Goal: Task Accomplishment & Management: Manage account settings

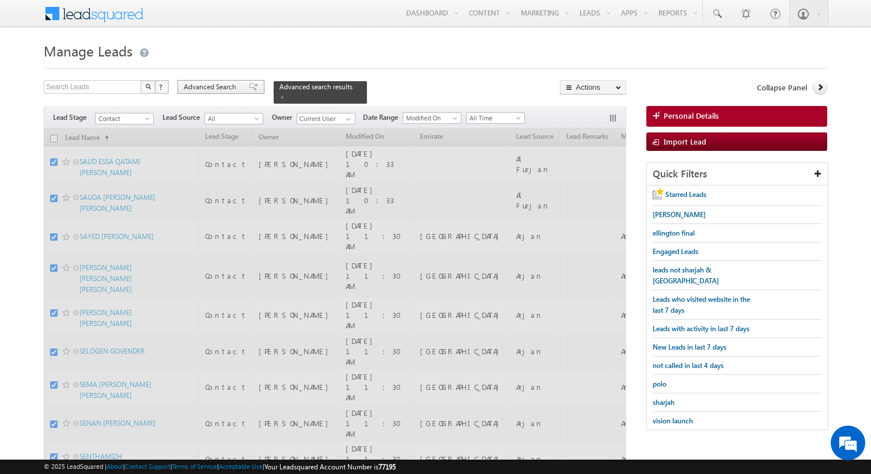
checkbox input "false"
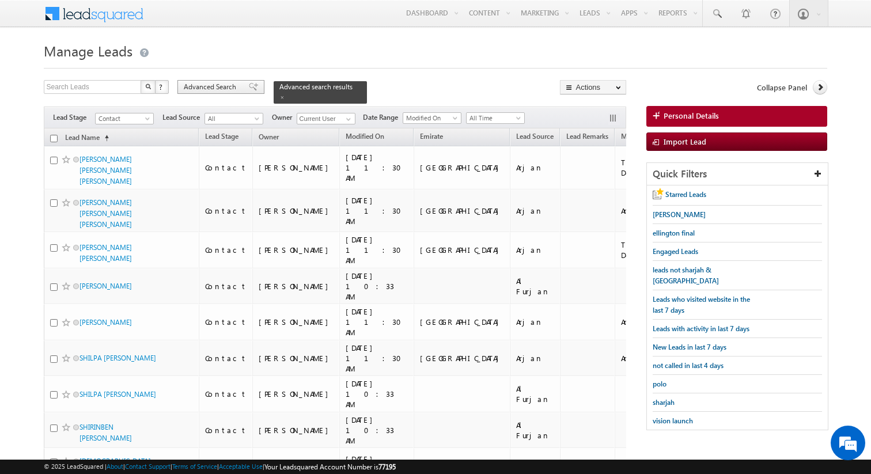
click at [236, 86] on span "Advanced Search" at bounding box center [212, 87] width 56 height 10
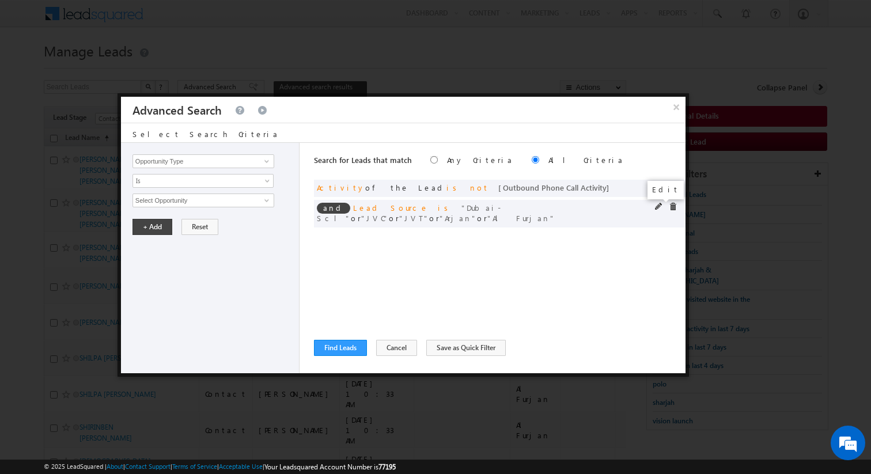
click at [659, 207] on span at bounding box center [659, 207] width 8 height 8
click at [239, 201] on span "5 selected" at bounding box center [198, 200] width 131 height 13
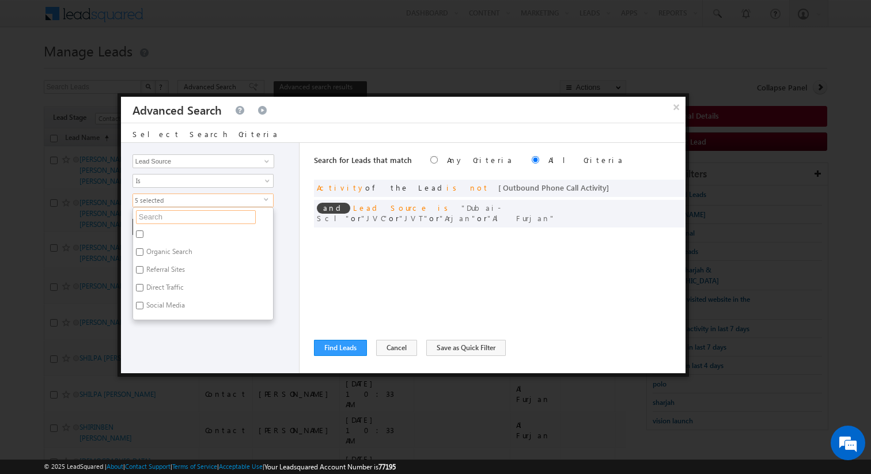
click at [211, 219] on input "text" at bounding box center [196, 217] width 120 height 14
type input "arj"
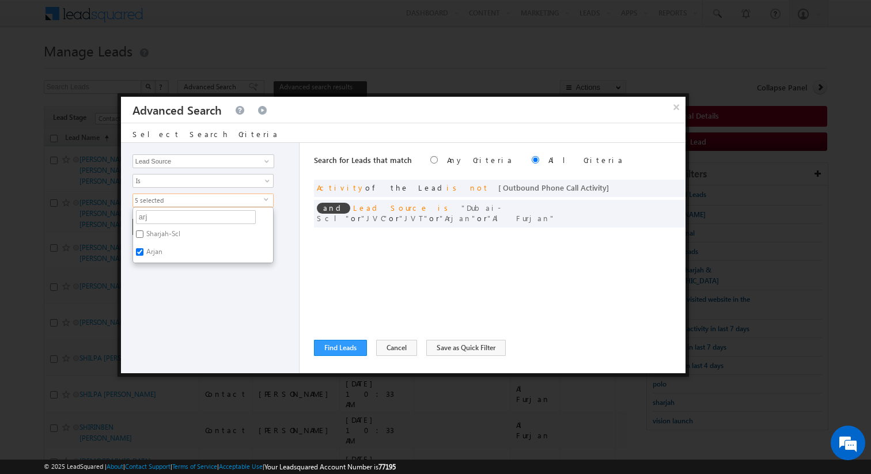
click at [162, 255] on label "Arjan" at bounding box center [153, 254] width 41 height 18
click at [143, 255] on input "Arjan" at bounding box center [139, 251] width 7 height 7
checkbox input "false"
click at [207, 280] on div "Opportunity Type Lead Activity Task Sales Group Prospect Id Address 1 Address 2…" at bounding box center [210, 258] width 179 height 230
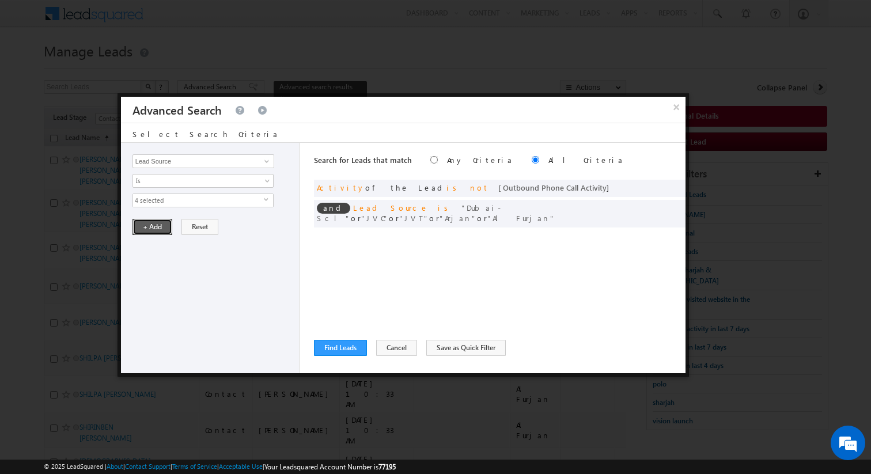
click at [155, 230] on button "+ Add" at bounding box center [152, 227] width 40 height 16
click at [658, 208] on span at bounding box center [659, 207] width 8 height 8
click at [210, 200] on span "4 selected" at bounding box center [198, 200] width 131 height 13
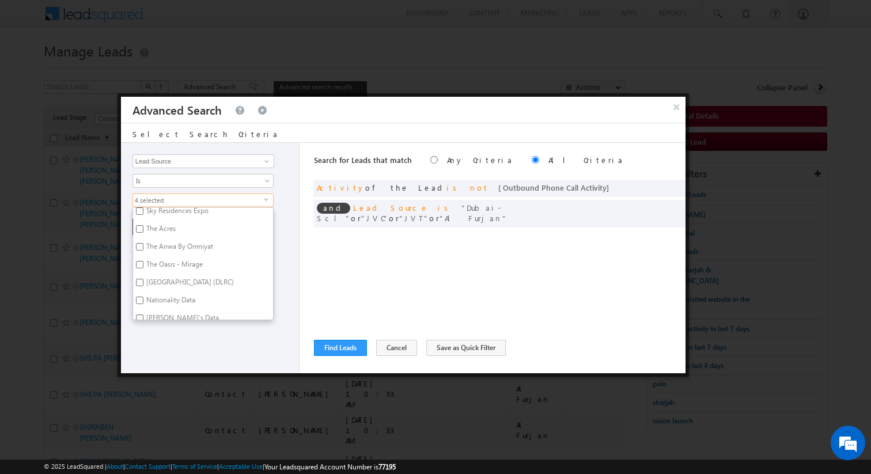
scroll to position [1426, 0]
click at [171, 272] on label "Dubai Land residence Complex (DLRC)" at bounding box center [189, 281] width 112 height 18
click at [143, 276] on input "Dubai Land residence Complex (DLRC)" at bounding box center [139, 279] width 7 height 7
checkbox input "true"
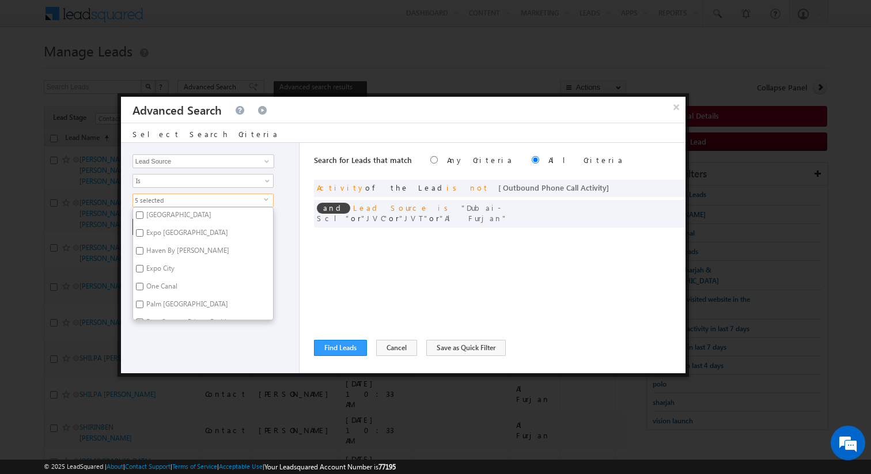
click at [165, 279] on label "One Canal" at bounding box center [161, 288] width 56 height 18
click at [143, 283] on input "One Canal" at bounding box center [139, 286] width 7 height 7
checkbox input "true"
click at [164, 270] on label "Casa Canal" at bounding box center [161, 275] width 57 height 18
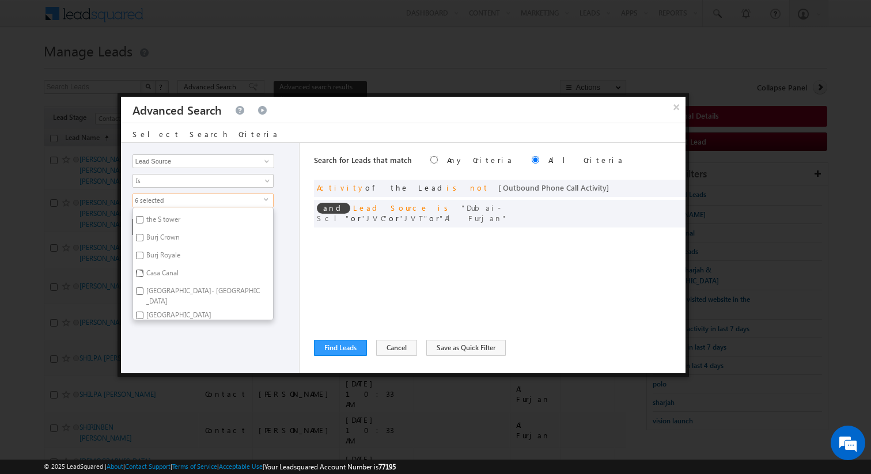
click at [143, 270] on input "Casa Canal" at bounding box center [139, 273] width 7 height 7
click at [164, 274] on label "Casa Canal" at bounding box center [161, 283] width 57 height 18
click at [143, 278] on input "Casa Canal" at bounding box center [139, 281] width 7 height 7
checkbox input "false"
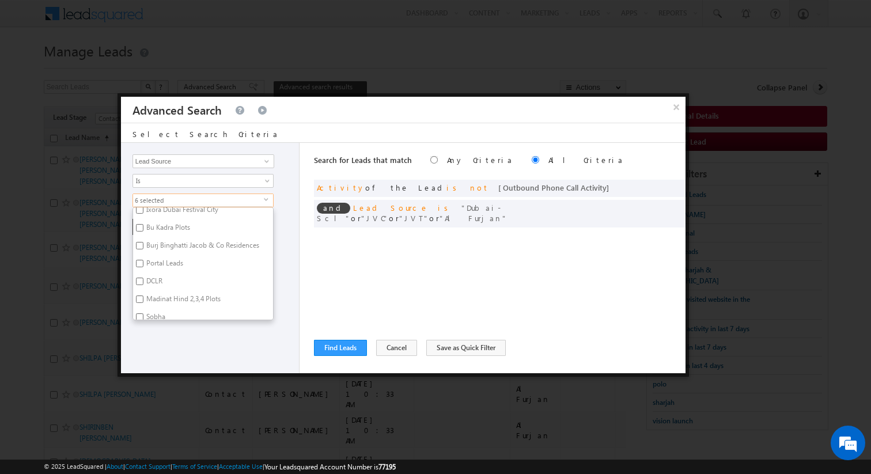
click at [156, 275] on label "DCLR" at bounding box center [153, 283] width 41 height 18
click at [143, 278] on input "DCLR" at bounding box center [139, 281] width 7 height 7
checkbox input "true"
click at [156, 263] on label "Damac Hills 1" at bounding box center [166, 269] width 66 height 18
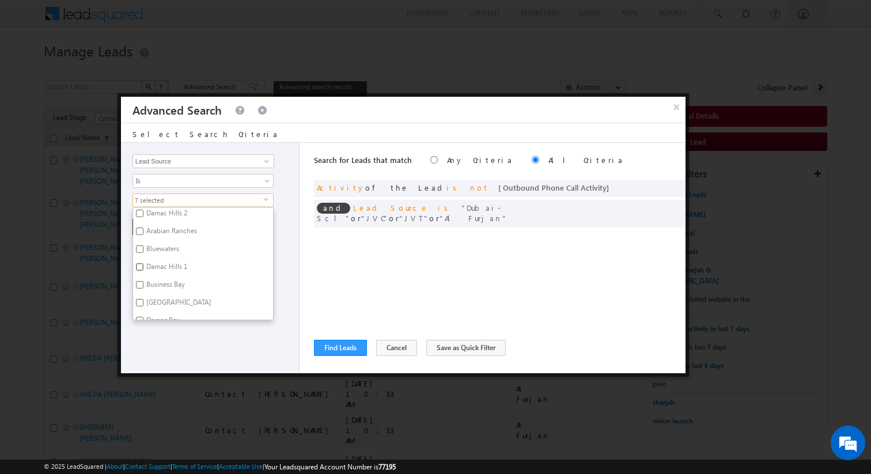
click at [143, 263] on input "Damac Hills 1" at bounding box center [139, 266] width 7 height 7
checkbox input "true"
click at [161, 257] on label "Damac Hills 2" at bounding box center [166, 262] width 66 height 18
click at [143, 257] on input "Damac Hills 2" at bounding box center [139, 259] width 7 height 7
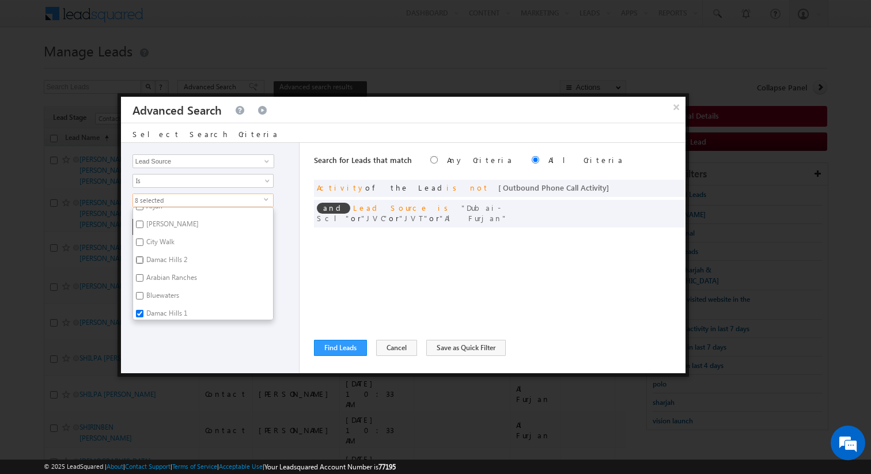
checkbox input "true"
click at [168, 253] on label "Victory Heights" at bounding box center [178, 261] width 90 height 18
click at [143, 256] on input "Victory Heights" at bounding box center [139, 259] width 7 height 7
checkbox input "true"
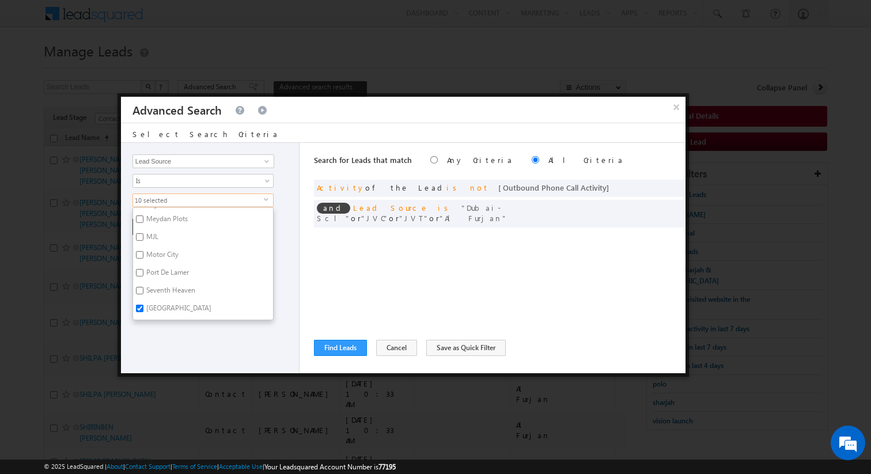
scroll to position [321, 0]
click at [168, 253] on label "Motor City" at bounding box center [161, 260] width 57 height 18
click at [143, 255] on input "Motor City" at bounding box center [139, 258] width 7 height 7
checkbox input "true"
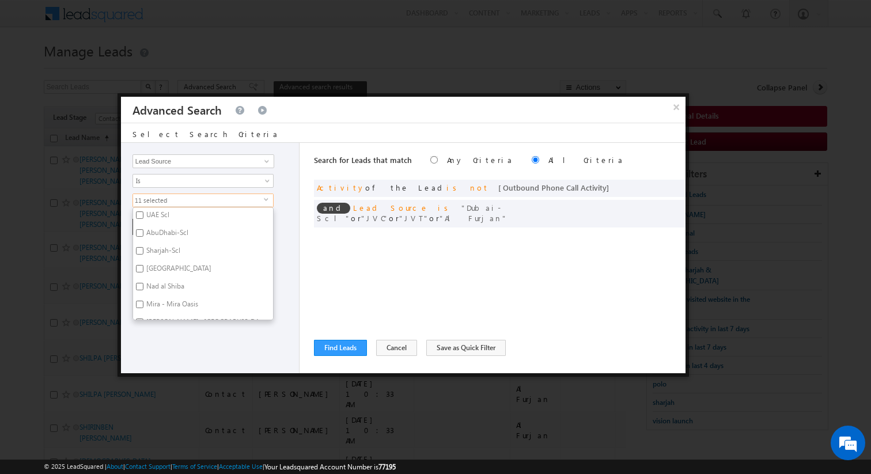
click at [169, 266] on label "Town Square" at bounding box center [178, 270] width 90 height 18
click at [143, 266] on input "Town Square" at bounding box center [139, 268] width 7 height 7
checkbox input "true"
click at [169, 266] on label "Dubai-Scl" at bounding box center [160, 268] width 54 height 18
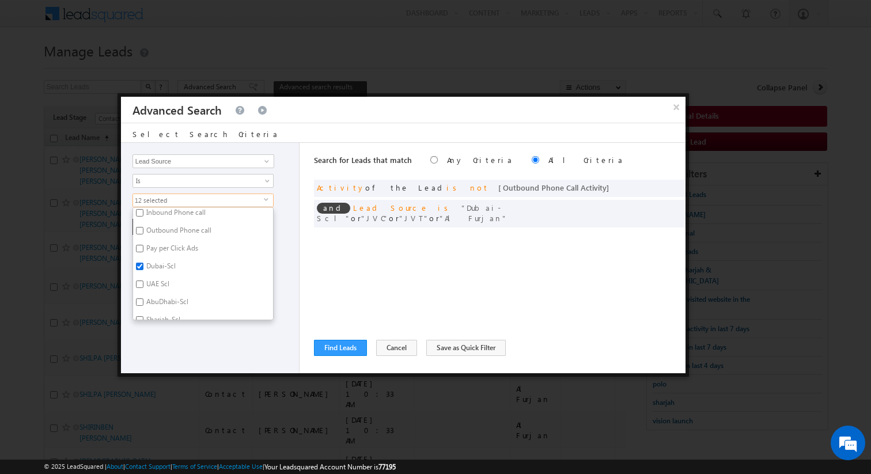
click at [143, 266] on input "Dubai-Scl" at bounding box center [139, 266] width 7 height 7
click at [169, 266] on label "Dubai-Scl" at bounding box center [160, 268] width 54 height 18
click at [143, 266] on input "Dubai-Scl" at bounding box center [139, 266] width 7 height 7
checkbox input "true"
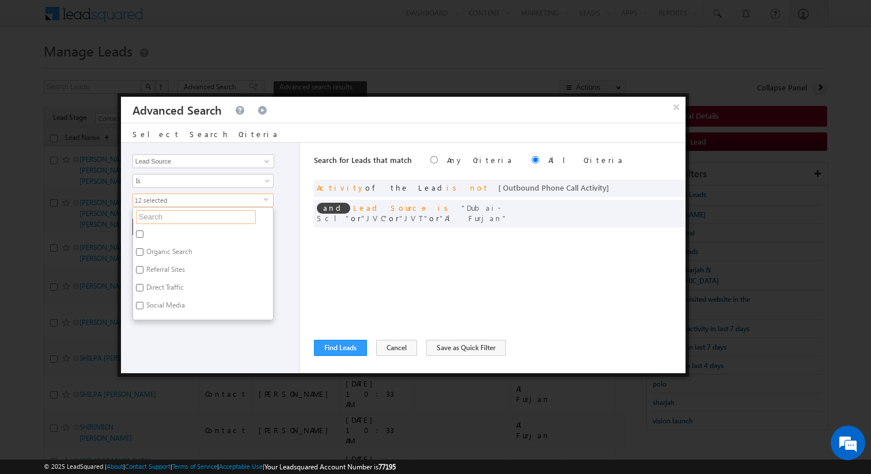
click at [170, 219] on input "text" at bounding box center [196, 217] width 120 height 14
type input "casa"
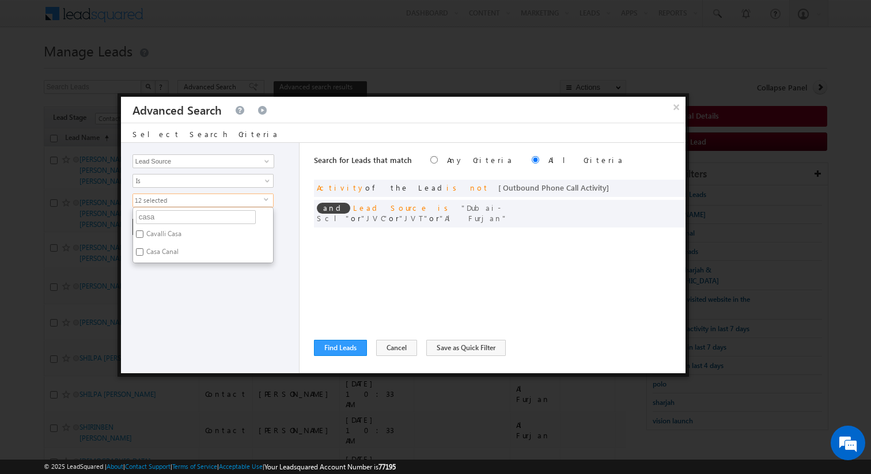
click at [156, 251] on label "Casa Canal" at bounding box center [161, 254] width 57 height 18
click at [143, 251] on input "Casa Canal" at bounding box center [139, 251] width 7 height 7
checkbox input "true"
click at [207, 277] on div "Opportunity Type Lead Activity Task Sales Group Prospect Id Address 1 Address 2…" at bounding box center [210, 258] width 179 height 230
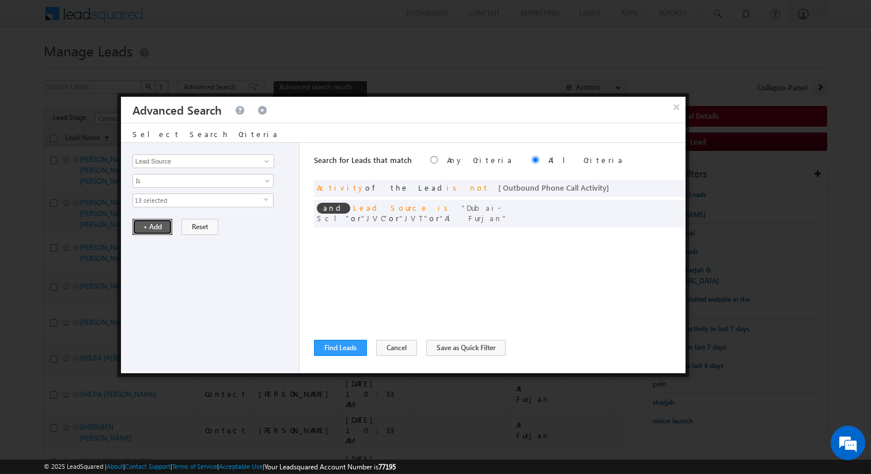
click at [145, 225] on button "+ Add" at bounding box center [152, 227] width 40 height 16
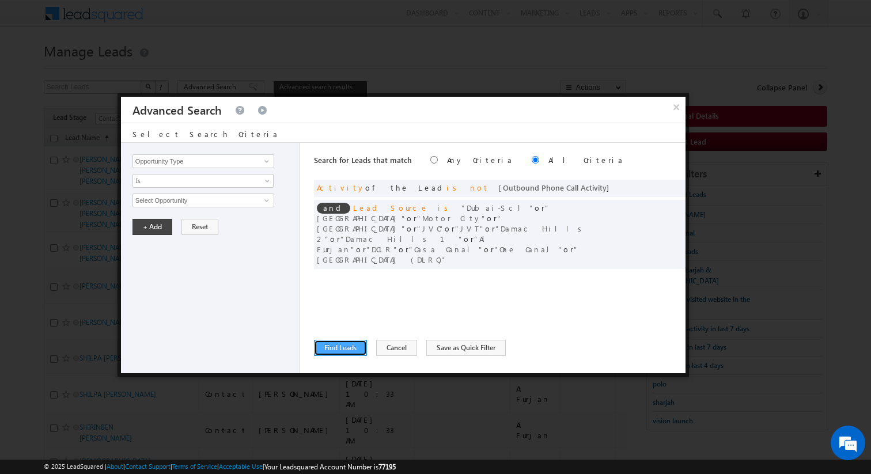
click at [337, 346] on button "Find Leads" at bounding box center [340, 348] width 53 height 16
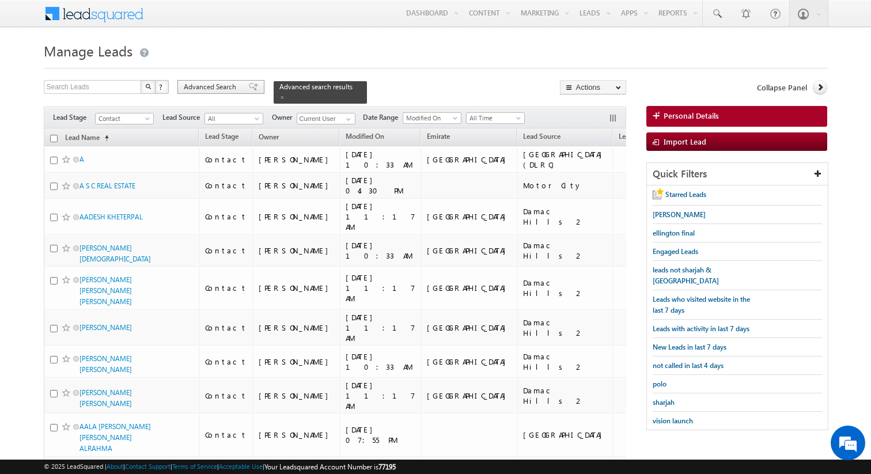
click at [240, 90] on div "Advanced Search" at bounding box center [220, 87] width 87 height 14
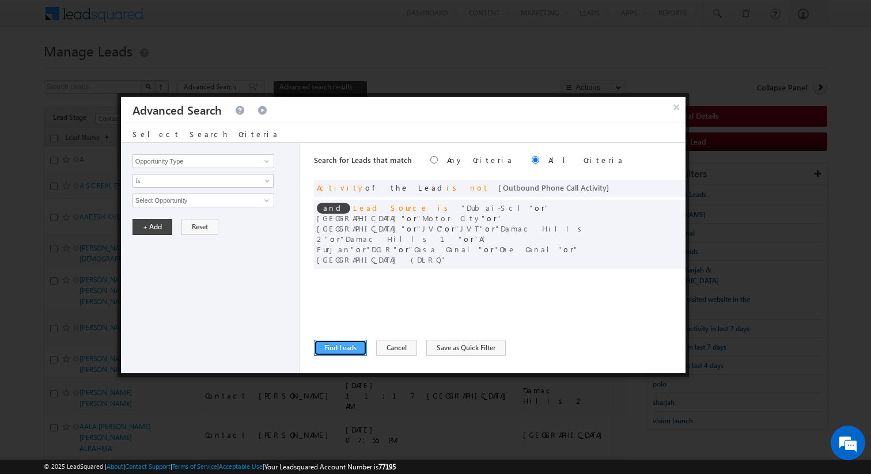
click at [351, 351] on button "Find Leads" at bounding box center [340, 348] width 53 height 16
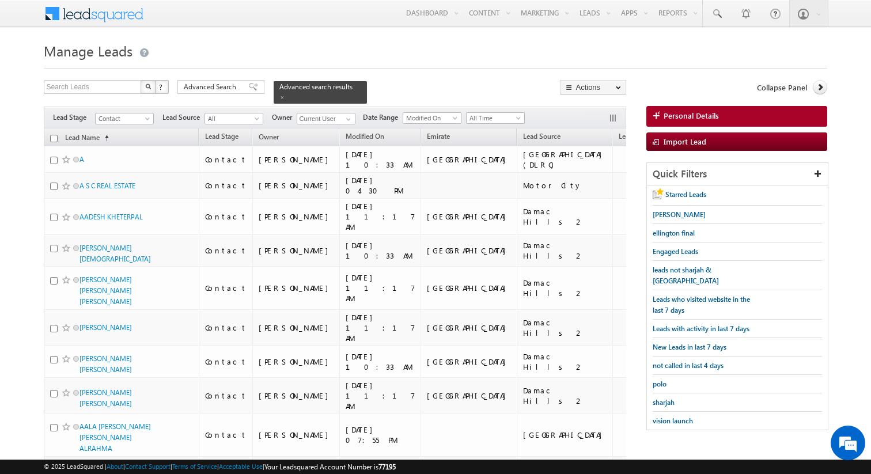
click at [54, 137] on input "checkbox" at bounding box center [53, 138] width 7 height 7
checkbox input "true"
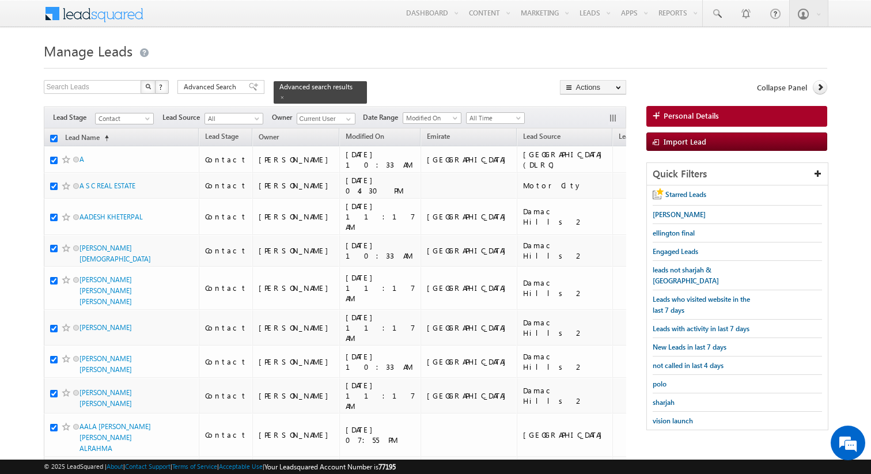
checkbox input "true"
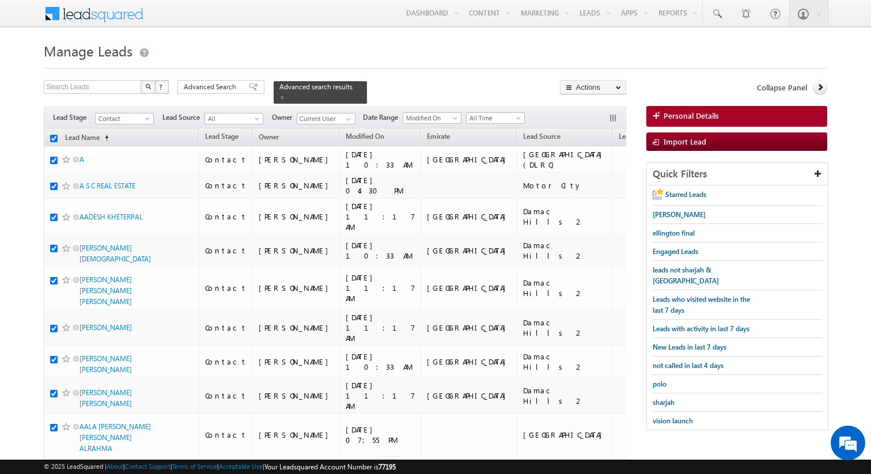
checkbox input "true"
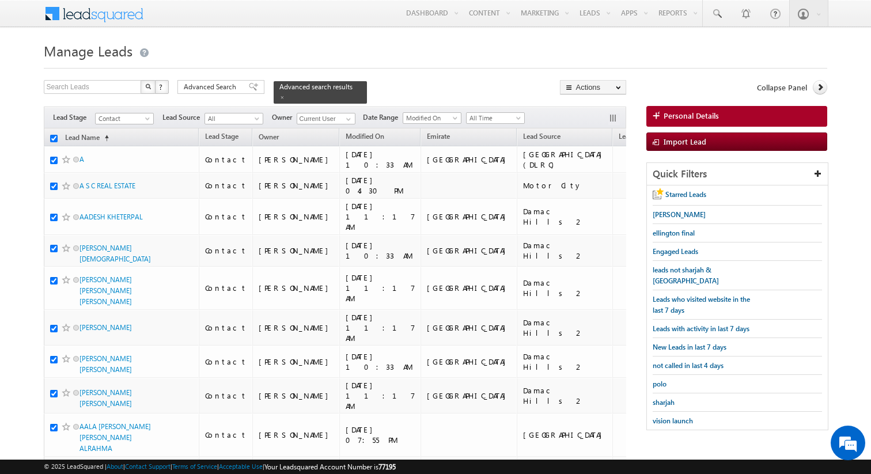
checkbox input "true"
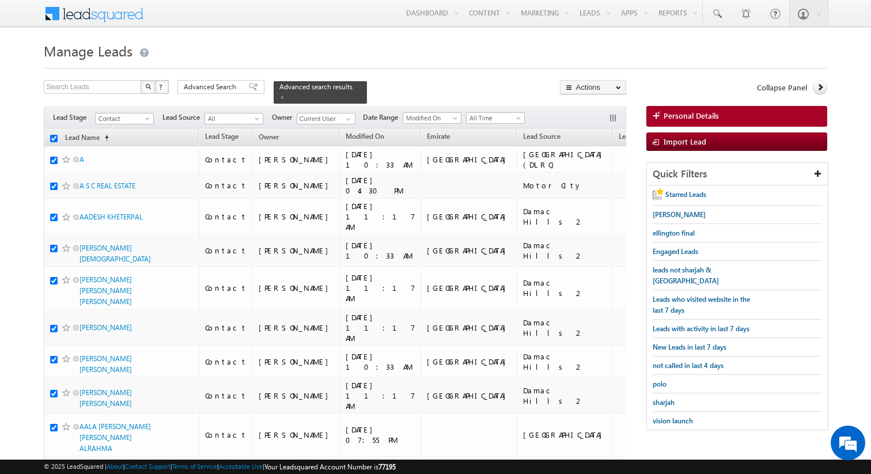
checkbox input "true"
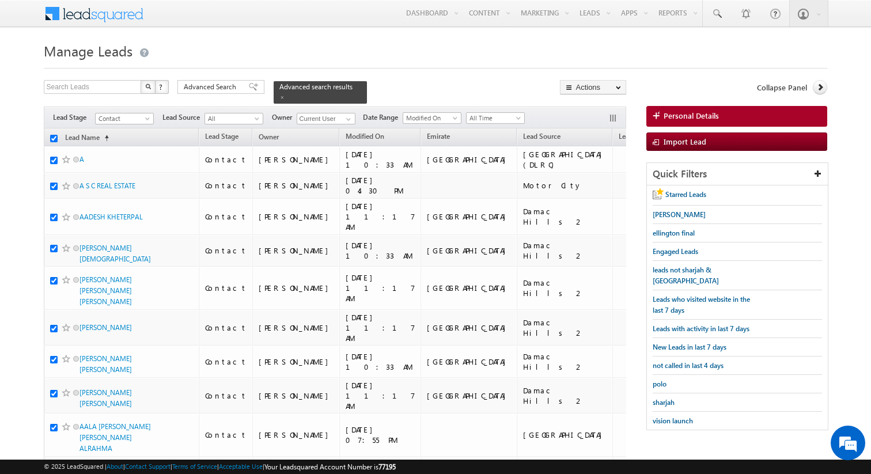
checkbox input "true"
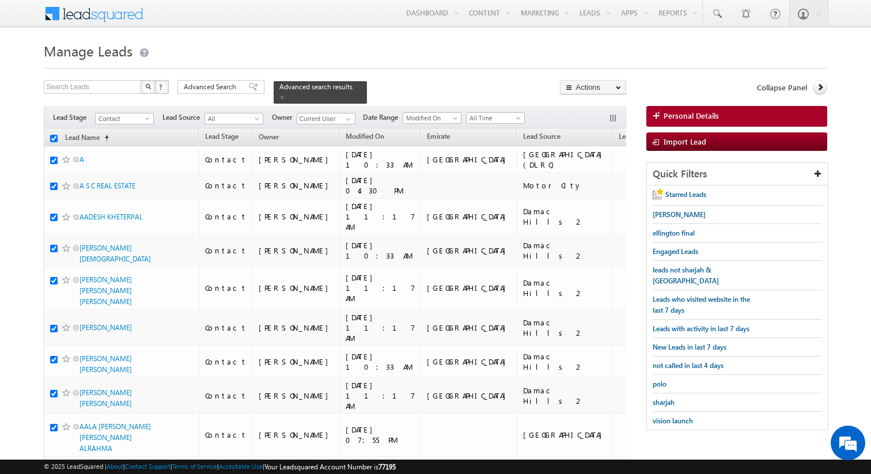
checkbox input "true"
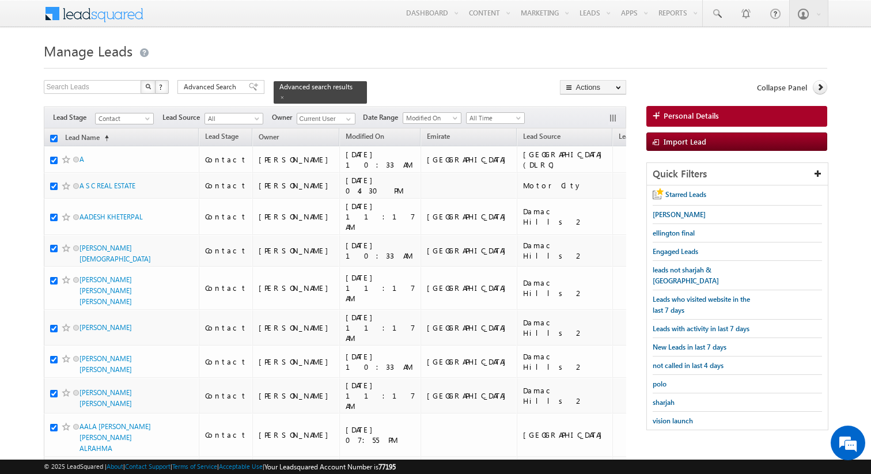
checkbox input "true"
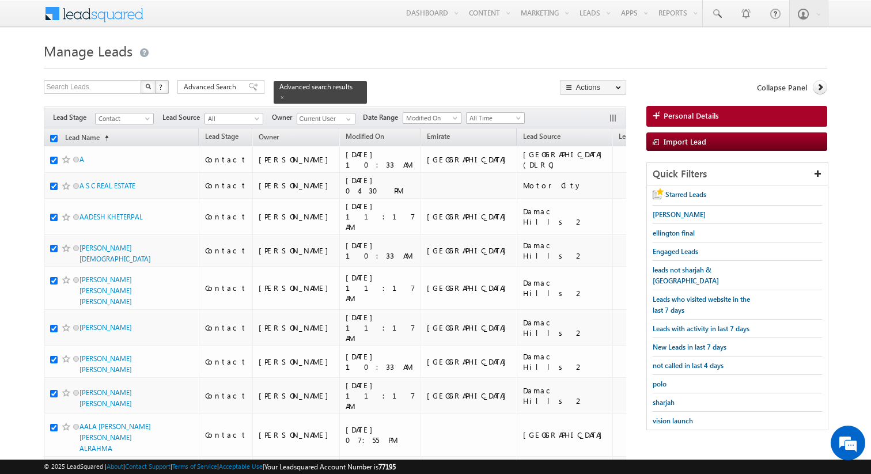
checkbox input "true"
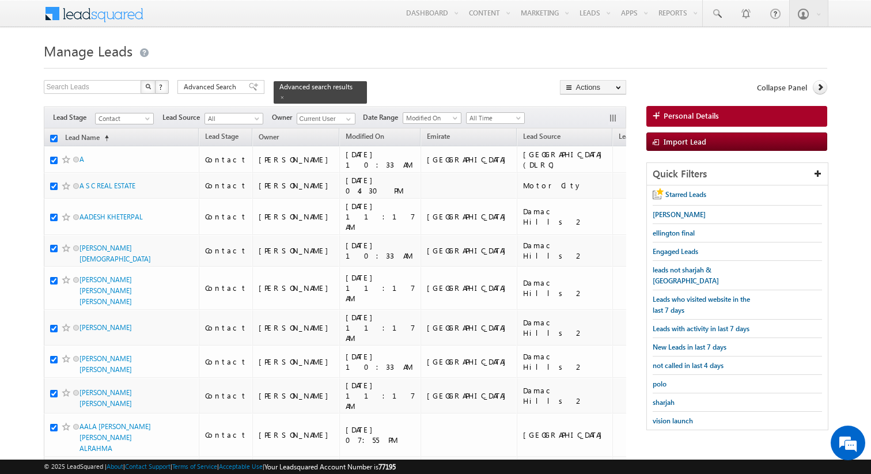
checkbox input "true"
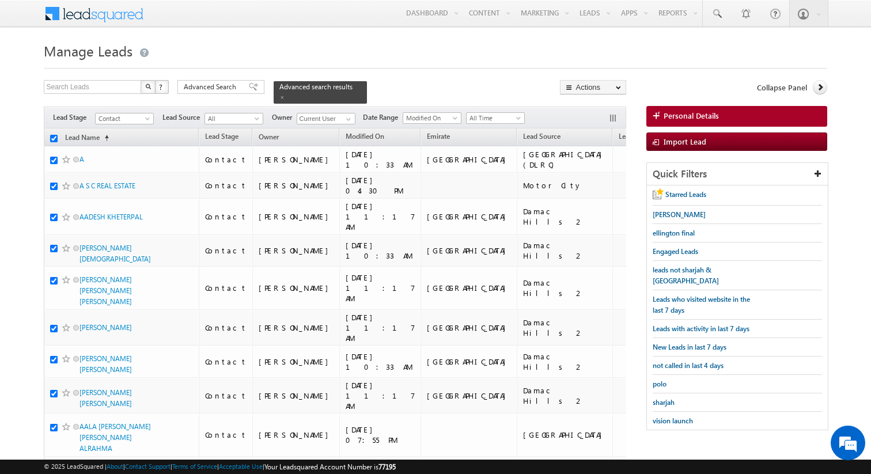
checkbox input "true"
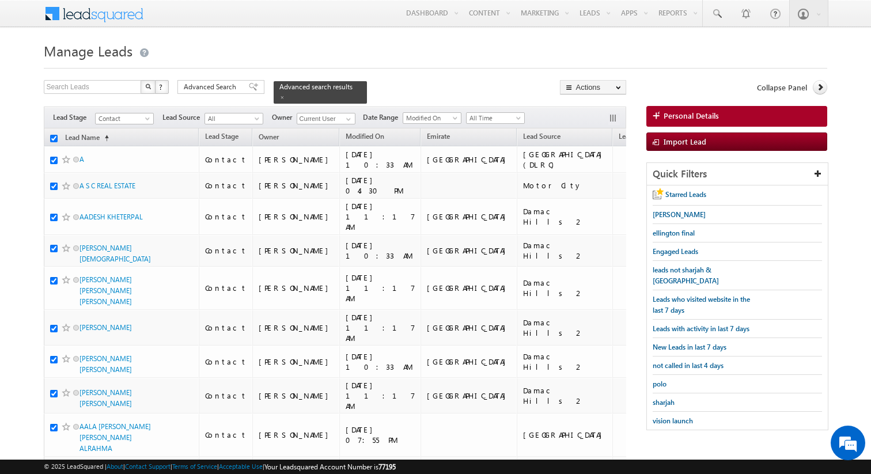
checkbox input "true"
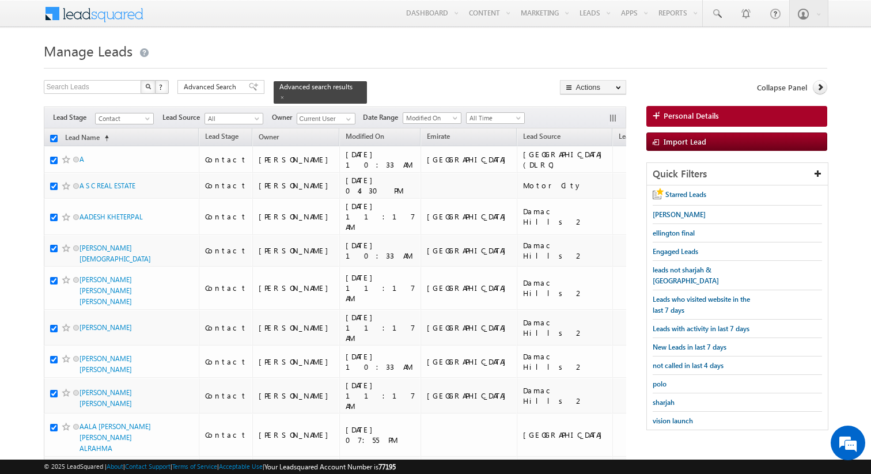
checkbox input "true"
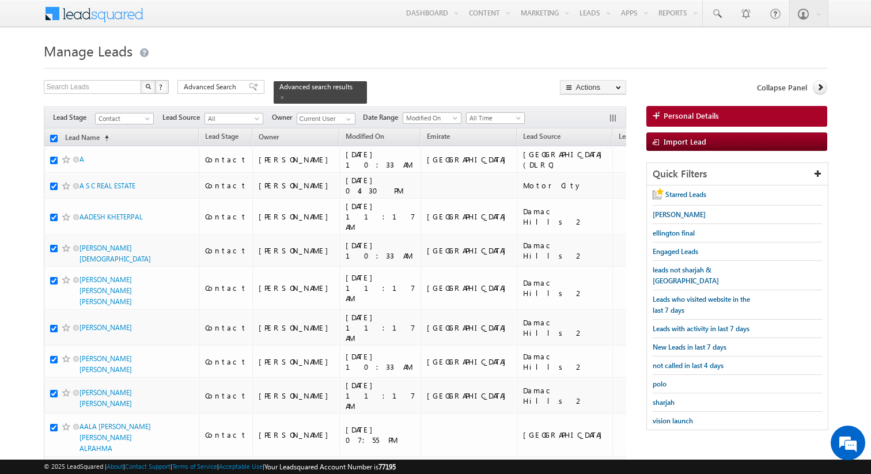
checkbox input "true"
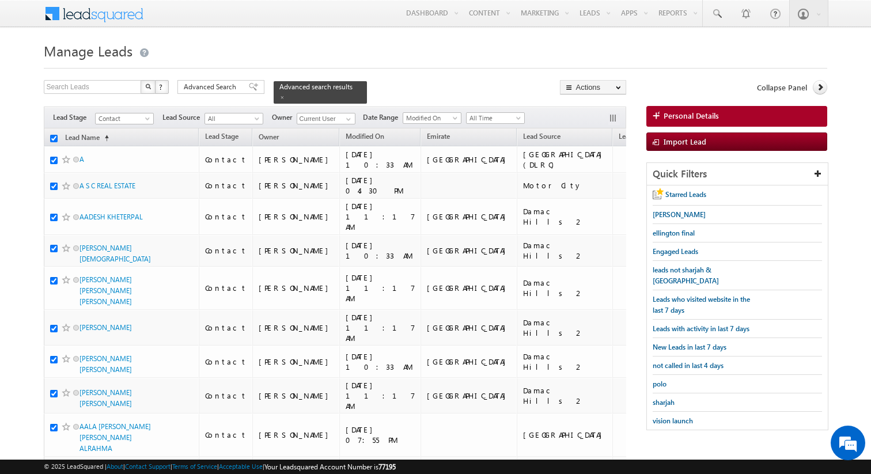
checkbox input "true"
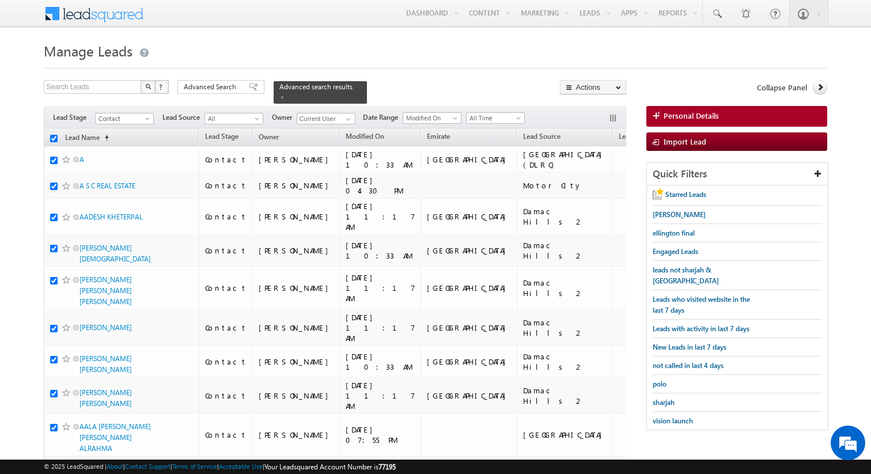
checkbox input "true"
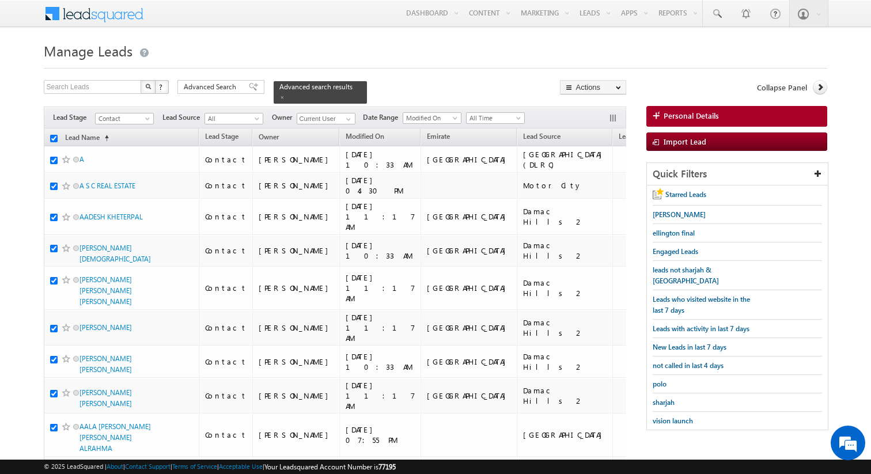
checkbox input "true"
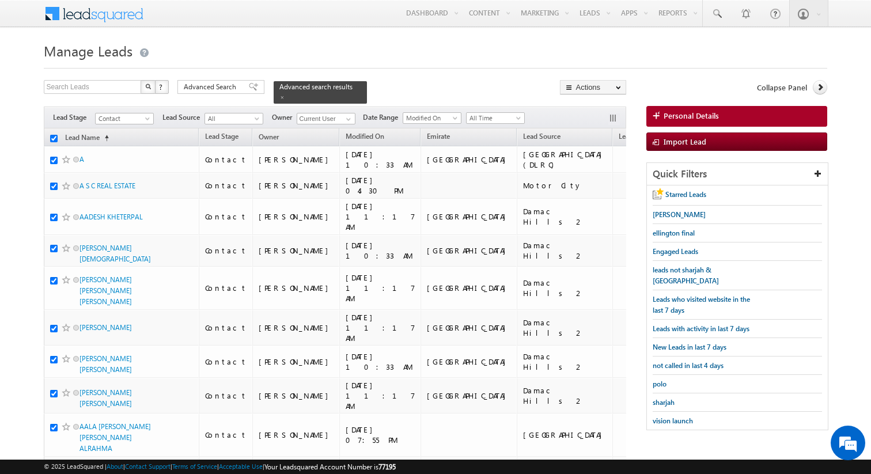
checkbox input "true"
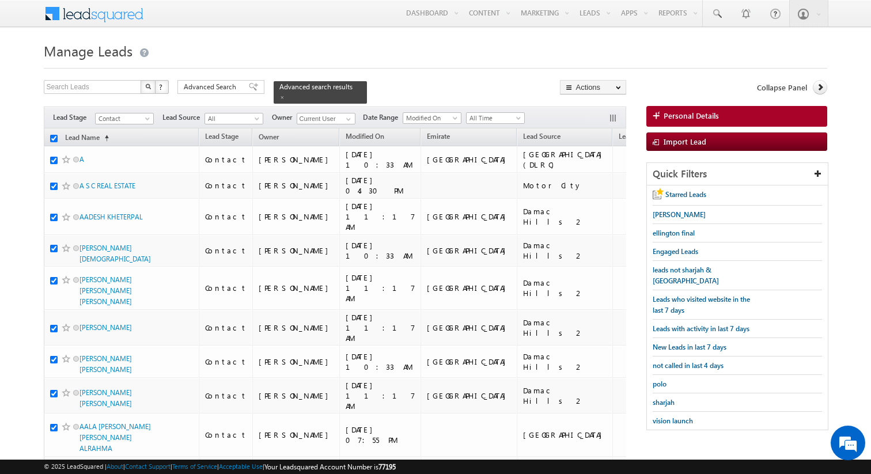
checkbox input "true"
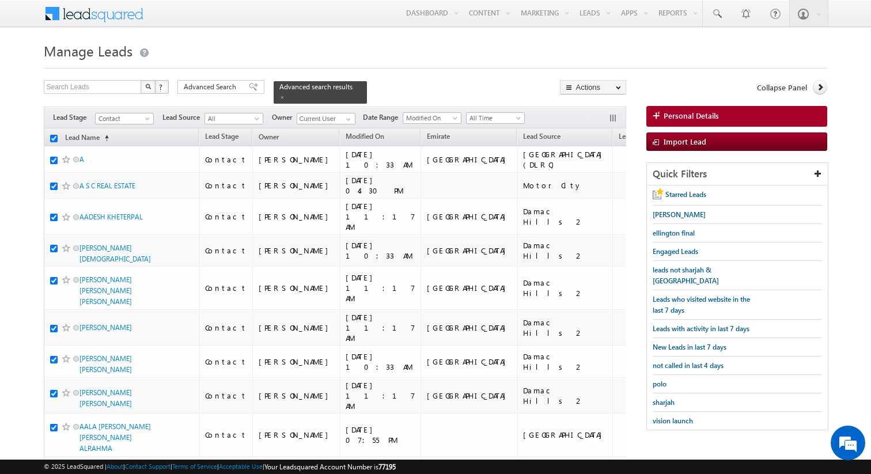
checkbox input "true"
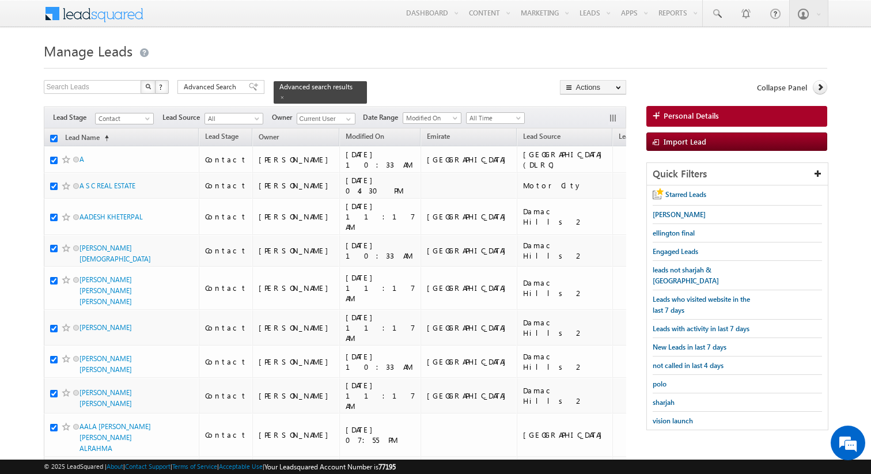
checkbox input "true"
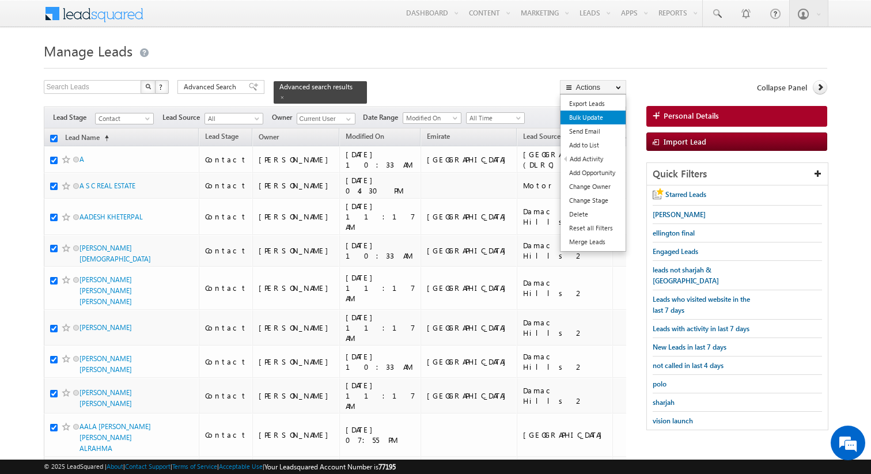
click at [592, 117] on link "Bulk Update" at bounding box center [592, 118] width 65 height 14
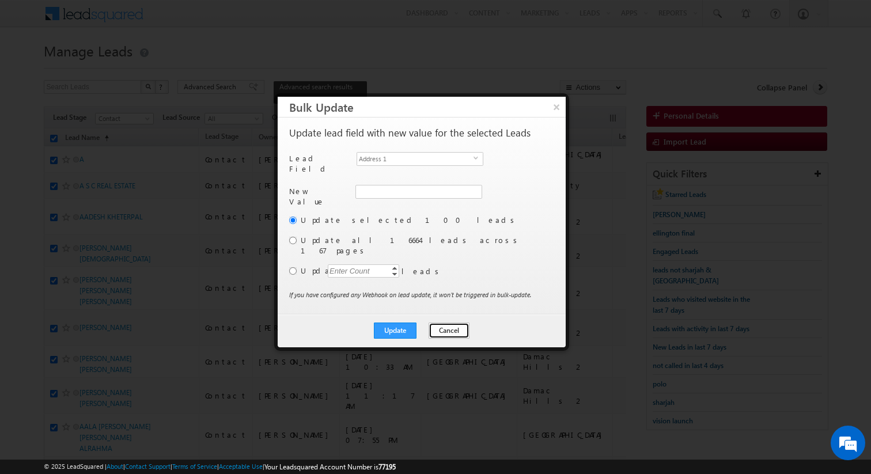
click at [446, 323] on button "Cancel" at bounding box center [449, 331] width 41 height 16
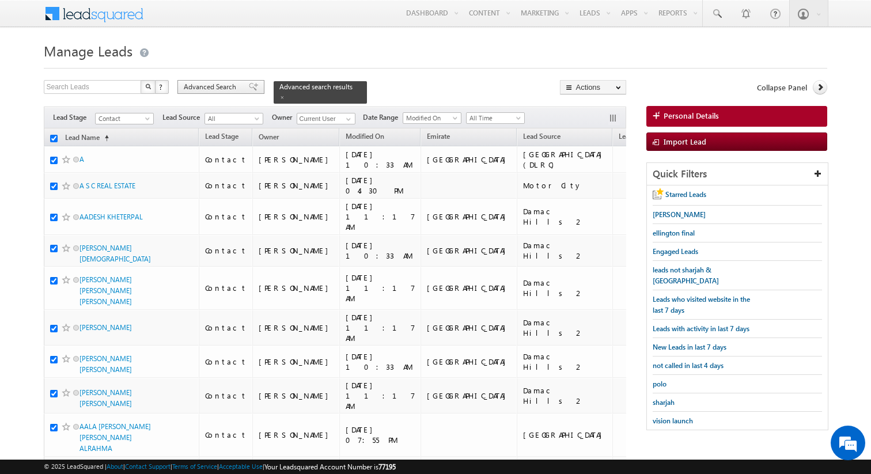
click at [239, 87] on div "Advanced Search" at bounding box center [220, 87] width 87 height 14
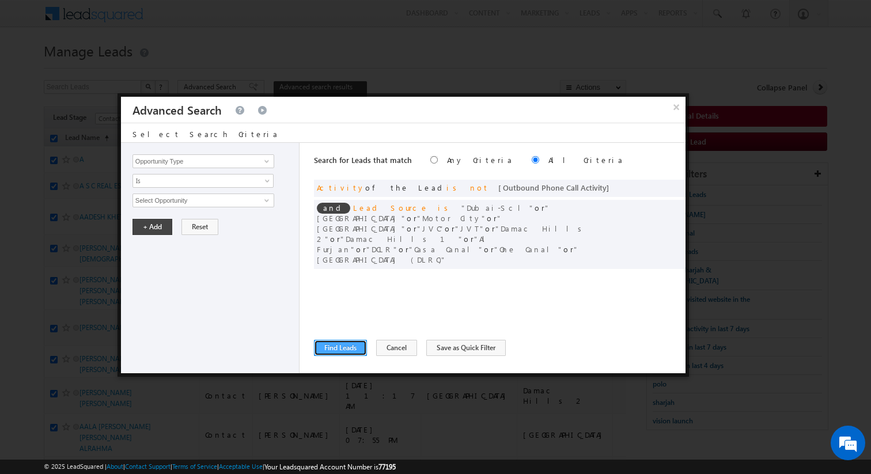
click at [352, 355] on button "Find Leads" at bounding box center [340, 348] width 53 height 16
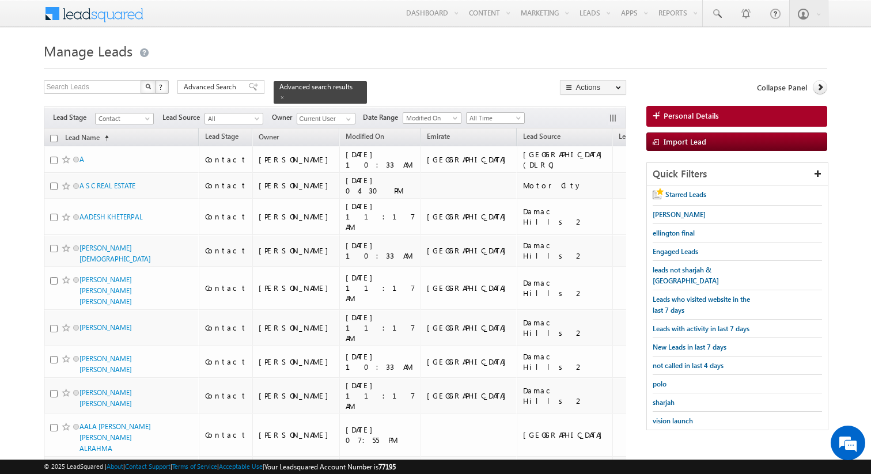
click at [55, 139] on input "checkbox" at bounding box center [53, 138] width 7 height 7
checkbox input "true"
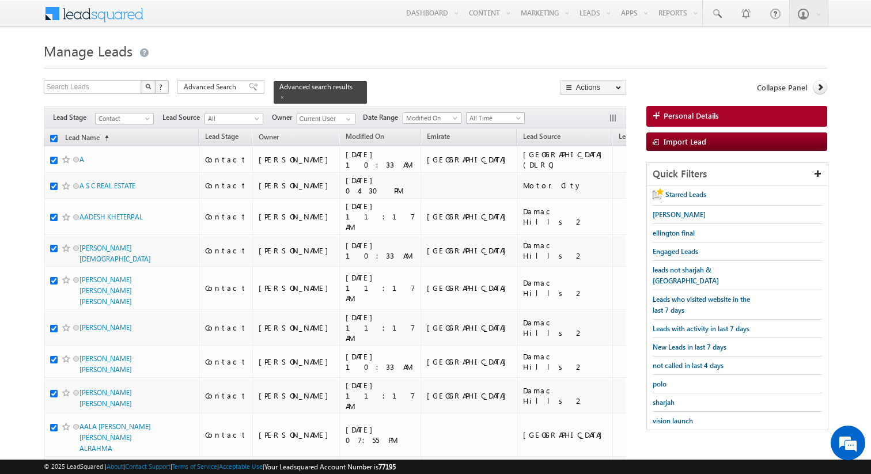
checkbox input "true"
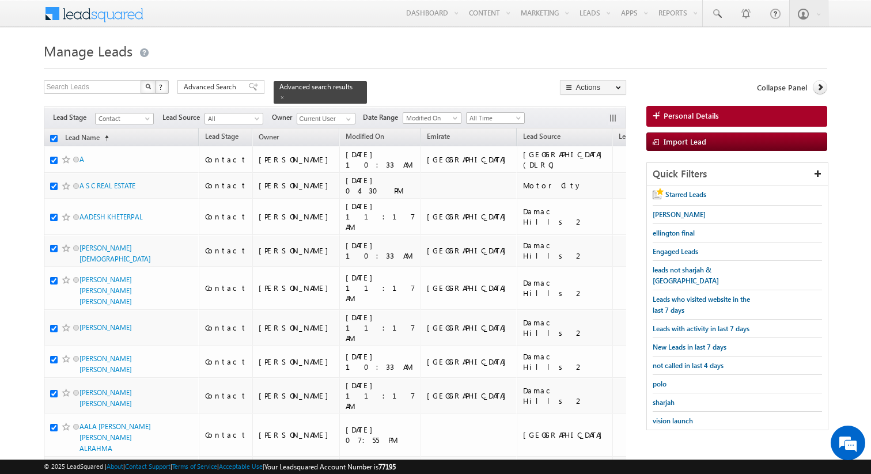
checkbox input "true"
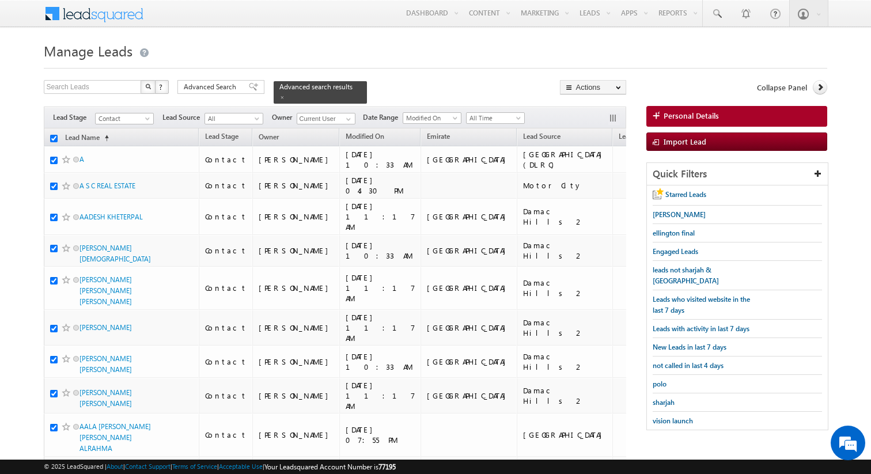
checkbox input "true"
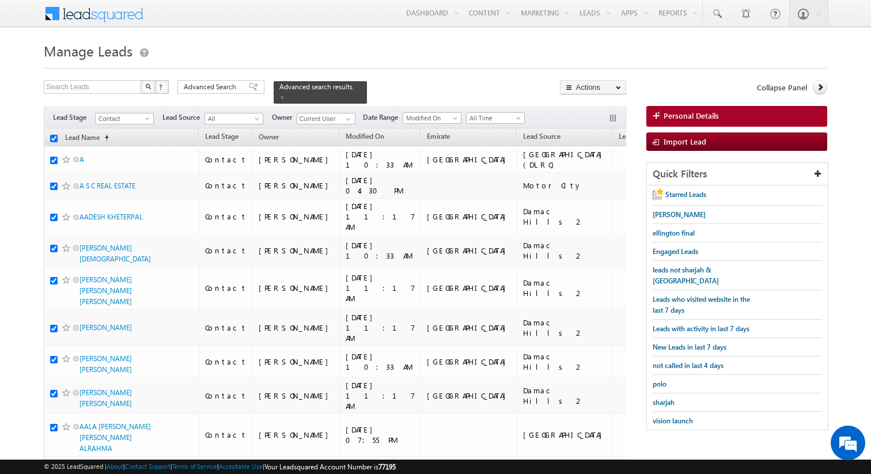
checkbox input "true"
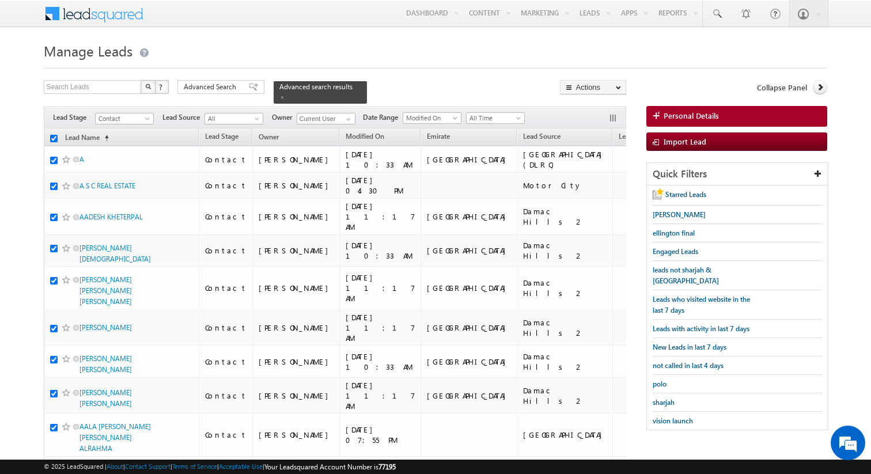
checkbox input "true"
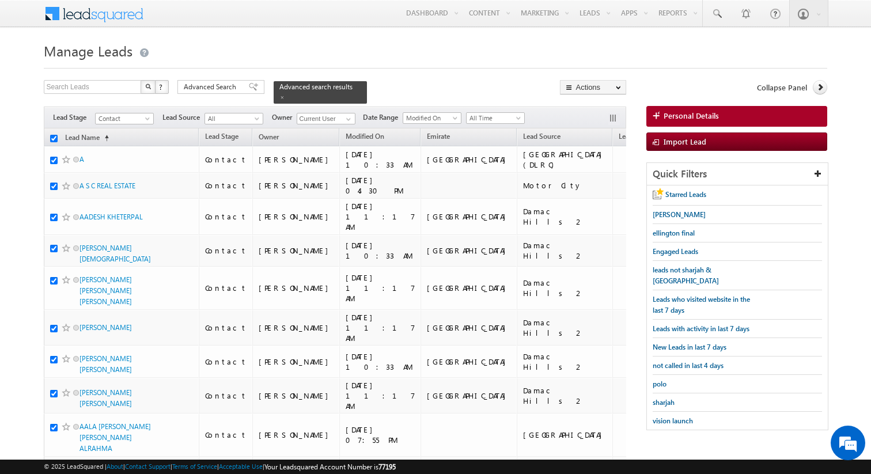
checkbox input "true"
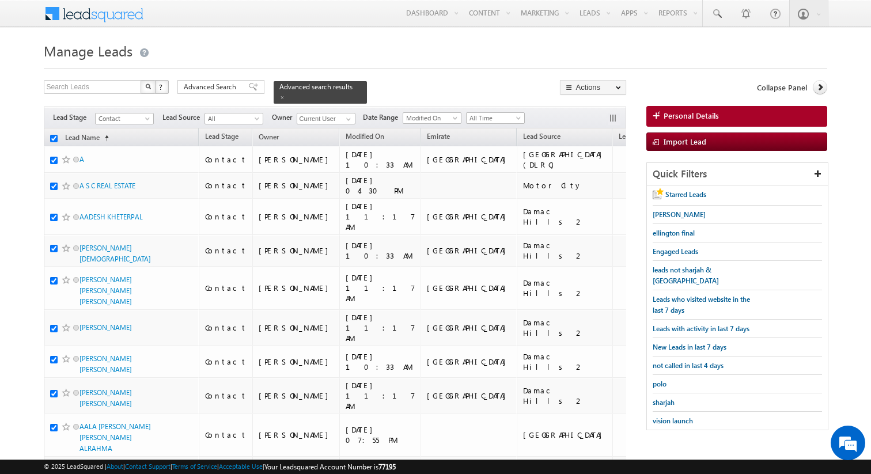
checkbox input "true"
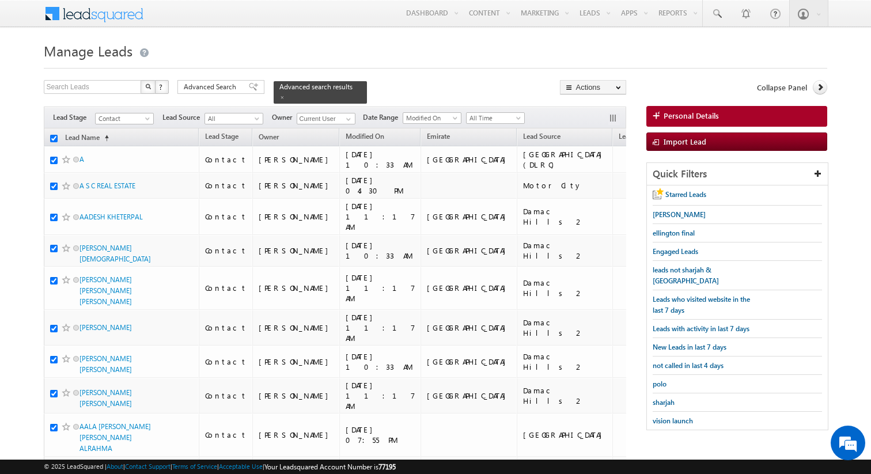
checkbox input "true"
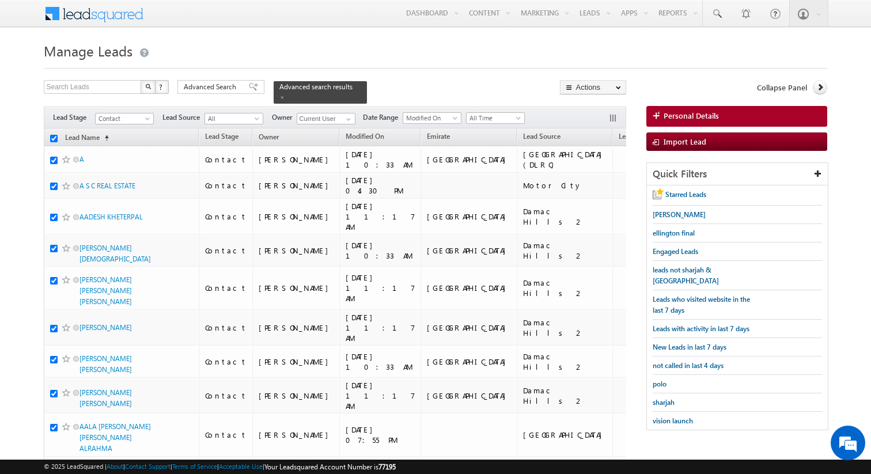
checkbox input "true"
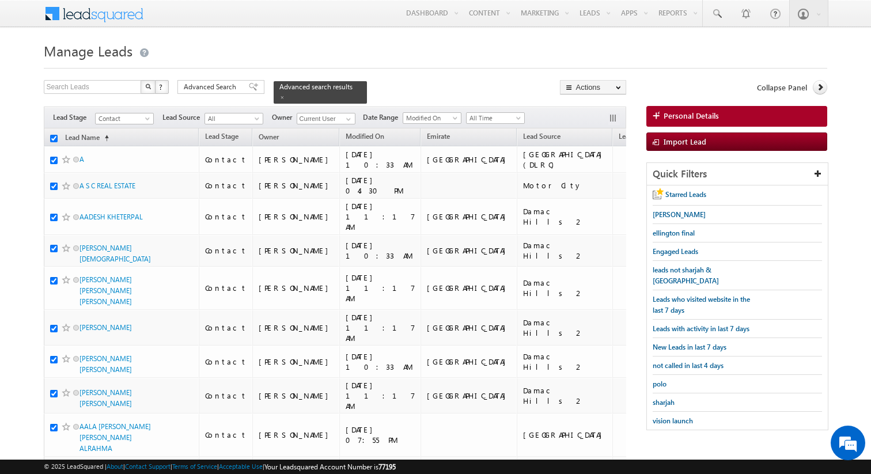
checkbox input "true"
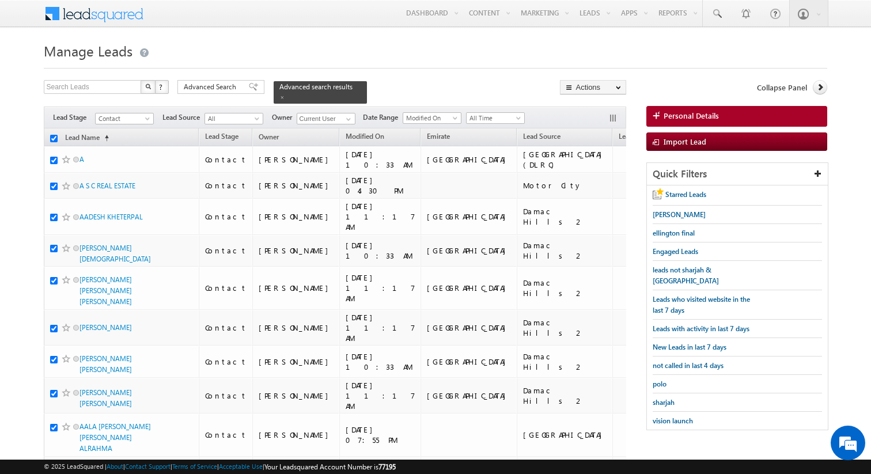
checkbox input "true"
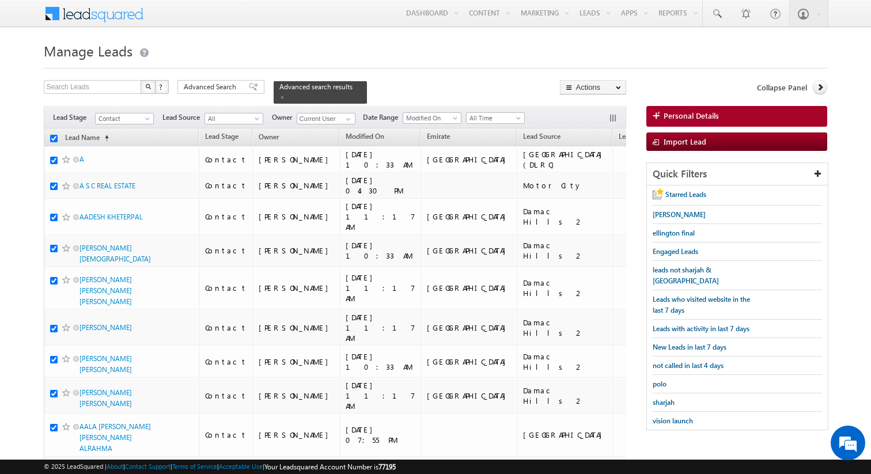
checkbox input "true"
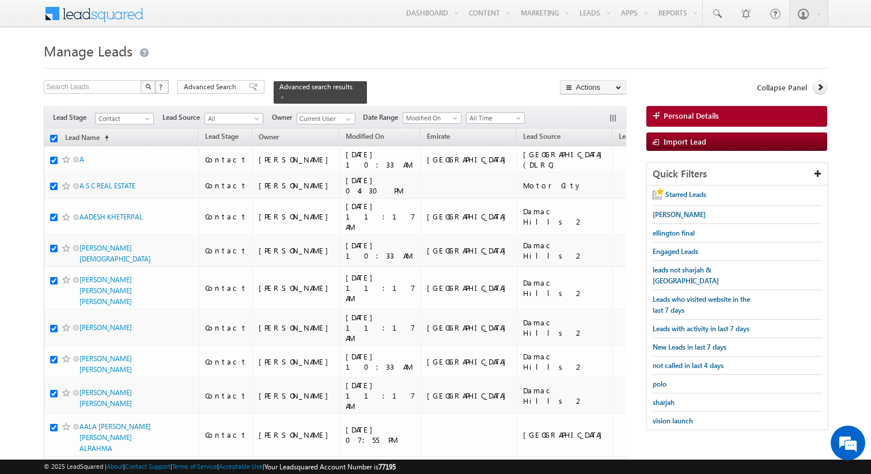
checkbox input "true"
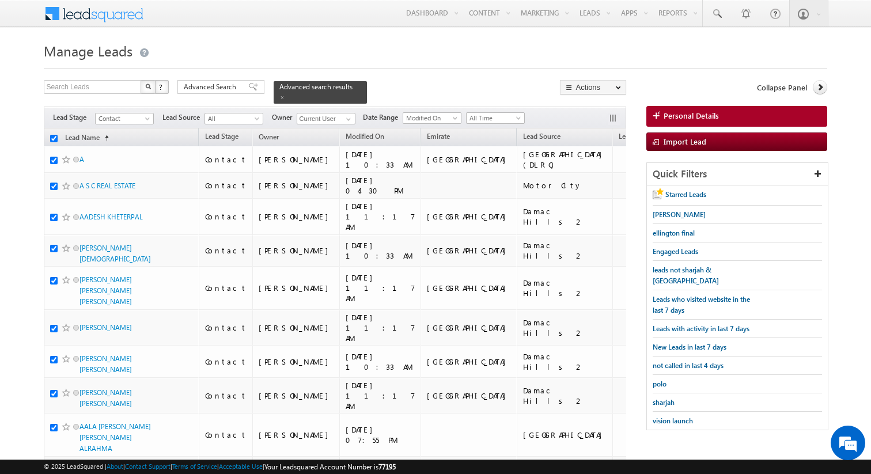
checkbox input "true"
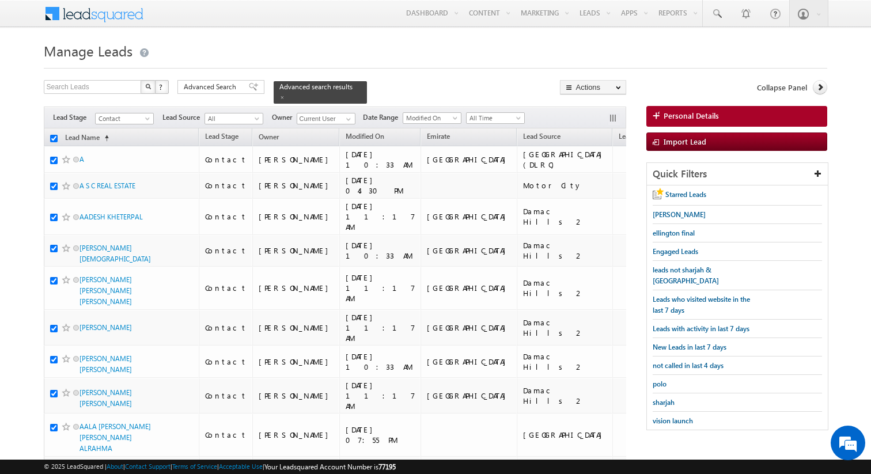
checkbox input "true"
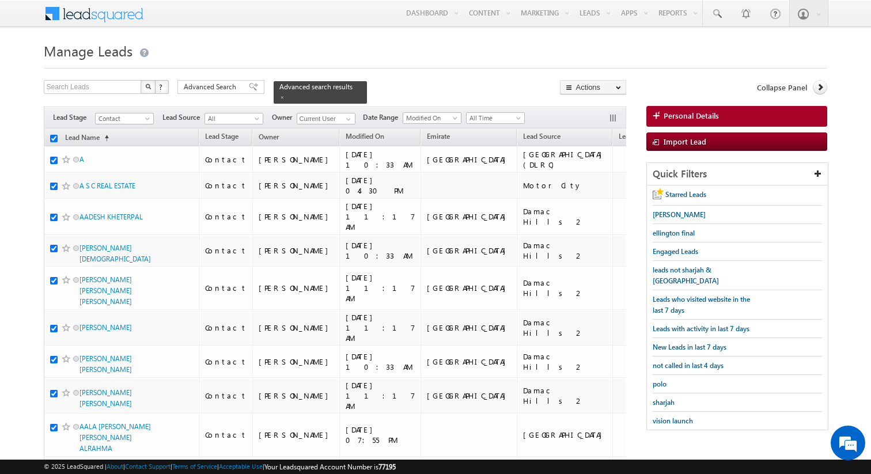
checkbox input "true"
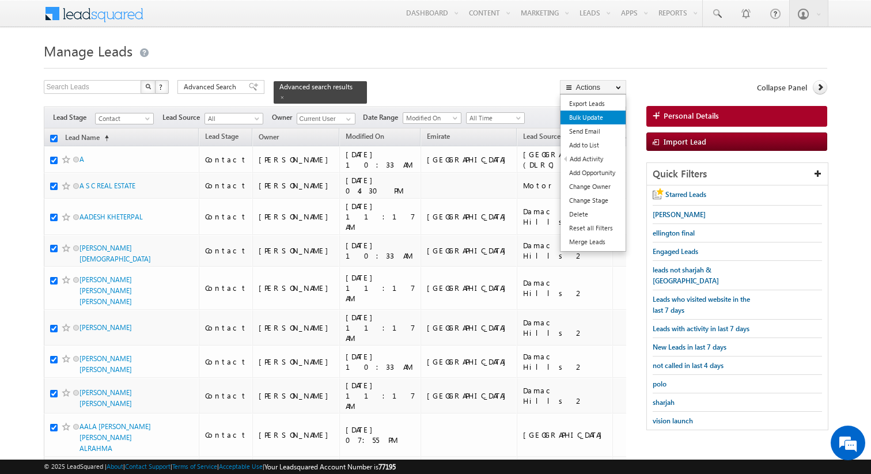
click at [598, 117] on link "Bulk Update" at bounding box center [592, 118] width 65 height 14
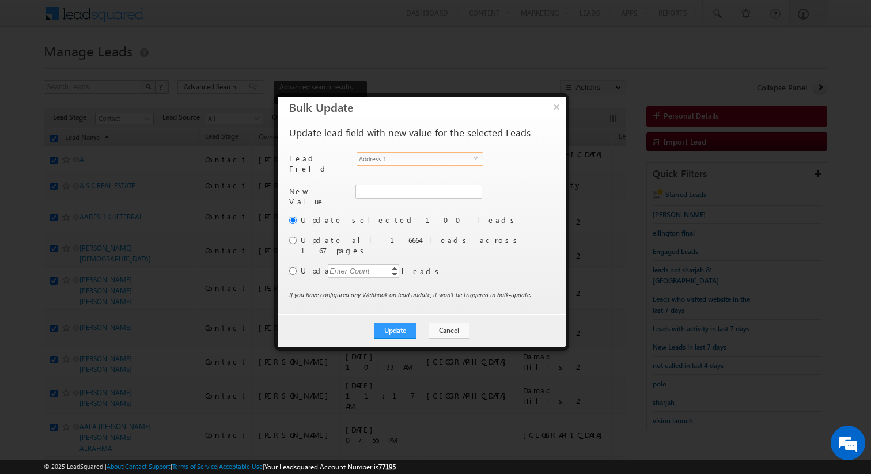
click at [440, 161] on span "Address 1" at bounding box center [415, 159] width 116 height 13
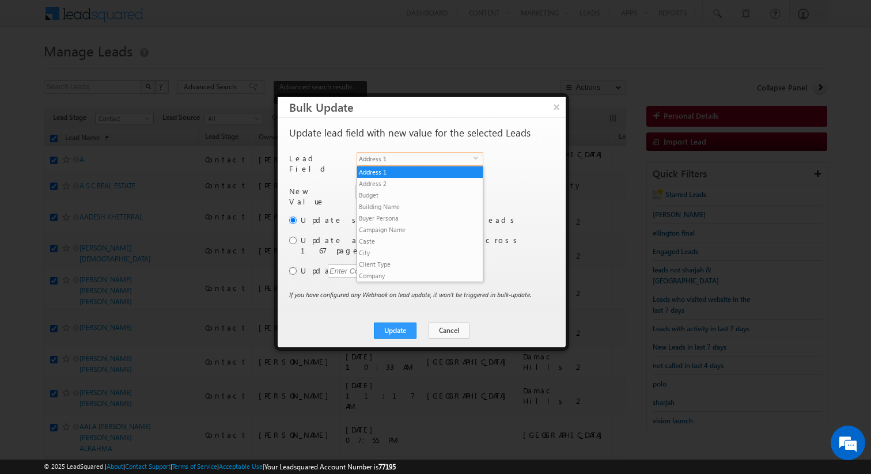
scroll to position [438, 0]
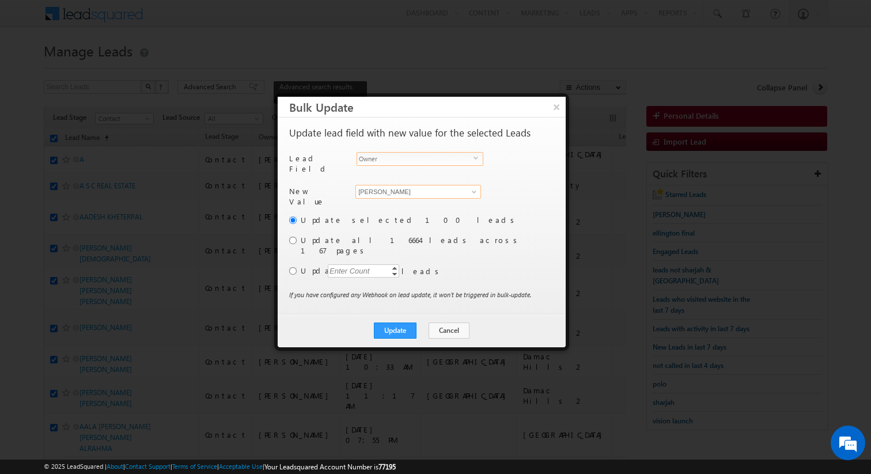
click at [428, 185] on input "[PERSON_NAME]" at bounding box center [418, 192] width 126 height 14
click at [291, 267] on input "radio" at bounding box center [292, 270] width 7 height 7
click at [336, 264] on div "Enter Count" at bounding box center [350, 270] width 44 height 13
click at [394, 323] on button "Update" at bounding box center [395, 331] width 43 height 16
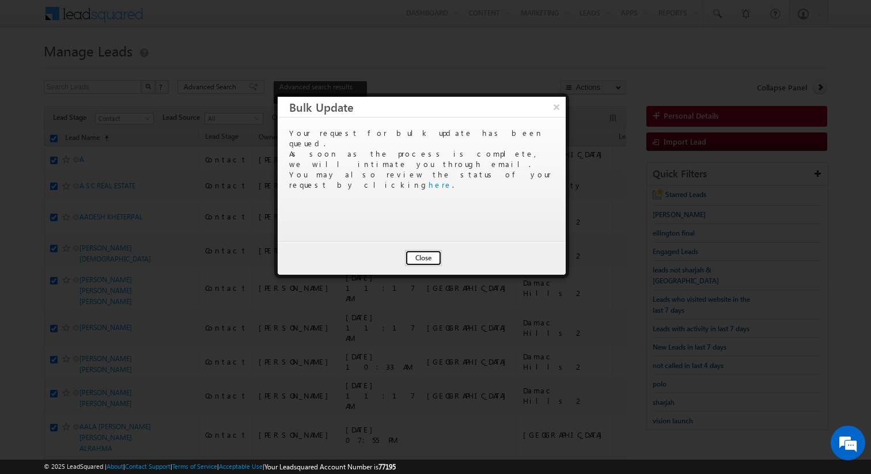
click at [424, 260] on button "Close" at bounding box center [423, 258] width 37 height 16
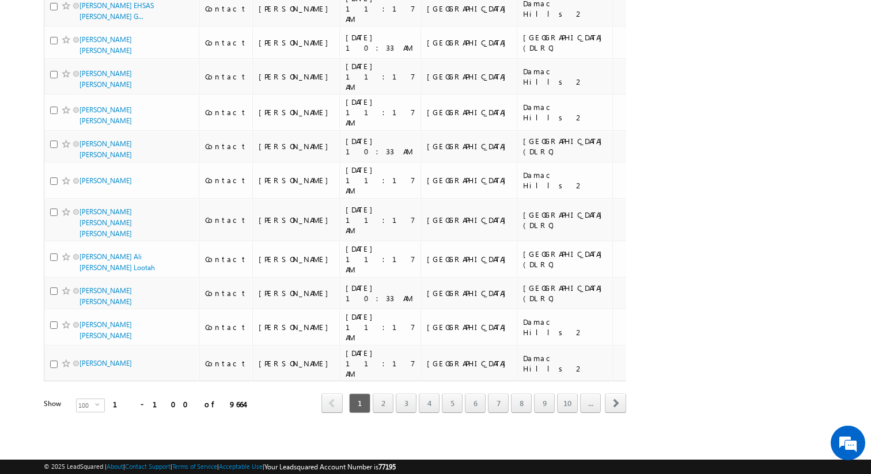
scroll to position [4099, 0]
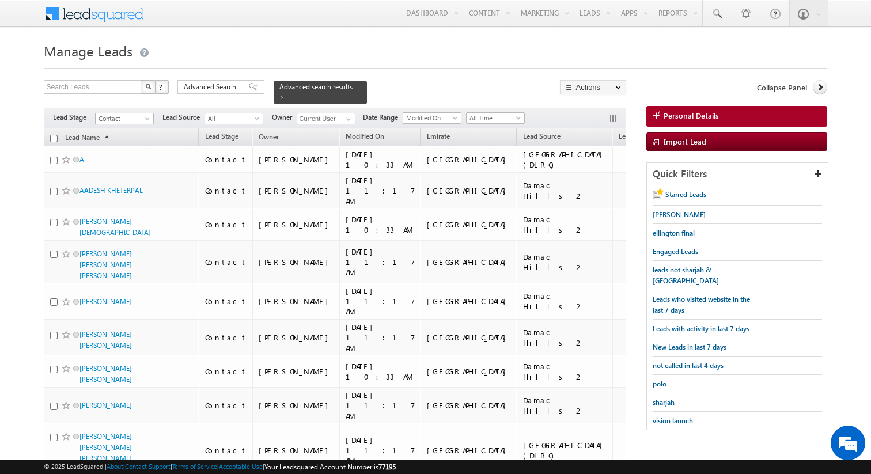
click at [55, 137] on input "checkbox" at bounding box center [53, 138] width 7 height 7
checkbox input "true"
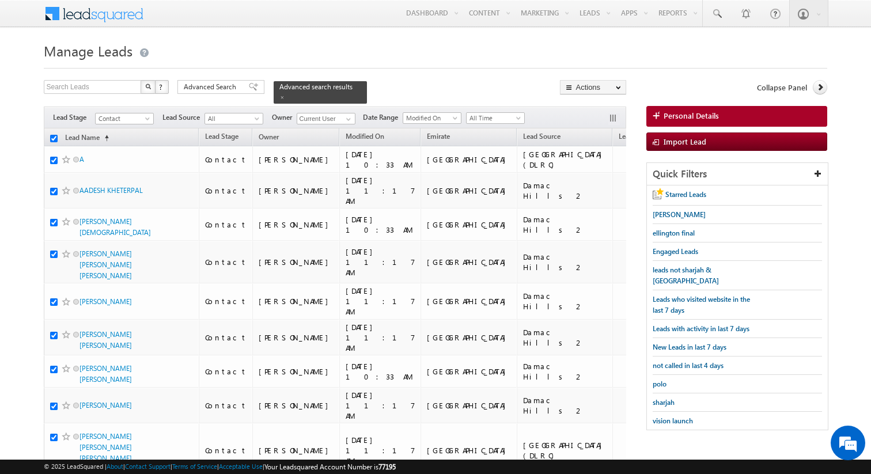
checkbox input "true"
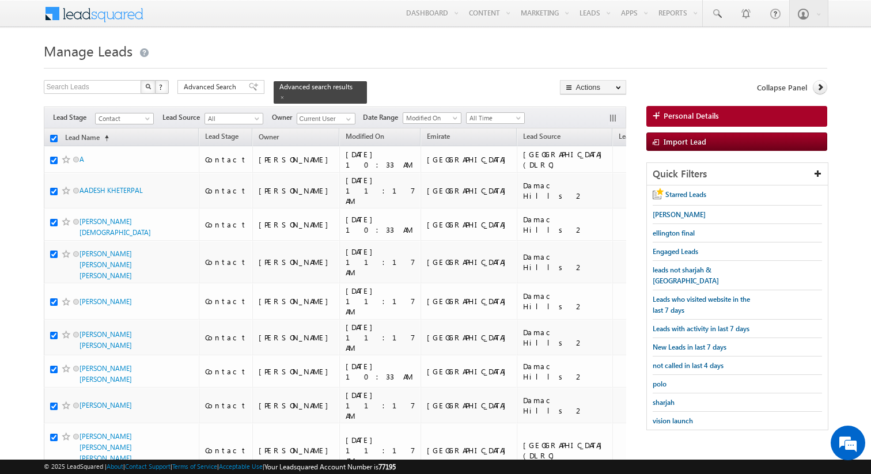
checkbox input "true"
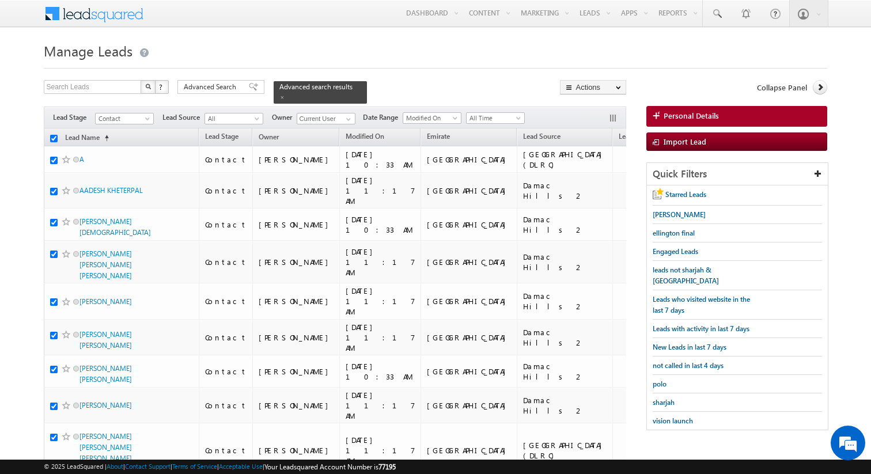
checkbox input "true"
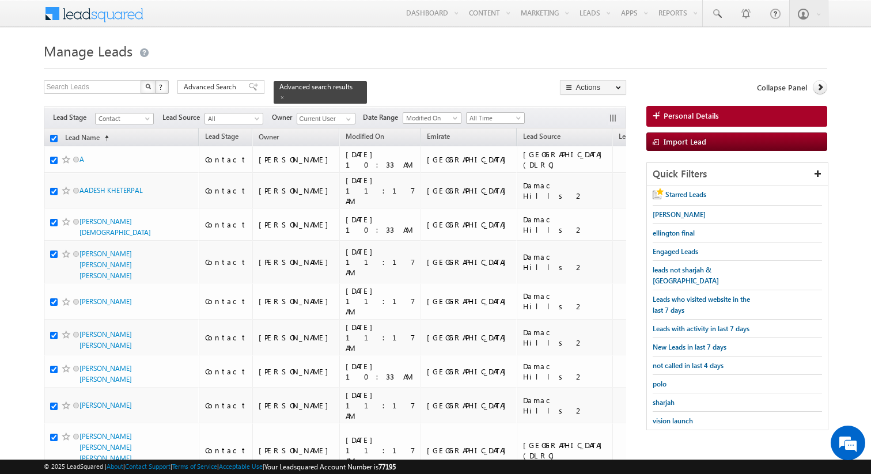
checkbox input "true"
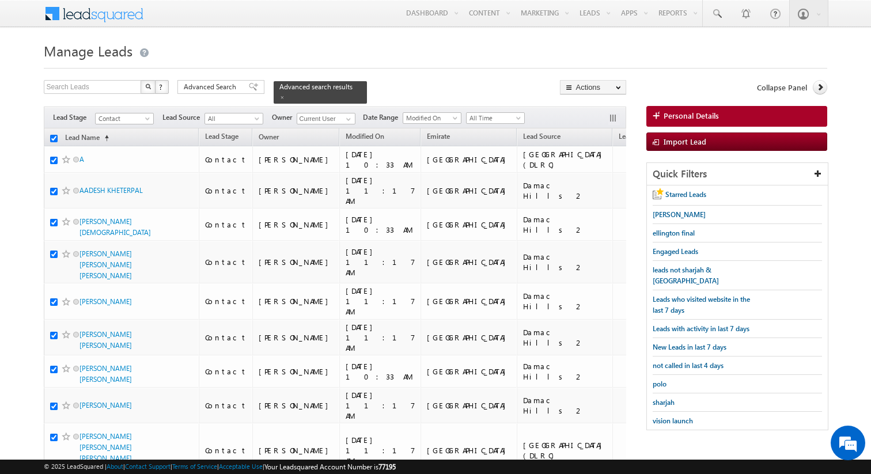
checkbox input "true"
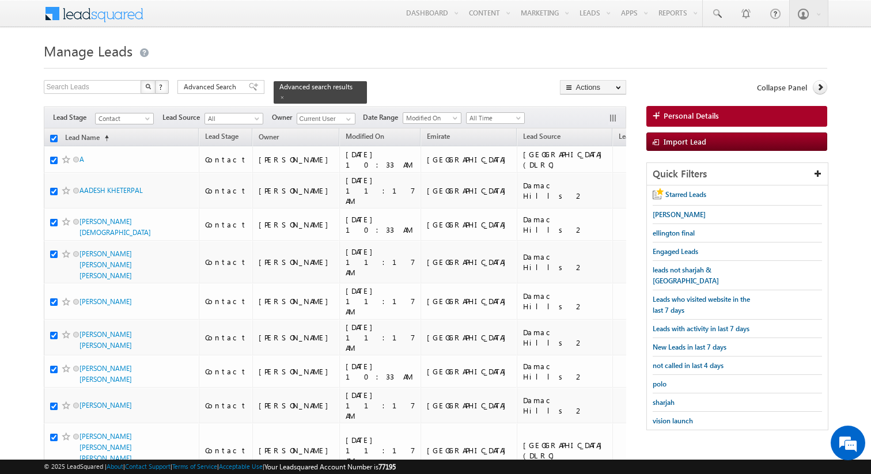
checkbox input "true"
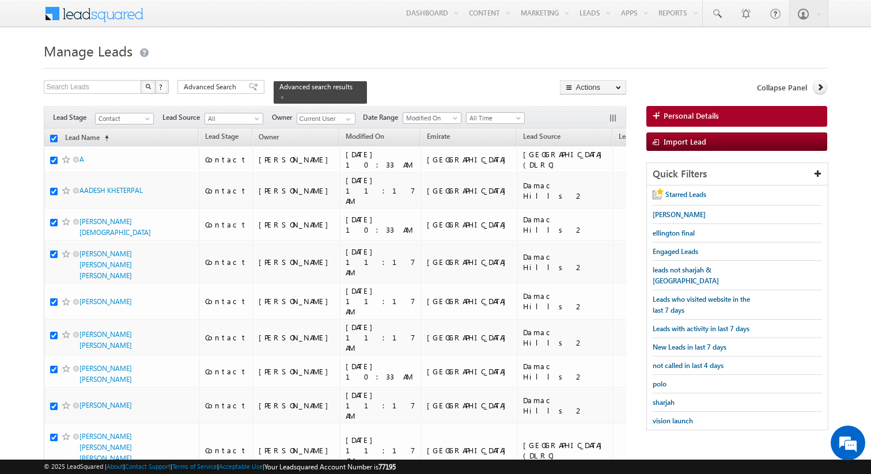
checkbox input "true"
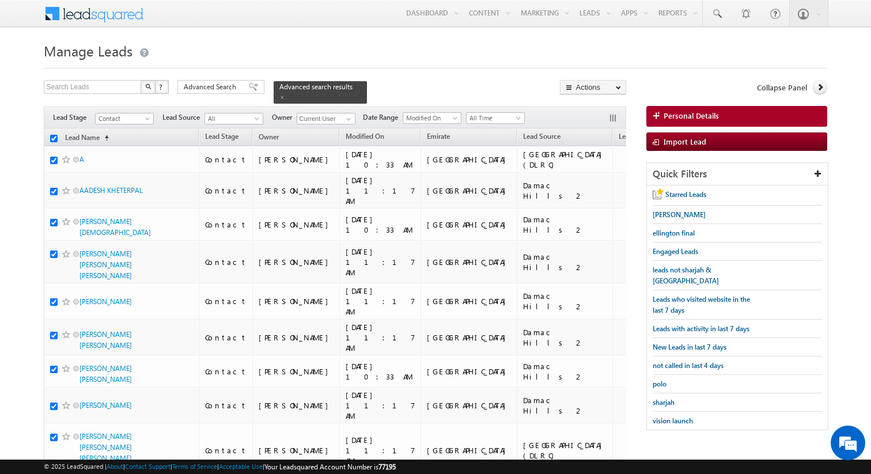
checkbox input "true"
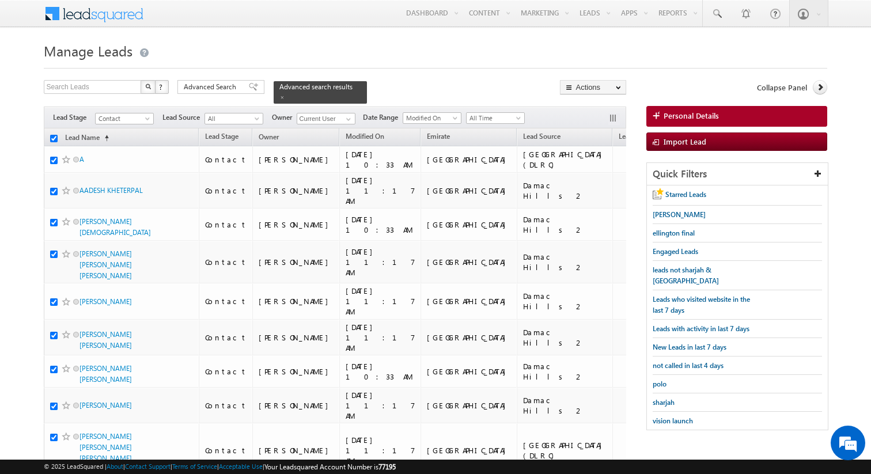
checkbox input "true"
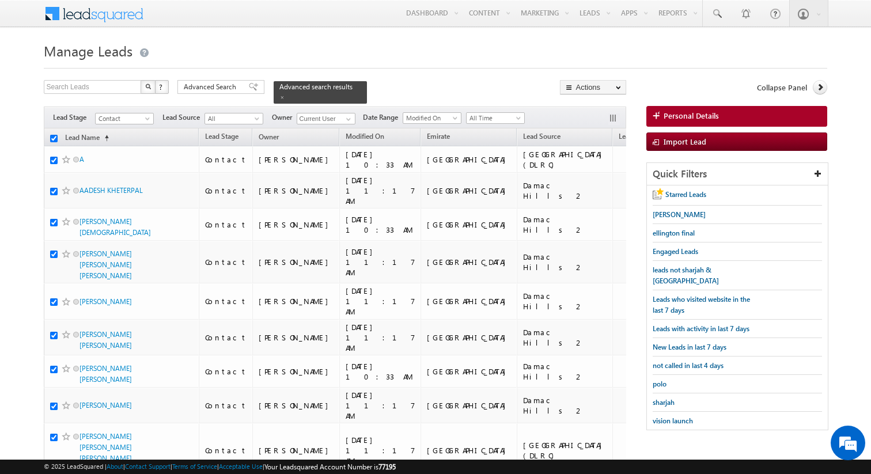
checkbox input "true"
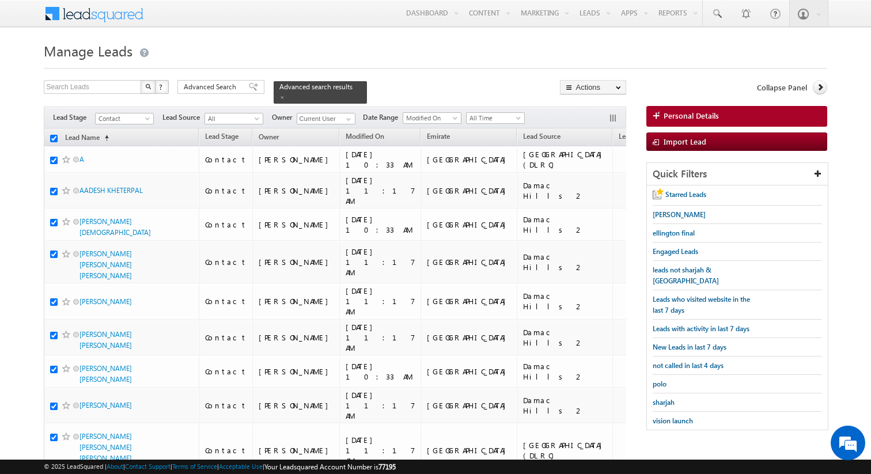
checkbox input "true"
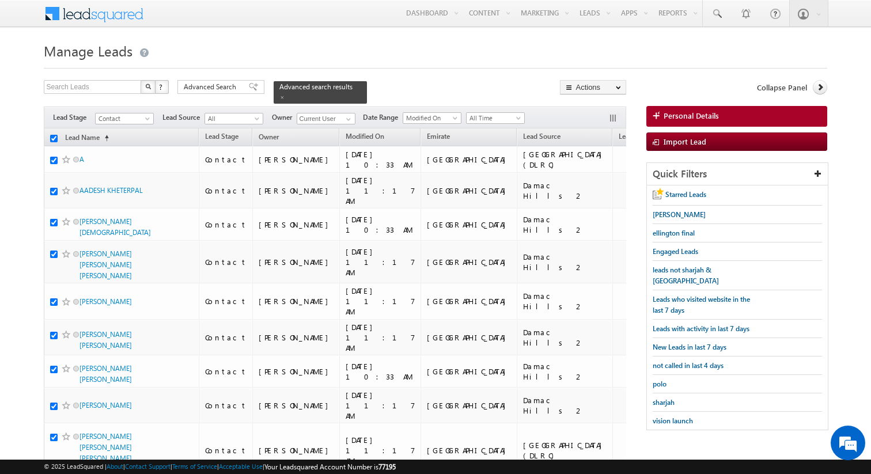
checkbox input "true"
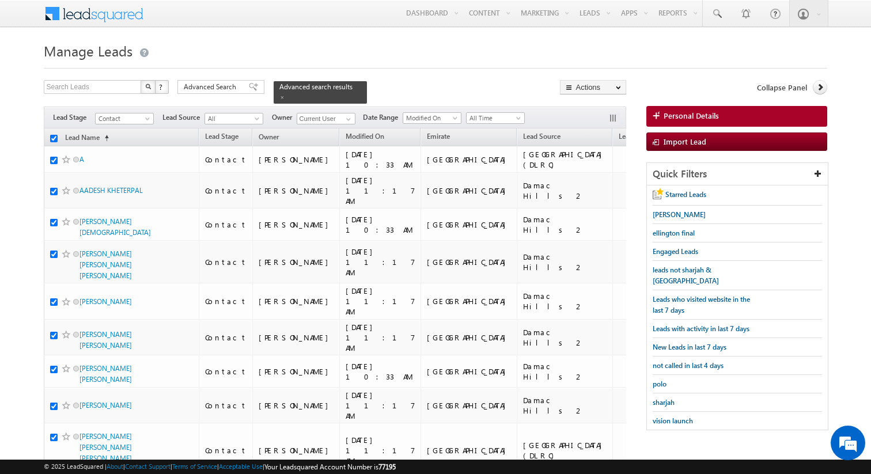
checkbox input "true"
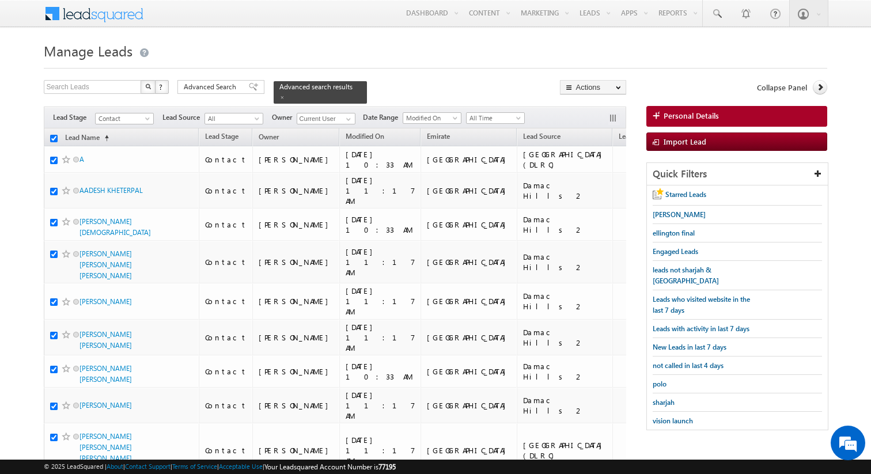
checkbox input "true"
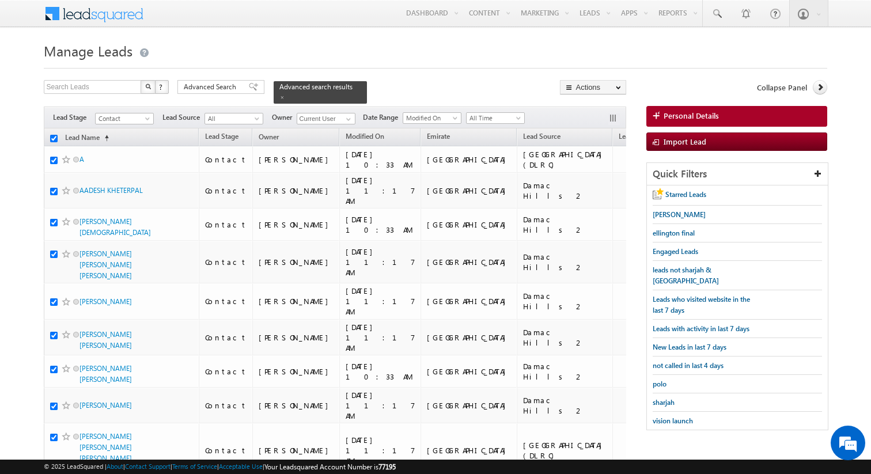
checkbox input "true"
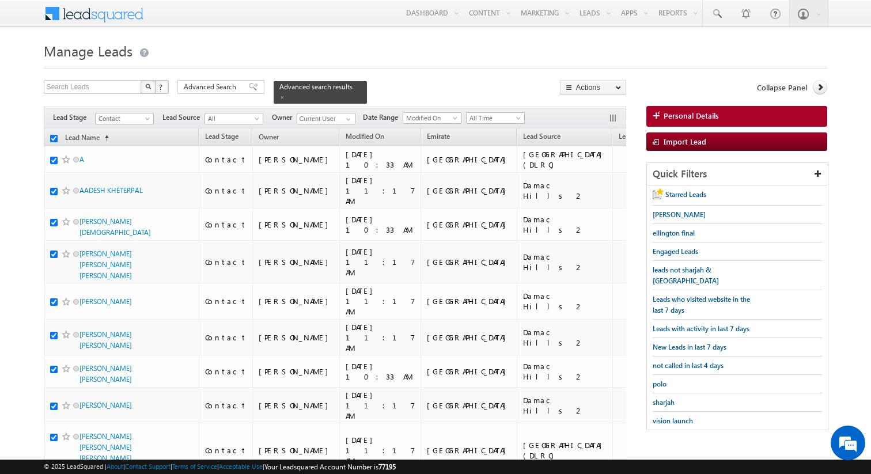
checkbox input "true"
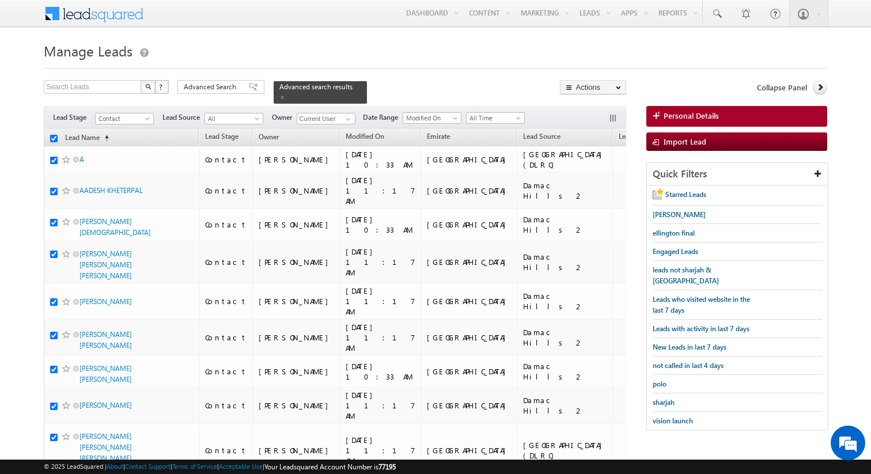
checkbox input "true"
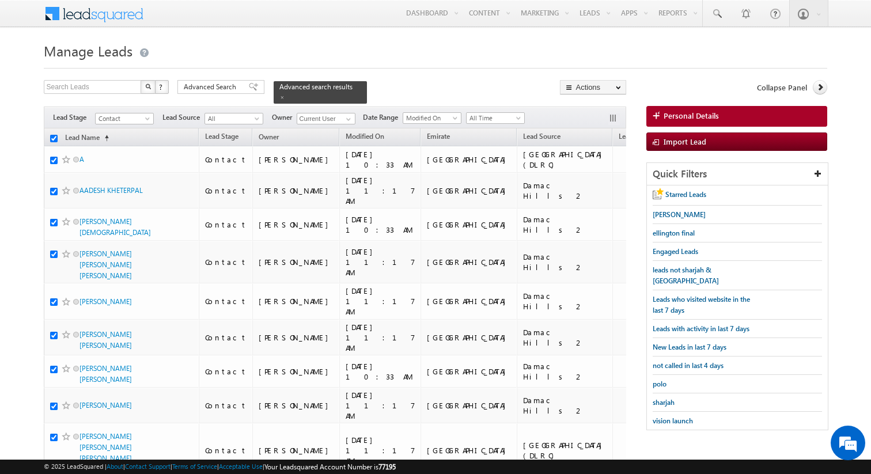
checkbox input "true"
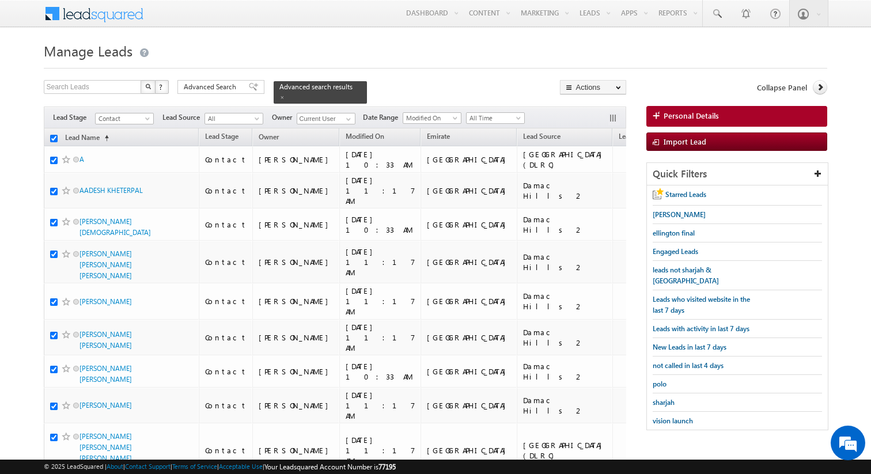
checkbox input "true"
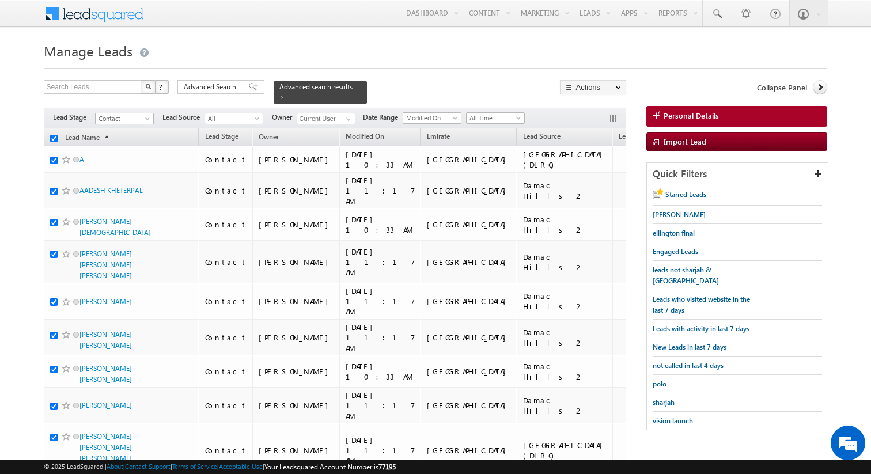
checkbox input "true"
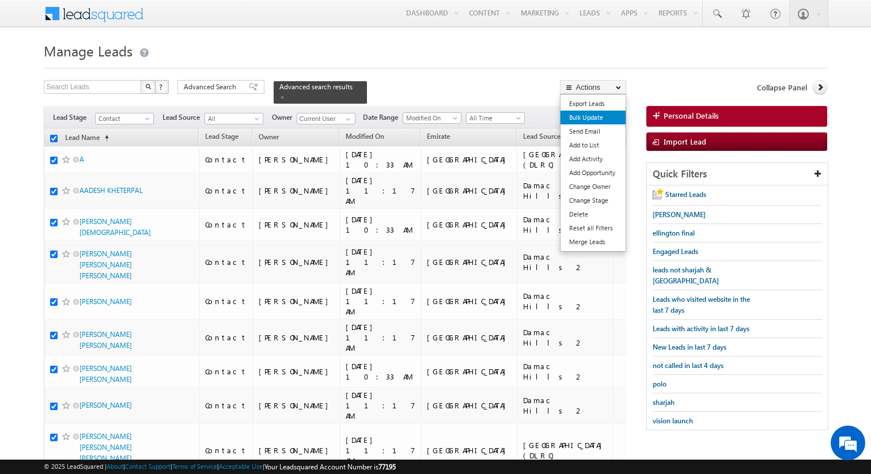
click at [595, 118] on link "Bulk Update" at bounding box center [592, 118] width 65 height 14
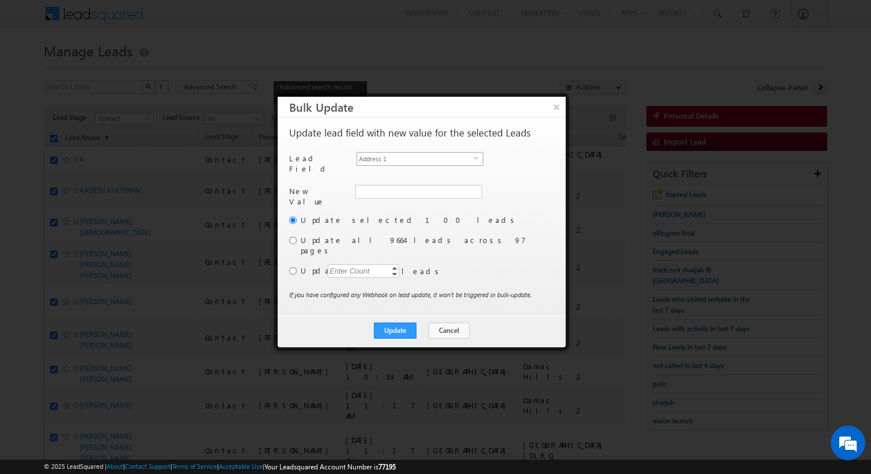
click at [467, 161] on span "Address 1" at bounding box center [415, 159] width 116 height 13
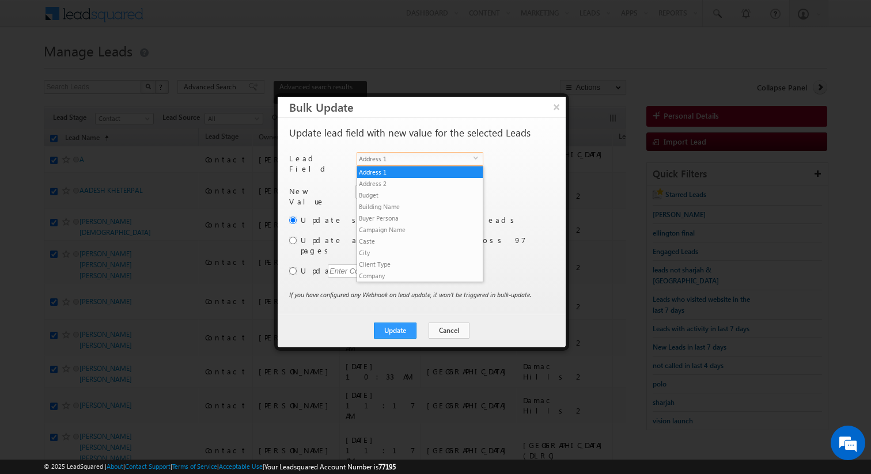
scroll to position [438, 0]
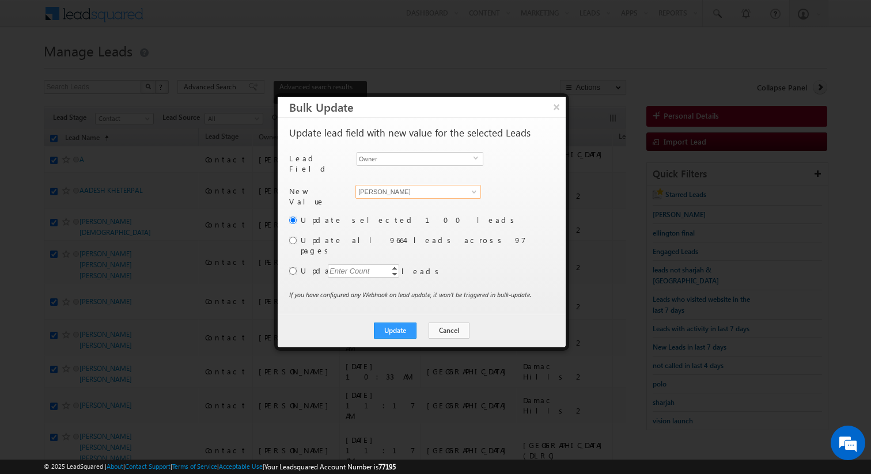
click at [410, 185] on input "[PERSON_NAME]" at bounding box center [418, 192] width 126 height 14
type input "Rajender Rautela"
click at [301, 266] on label "Update" at bounding box center [426, 271] width 251 height 10
click at [292, 267] on input "radio" at bounding box center [292, 270] width 7 height 7
radio input "true"
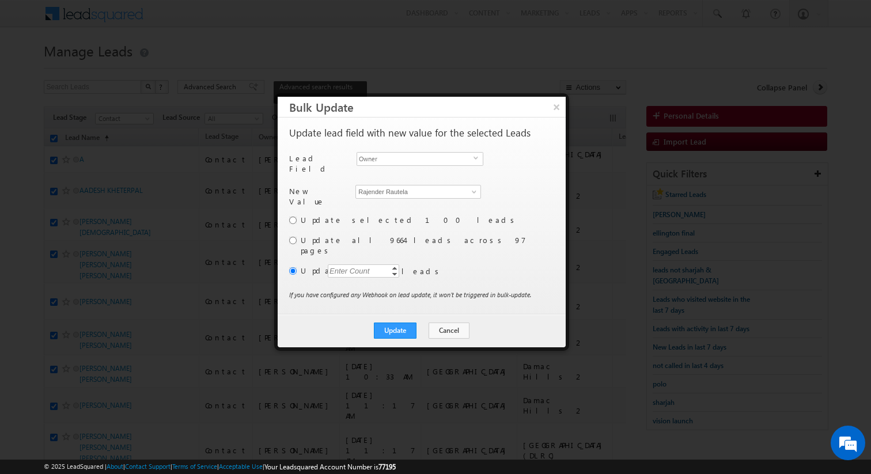
click at [335, 264] on div "Enter Count" at bounding box center [350, 270] width 44 height 13
type input "7000"
click at [403, 323] on button "Update" at bounding box center [395, 331] width 43 height 16
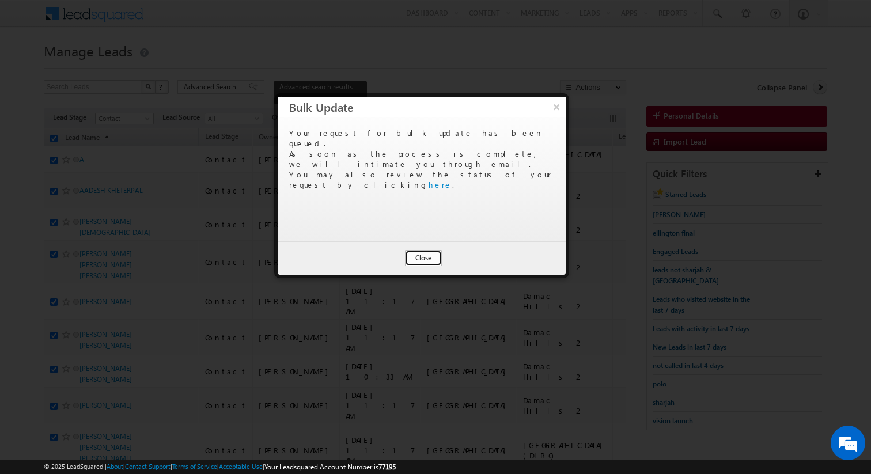
click at [424, 258] on button "Close" at bounding box center [423, 258] width 37 height 16
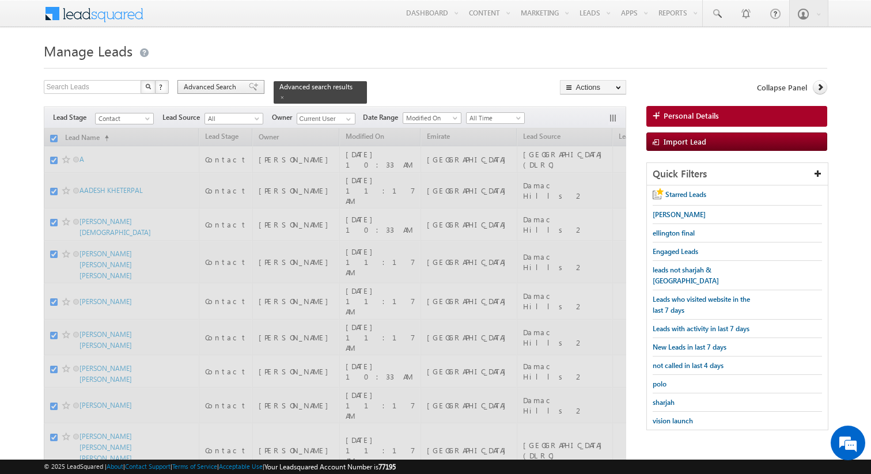
checkbox input "false"
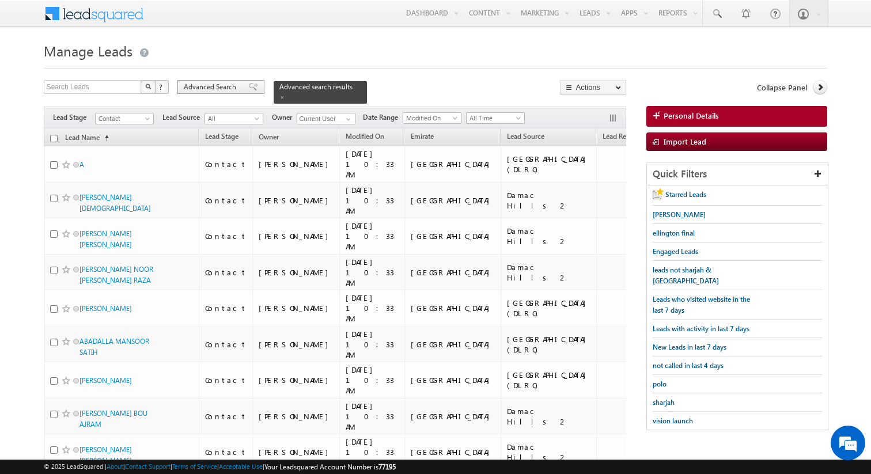
click at [236, 89] on span "Advanced Search" at bounding box center [212, 87] width 56 height 10
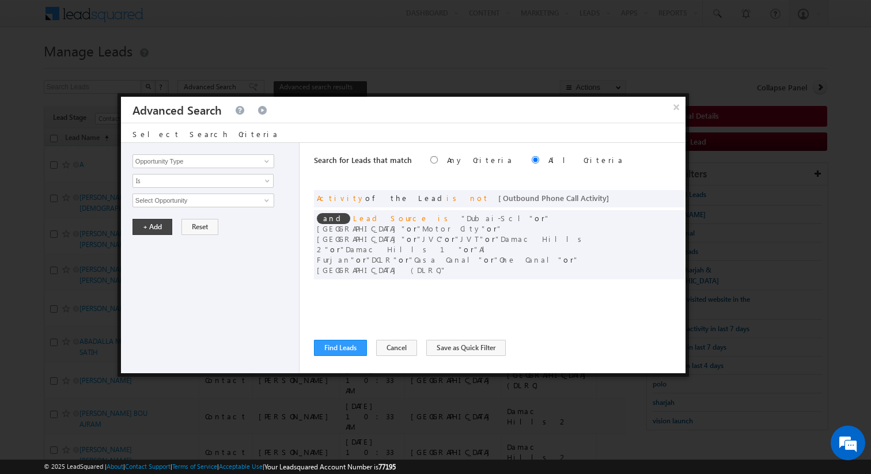
click at [383, 306] on div "Search for Leads that match Any Criteria All Criteria Note that the current tri…" at bounding box center [499, 258] width 371 height 230
click at [353, 348] on button "Find Leads" at bounding box center [340, 348] width 53 height 16
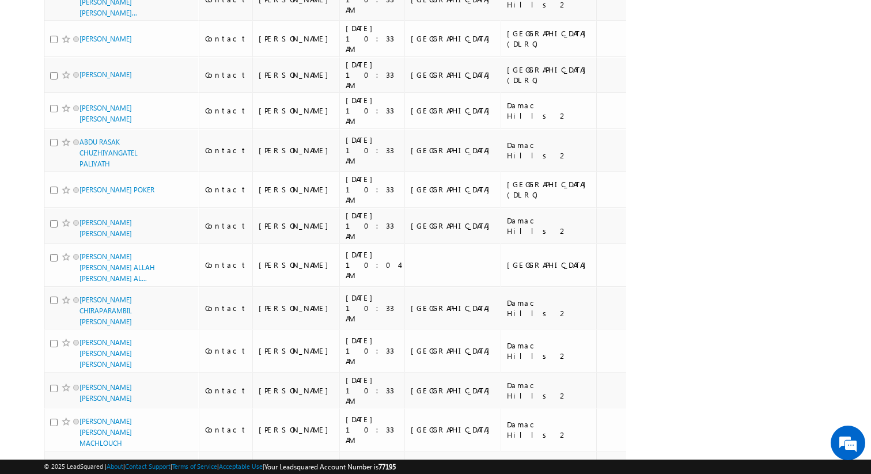
scroll to position [0, 0]
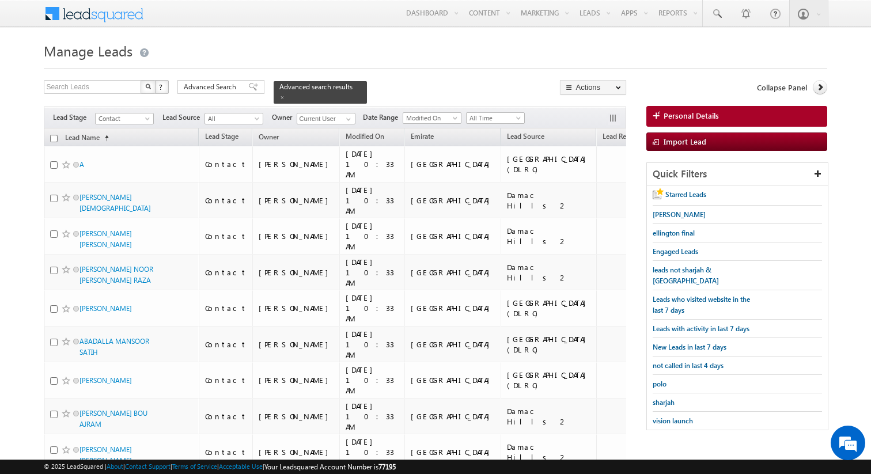
click at [227, 92] on span "Advanced Search" at bounding box center [212, 87] width 56 height 10
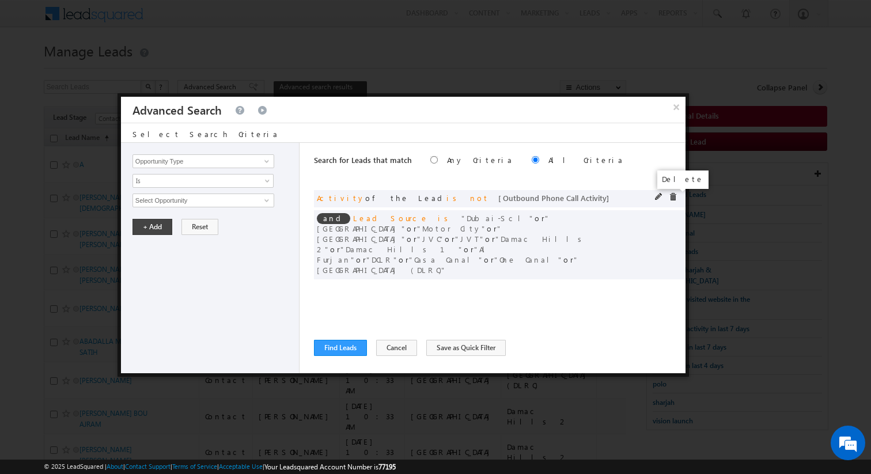
click at [676, 200] on span at bounding box center [673, 197] width 8 height 8
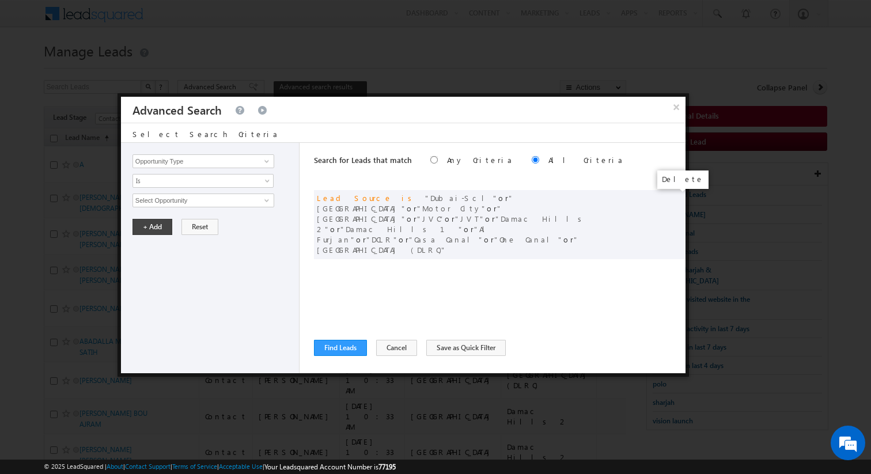
click at [0, 0] on span at bounding box center [0, 0] width 0 height 0
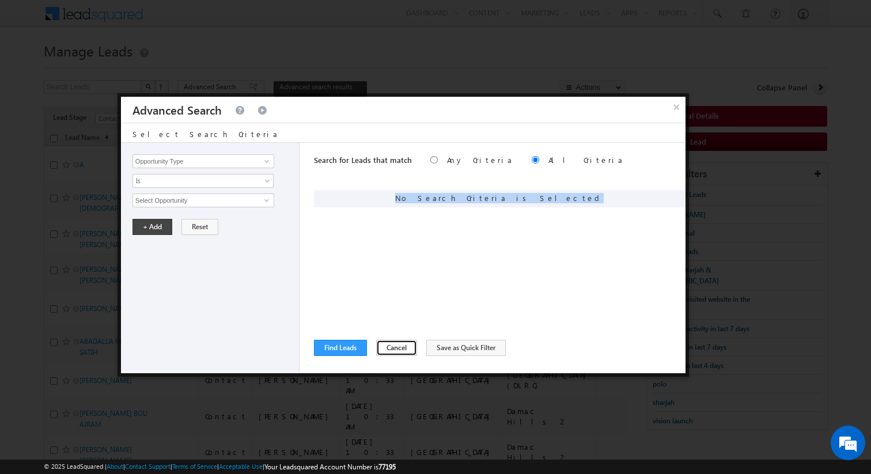
click at [386, 343] on button "Cancel" at bounding box center [396, 348] width 41 height 16
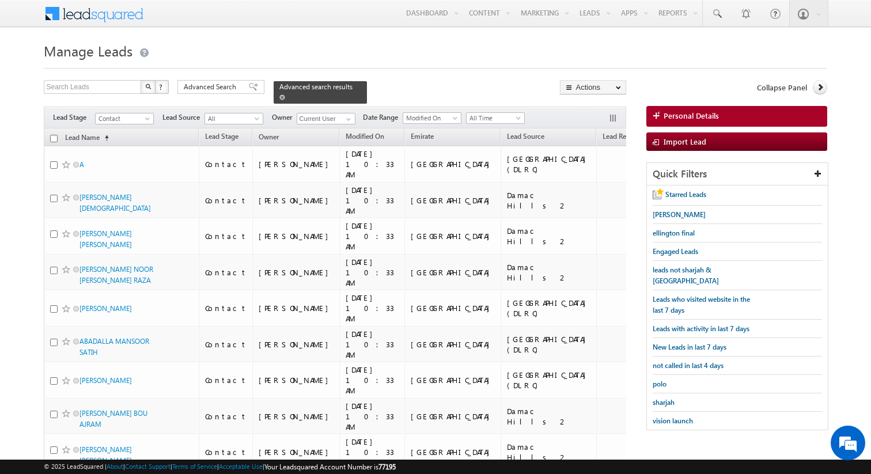
click at [279, 95] on span at bounding box center [282, 97] width 6 height 6
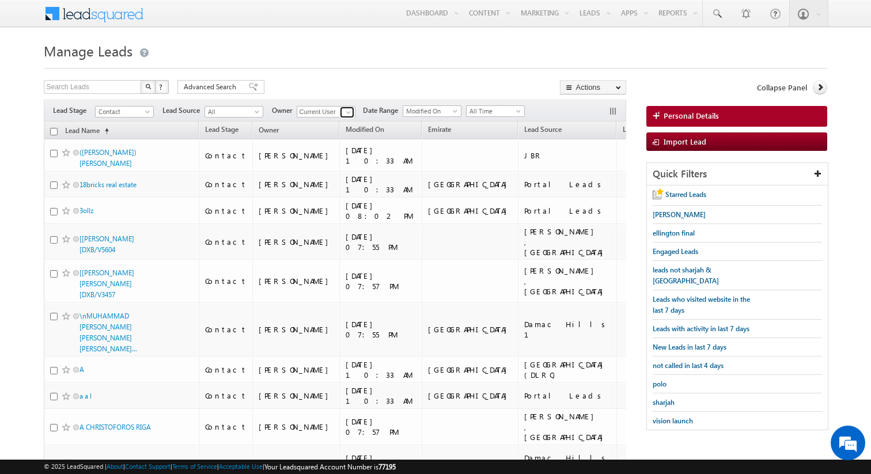
click at [349, 113] on span at bounding box center [348, 112] width 9 height 9
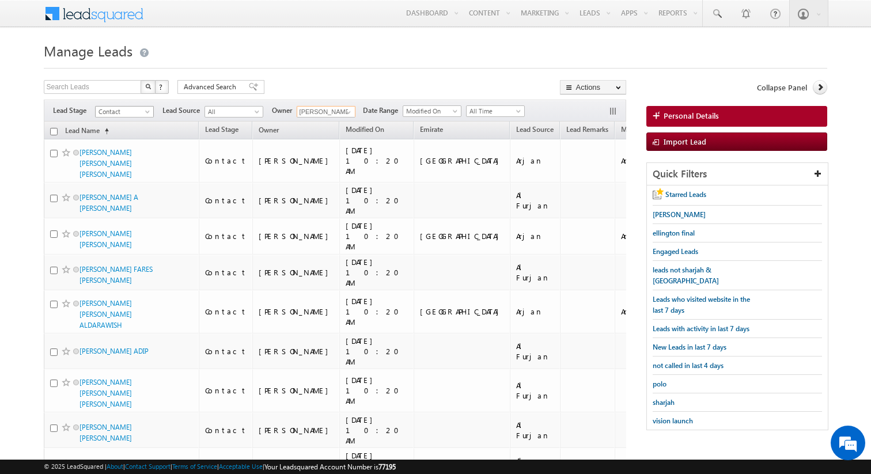
type input "[PERSON_NAME]"
click at [145, 113] on span at bounding box center [148, 113] width 9 height 9
click at [118, 143] on link "Prospect" at bounding box center [125, 147] width 58 height 10
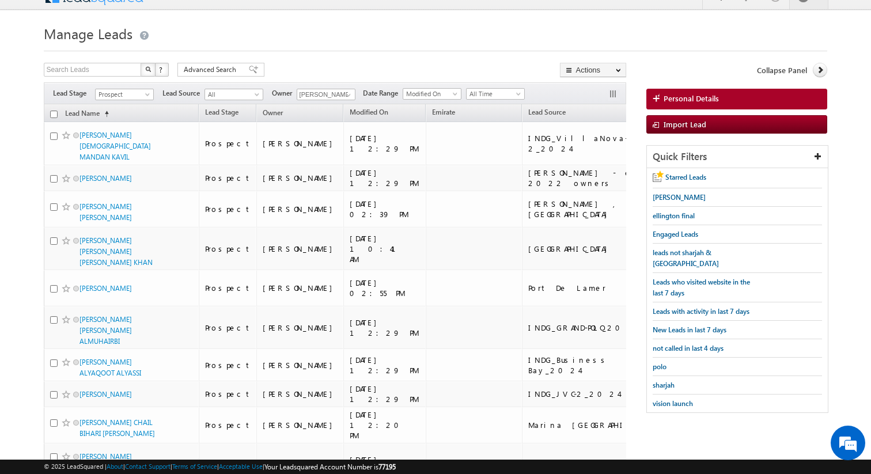
scroll to position [33, 0]
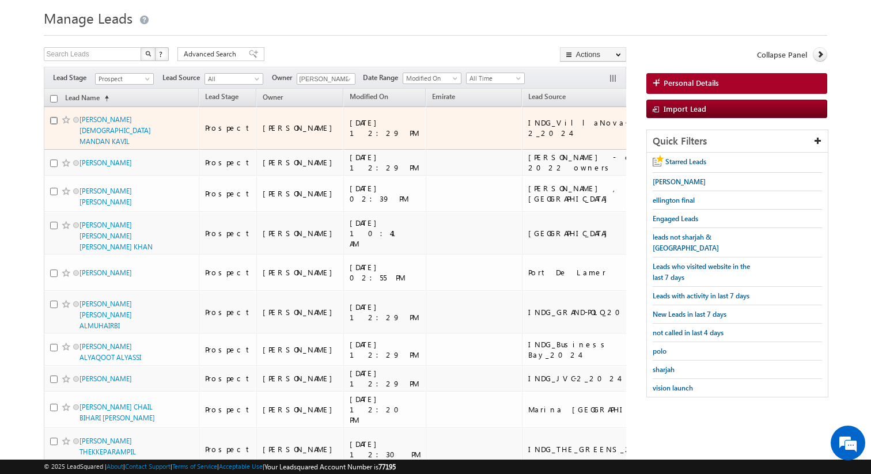
click at [53, 122] on input "checkbox" at bounding box center [53, 120] width 7 height 7
checkbox input "true"
drag, startPoint x: 106, startPoint y: 130, endPoint x: 78, endPoint y: 119, distance: 29.7
click at [78, 119] on div "[PERSON_NAME][DEMOGRAPHIC_DATA] MANDAN KAVIL" at bounding box center [122, 130] width 144 height 33
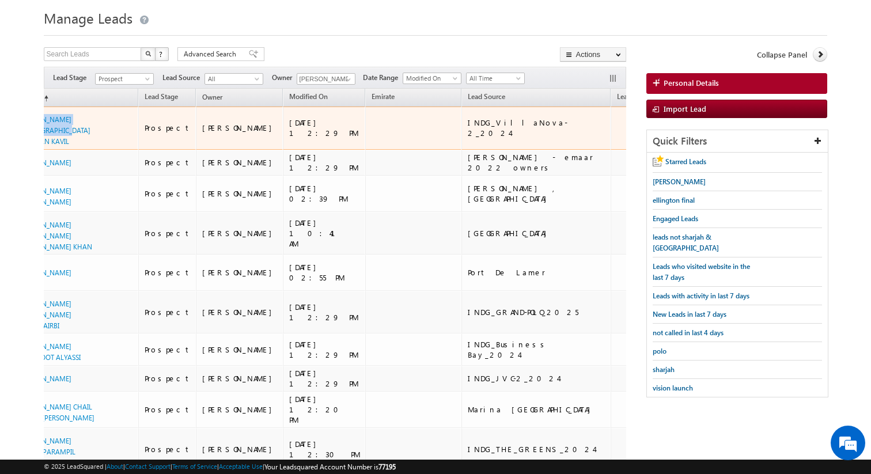
scroll to position [0, 66]
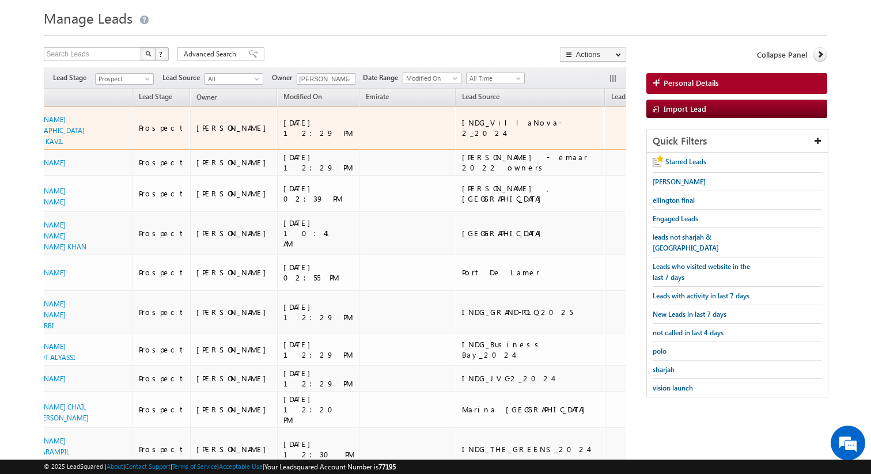
drag, startPoint x: 591, startPoint y: 121, endPoint x: 506, endPoint y: 121, distance: 85.2
click at [505, 121] on tr "ABBAS KANISAN MANDAN KAVIL Prospect Siddharth Gambhir 12/07/2025 12:29 PM INDG_…" at bounding box center [526, 128] width 1097 height 43
copy div "[PHONE_NUMBER]"
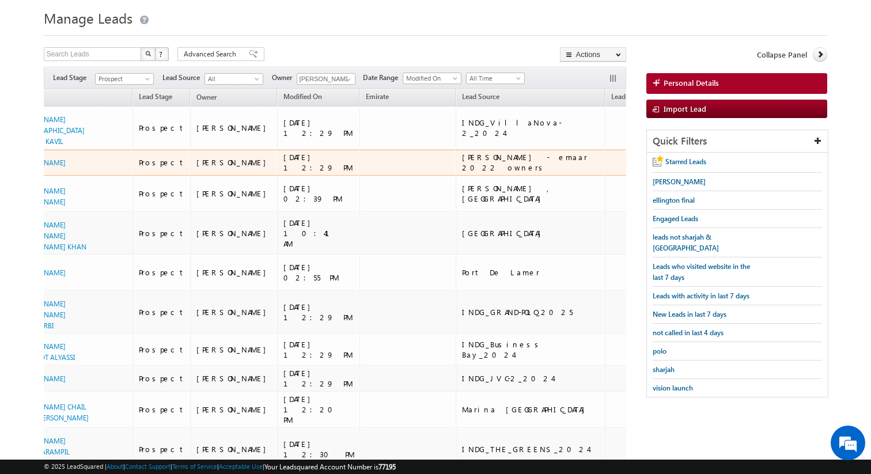
scroll to position [0, 0]
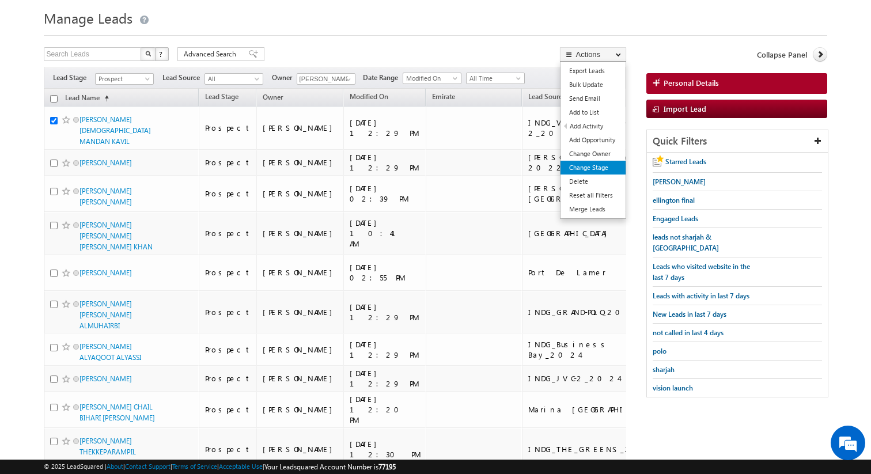
click at [598, 169] on link "Change Stage" at bounding box center [592, 168] width 65 height 14
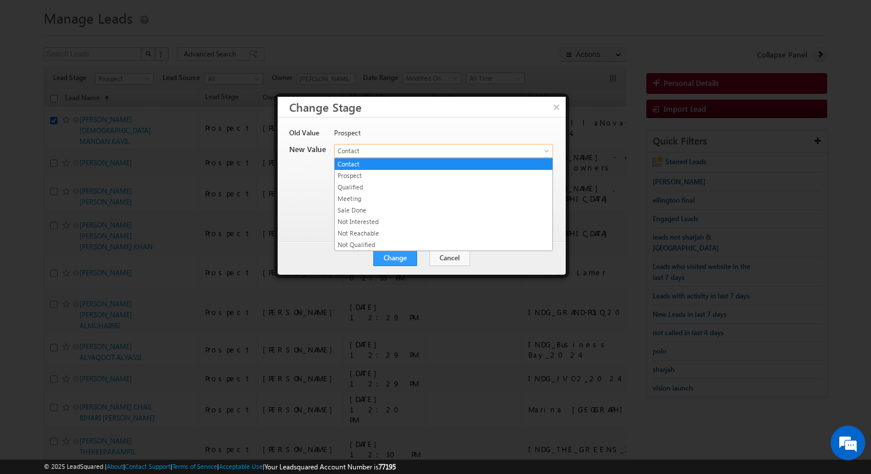
click at [452, 157] on link "Contact" at bounding box center [443, 151] width 219 height 14
click at [371, 242] on link "Not Qualified" at bounding box center [444, 245] width 218 height 10
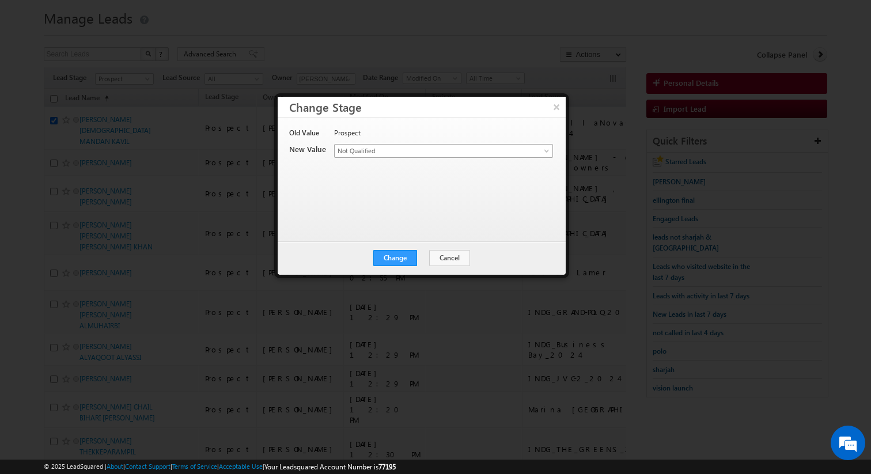
click at [387, 151] on span "Not Qualified" at bounding box center [430, 151] width 191 height 10
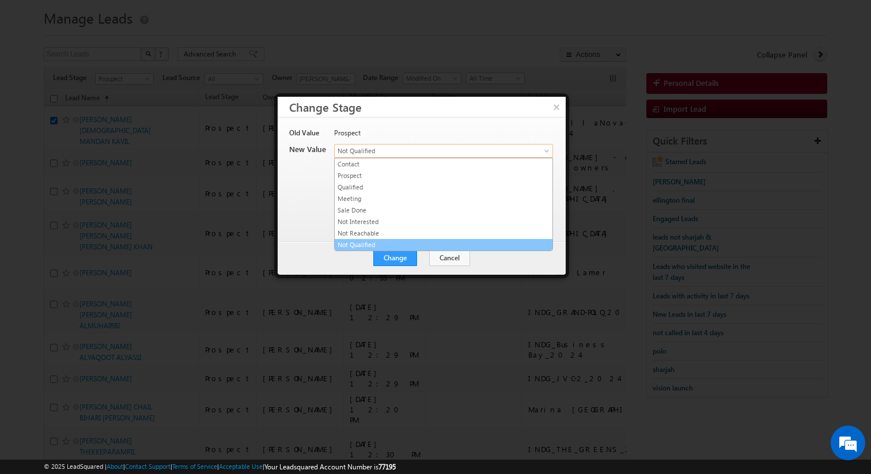
click at [373, 244] on link "Not Qualified" at bounding box center [444, 245] width 218 height 10
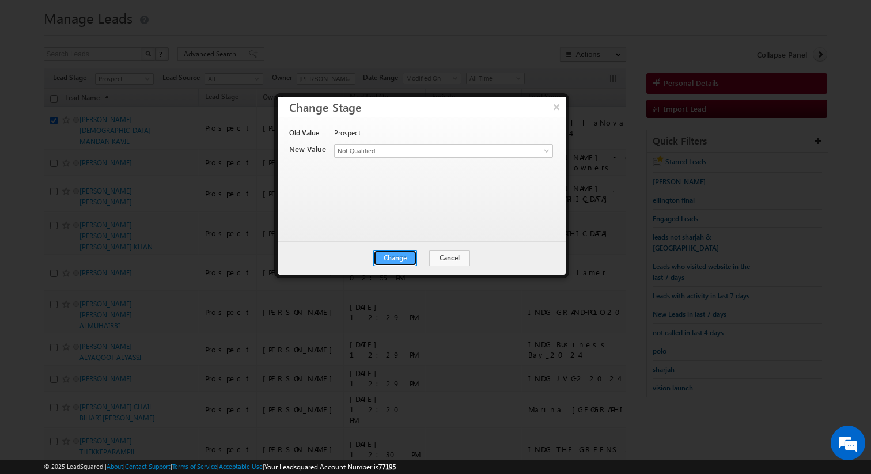
click at [403, 261] on button "Change" at bounding box center [395, 258] width 44 height 16
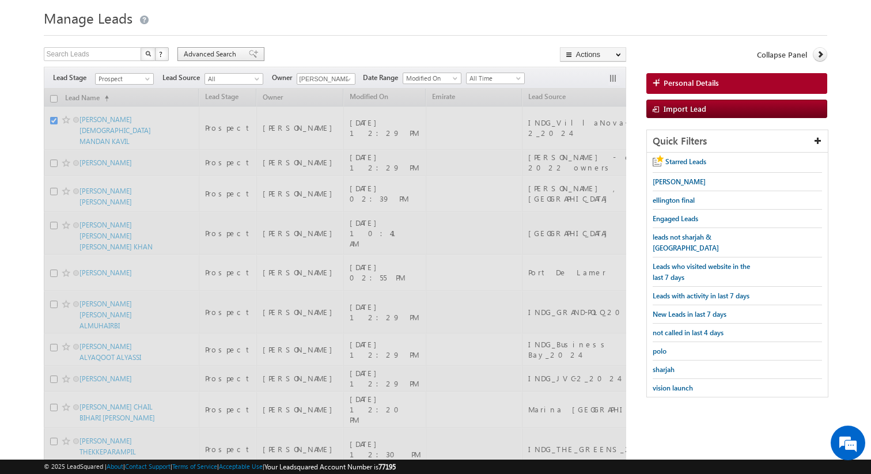
click at [237, 52] on span "Advanced Search" at bounding box center [212, 54] width 56 height 10
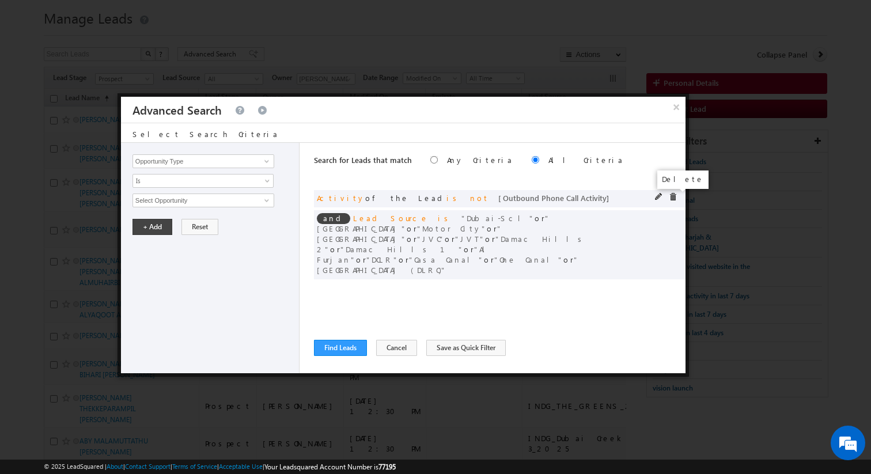
click at [672, 196] on span at bounding box center [673, 197] width 8 height 8
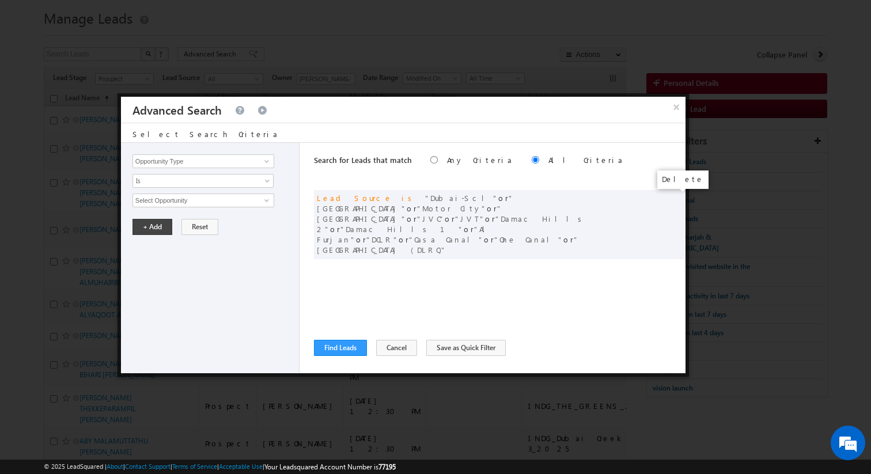
click at [0, 0] on span at bounding box center [0, 0] width 0 height 0
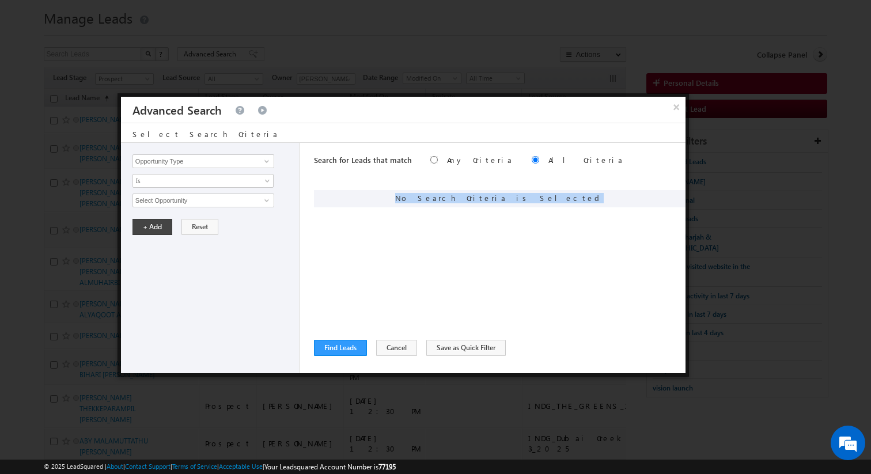
click at [393, 224] on div "Search for Leads that match Any Criteria All Criteria Note that the current tri…" at bounding box center [499, 258] width 371 height 230
click at [254, 162] on input "Opportunity Type" at bounding box center [203, 161] width 142 height 14
type input "Lead Stage"
click at [236, 180] on span "Is" at bounding box center [195, 181] width 125 height 10
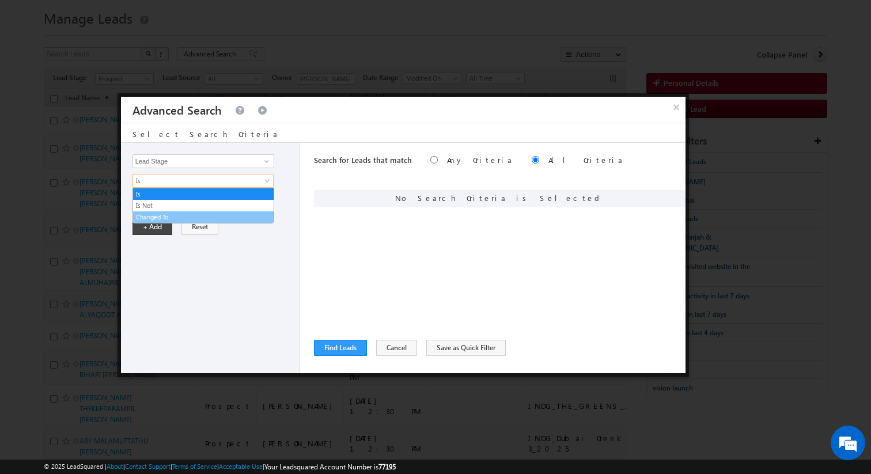
click at [187, 214] on link "Changed To" at bounding box center [203, 217] width 141 height 10
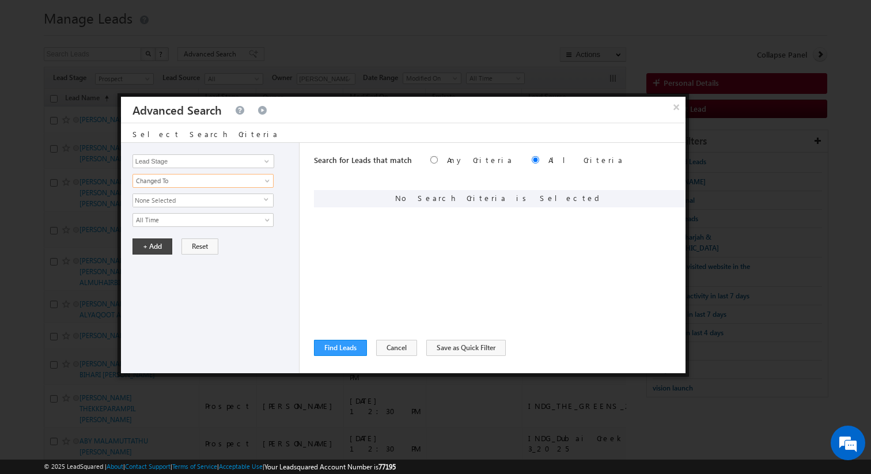
click at [183, 206] on span "None Selected" at bounding box center [198, 200] width 131 height 13
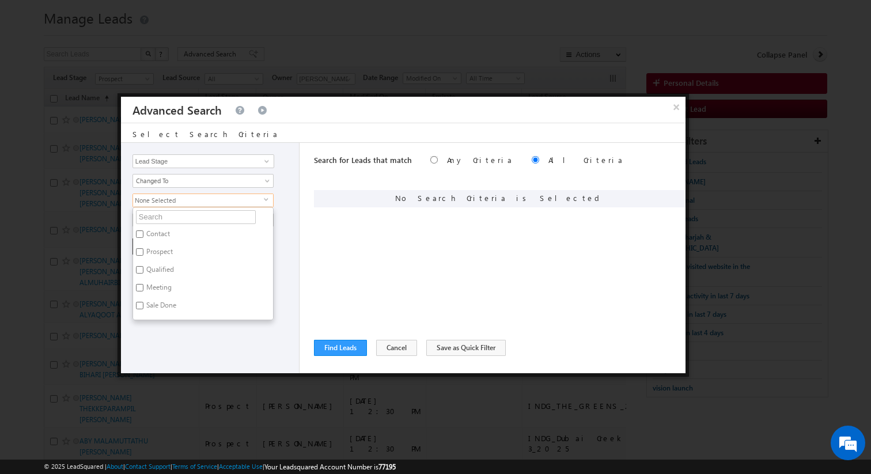
click at [162, 248] on label "Prospect" at bounding box center [158, 254] width 51 height 18
click at [143, 248] on input "Prospect" at bounding box center [139, 251] width 7 height 7
checkbox input "true"
click at [293, 248] on div "Opportunity Type Lead Activity Task Sales Group Prospect Id Address 1 Address 2…" at bounding box center [210, 258] width 179 height 230
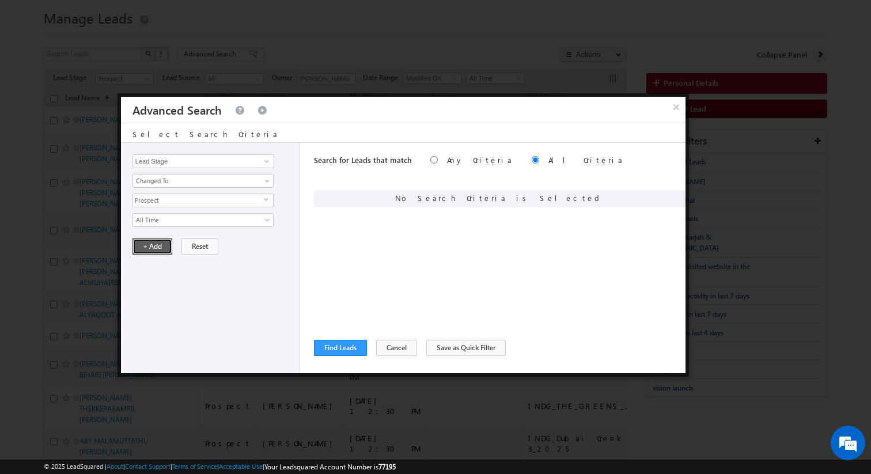
click at [156, 249] on button "+ Add" at bounding box center [152, 246] width 40 height 16
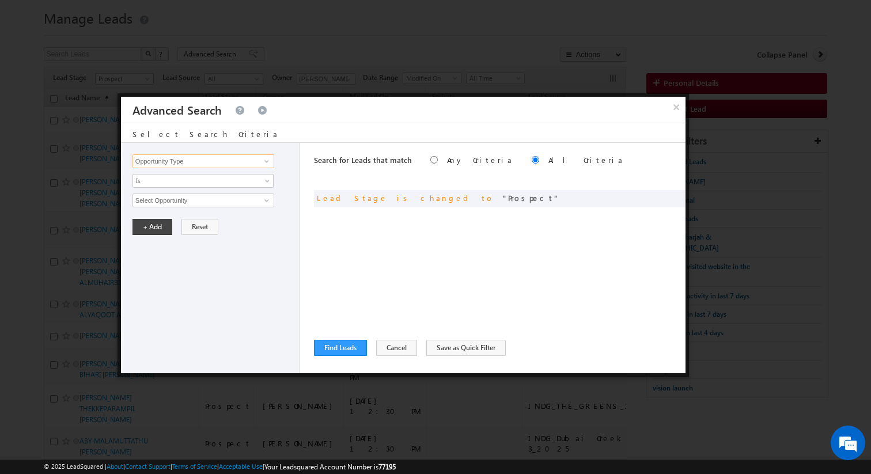
click at [247, 161] on input "Opportunity Type" at bounding box center [203, 161] width 142 height 14
type input "Lead Stage"
click at [224, 183] on span "Is" at bounding box center [195, 181] width 125 height 10
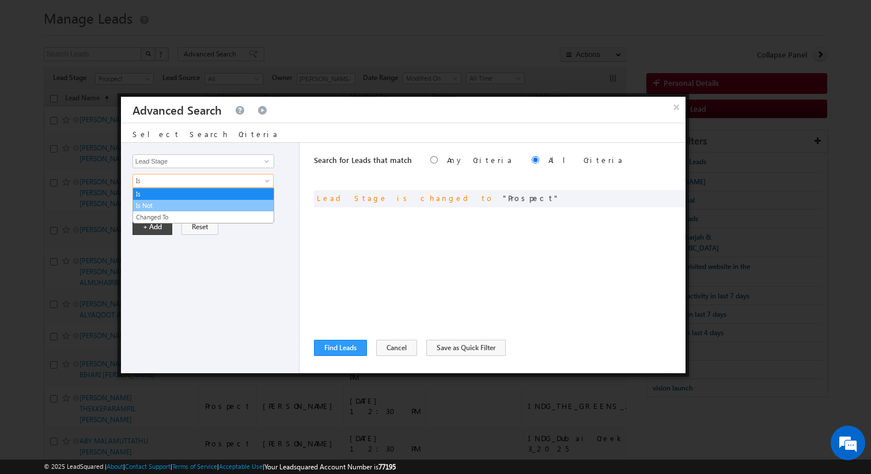
click at [184, 203] on link "Is Not" at bounding box center [203, 205] width 141 height 10
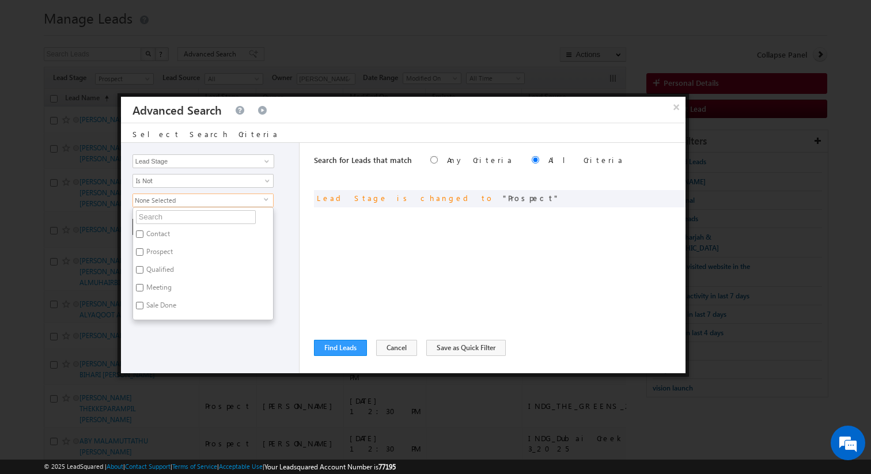
click at [152, 249] on label "Prospect" at bounding box center [158, 254] width 51 height 18
click at [143, 249] on input "Prospect" at bounding box center [139, 251] width 7 height 7
checkbox input "true"
click at [284, 248] on div "Opportunity Type Lead Activity Task Sales Group Prospect Id Address 1 Address 2…" at bounding box center [210, 258] width 179 height 230
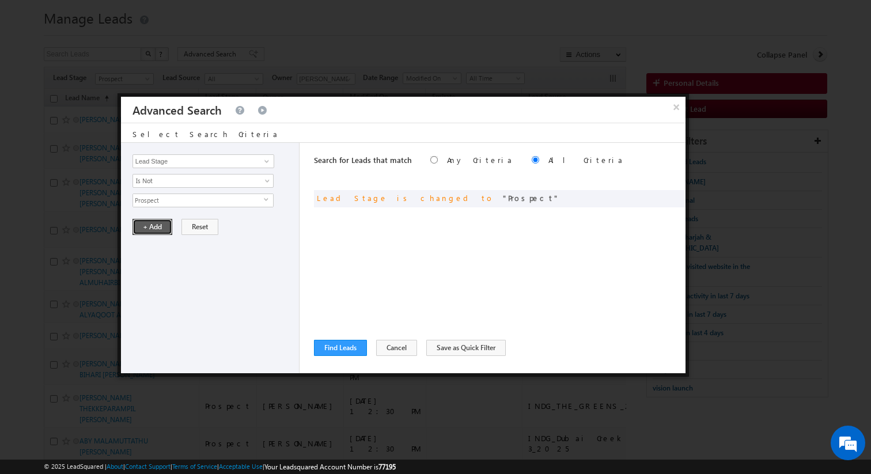
click at [153, 229] on button "+ Add" at bounding box center [152, 227] width 40 height 16
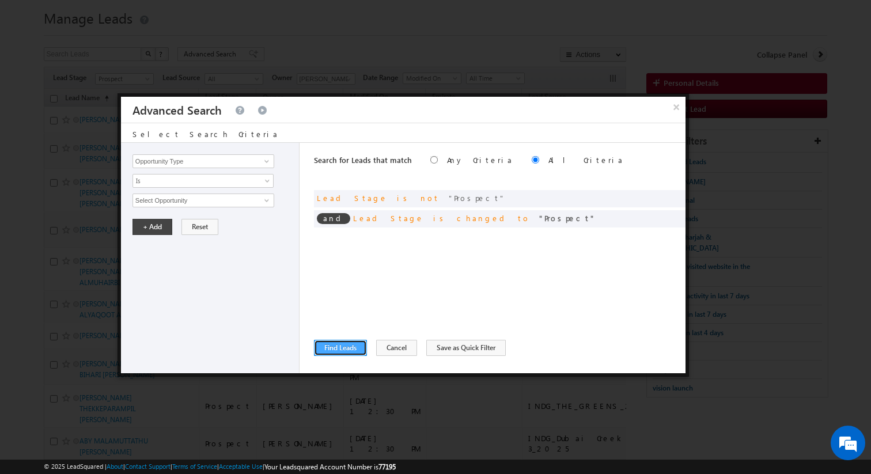
click at [349, 343] on button "Find Leads" at bounding box center [340, 348] width 53 height 16
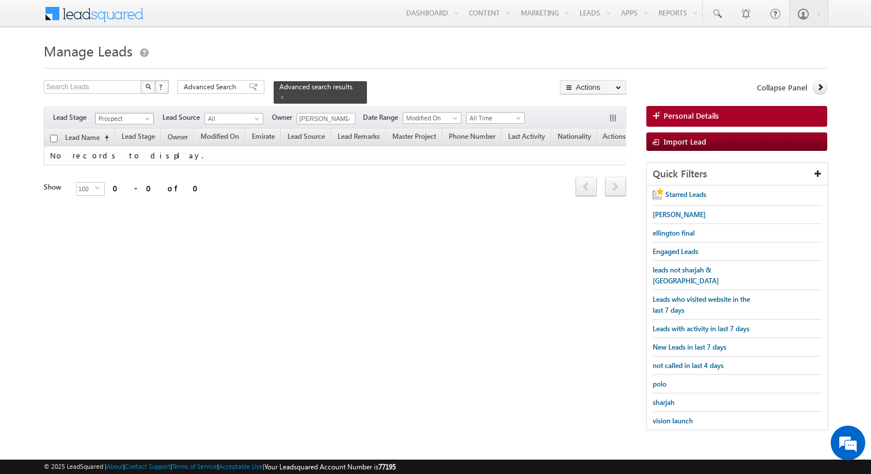
click at [147, 118] on span at bounding box center [148, 120] width 9 height 9
click at [130, 128] on link "All" at bounding box center [125, 130] width 58 height 10
click at [212, 92] on span "Advanced Search" at bounding box center [212, 87] width 56 height 10
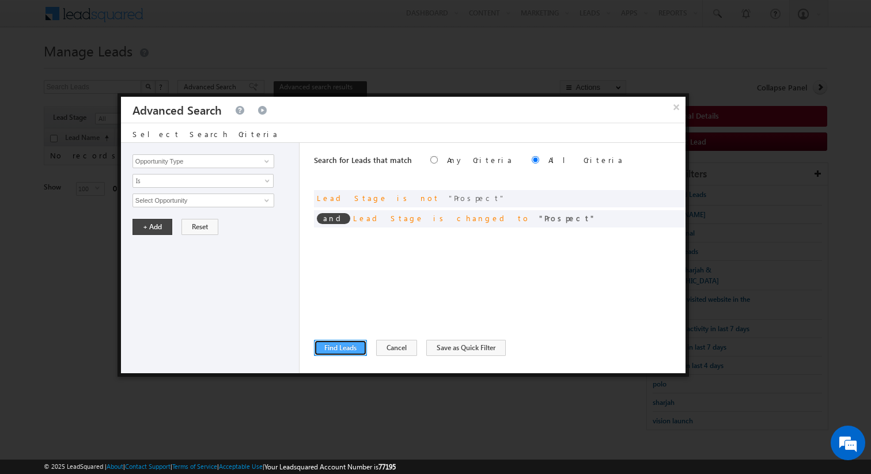
click at [344, 343] on button "Find Leads" at bounding box center [340, 348] width 53 height 16
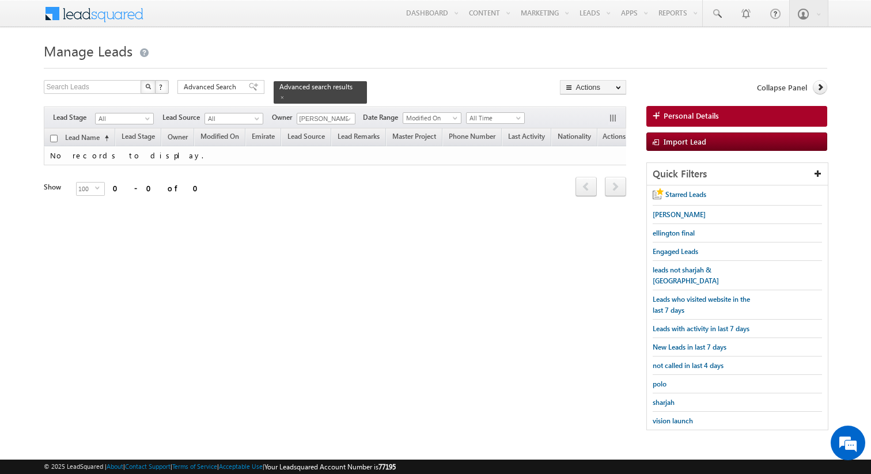
click at [324, 124] on div "Filters Lead Stage All Contact Prospect Qualified Meeting Sale Done Not Interes…" at bounding box center [335, 118] width 583 height 22
click at [329, 123] on input "[PERSON_NAME]" at bounding box center [326, 119] width 59 height 12
type input "Any"
click at [229, 90] on span "Advanced Search" at bounding box center [212, 87] width 56 height 10
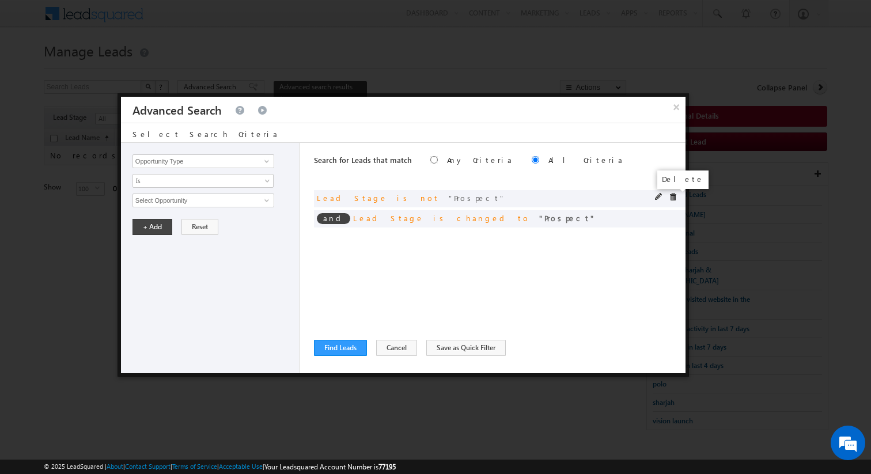
click at [675, 199] on span at bounding box center [673, 197] width 8 height 8
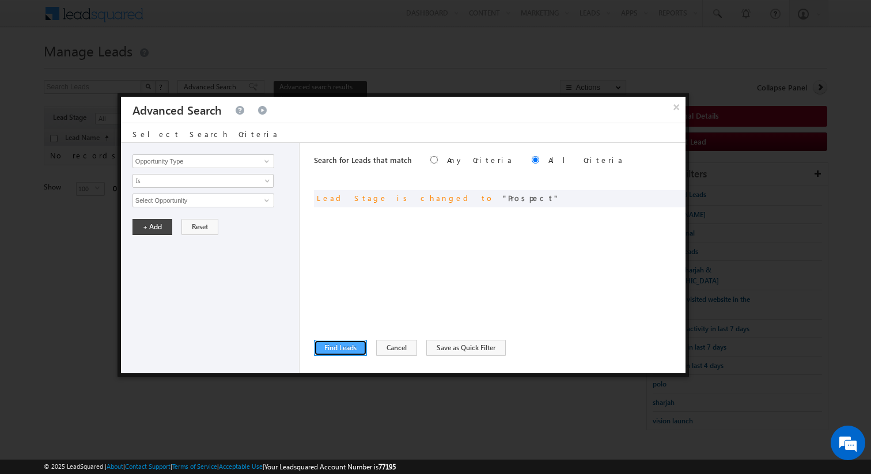
click at [347, 347] on button "Find Leads" at bounding box center [340, 348] width 53 height 16
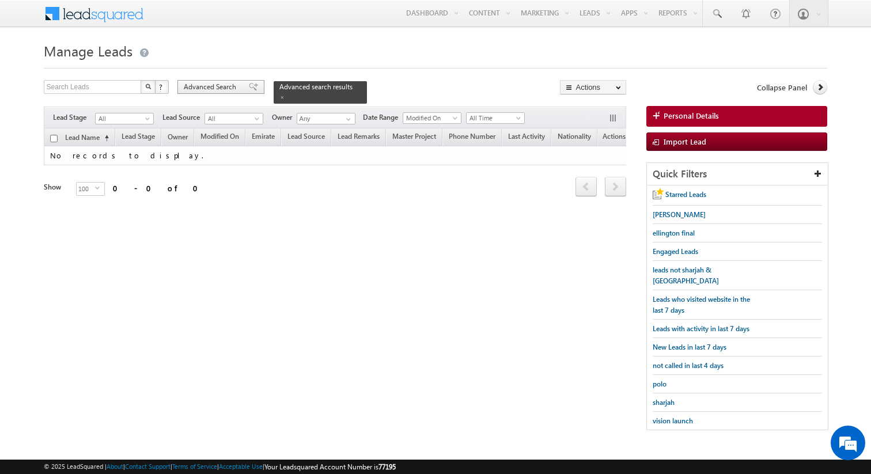
click at [238, 86] on span "Advanced Search" at bounding box center [212, 87] width 56 height 10
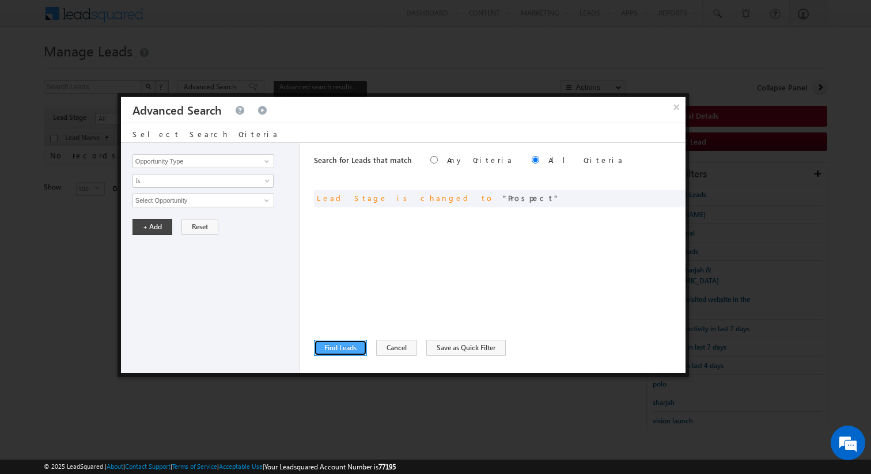
click at [328, 343] on button "Find Leads" at bounding box center [340, 348] width 53 height 16
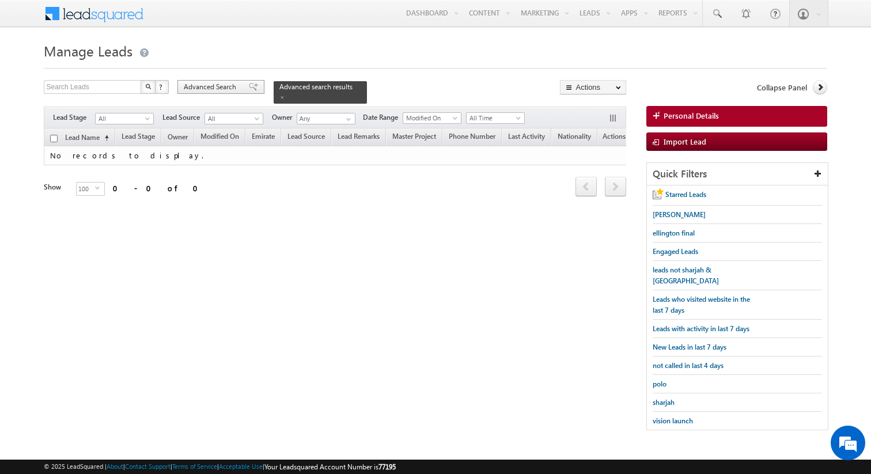
click at [234, 82] on span "Advanced Search" at bounding box center [212, 87] width 56 height 10
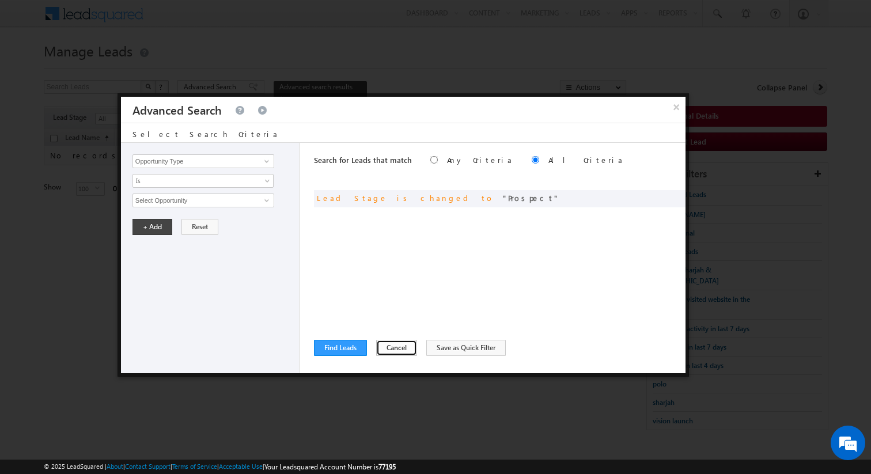
click at [390, 355] on button "Cancel" at bounding box center [396, 348] width 41 height 16
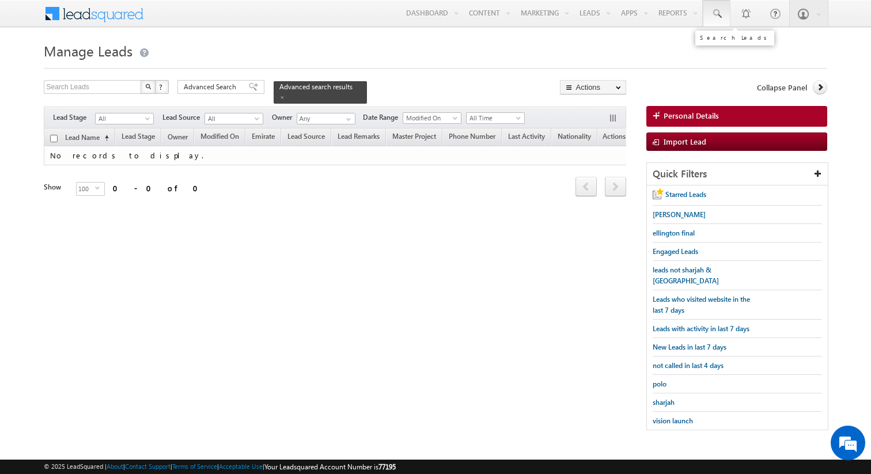
click at [718, 16] on span at bounding box center [717, 14] width 12 height 12
paste input "[PHONE_NUMBER]"
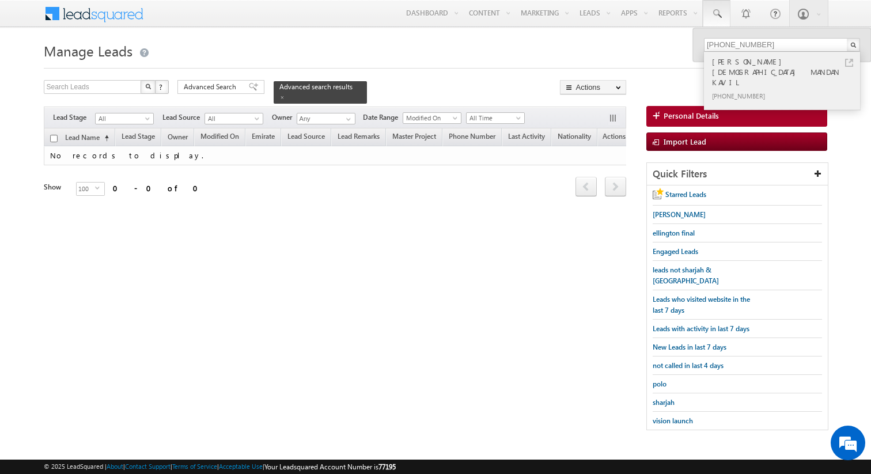
click at [852, 62] on link at bounding box center [849, 63] width 8 height 8
click at [226, 89] on span "Advanced Search" at bounding box center [212, 87] width 56 height 10
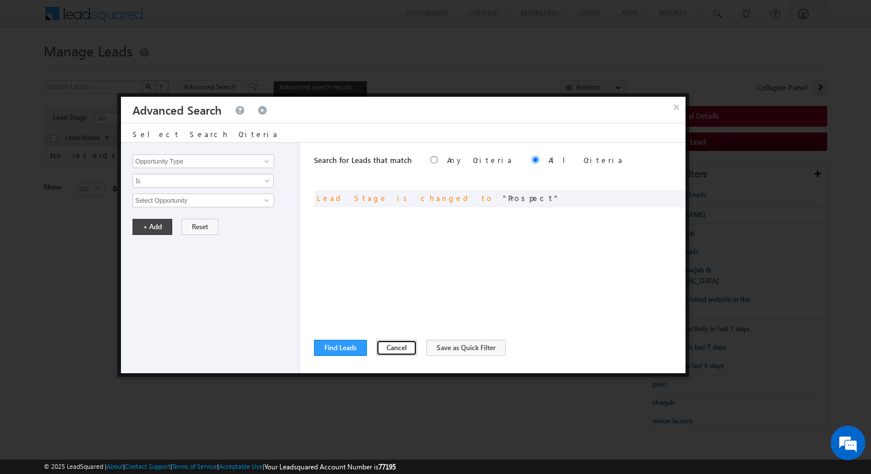
click at [395, 344] on button "Cancel" at bounding box center [396, 348] width 41 height 16
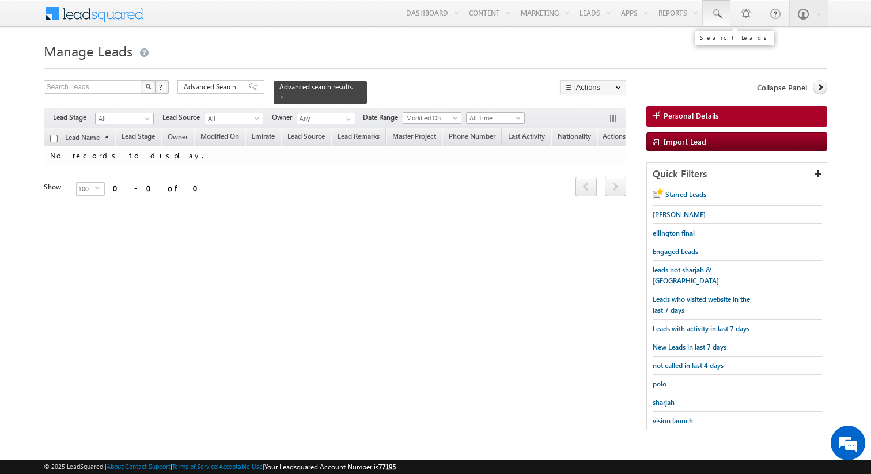
click at [722, 17] on span at bounding box center [717, 14] width 12 height 12
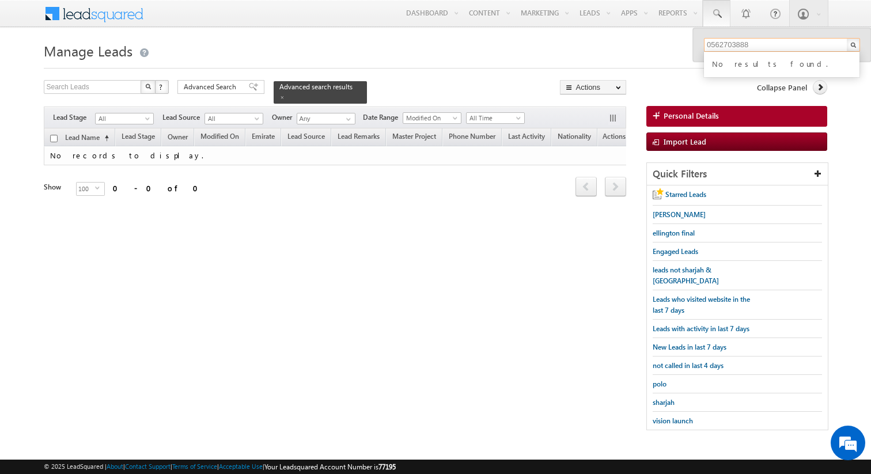
type input "0562703888"
click at [231, 84] on span "Advanced Search" at bounding box center [212, 87] width 56 height 10
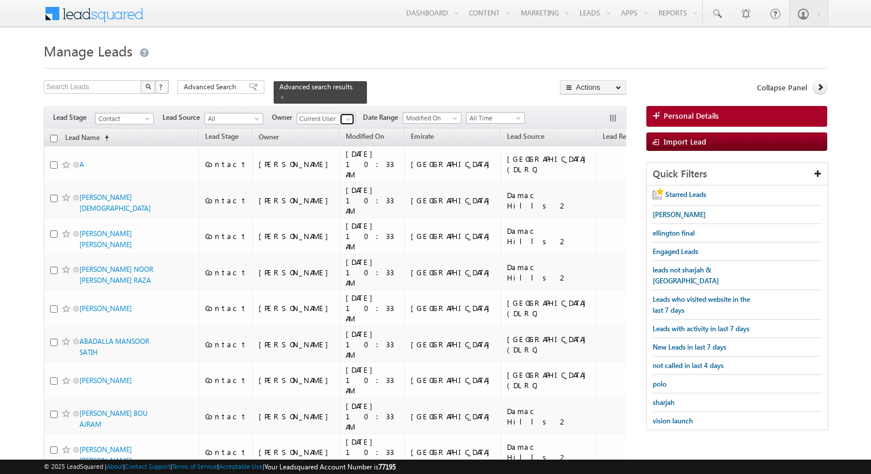
click at [348, 119] on span at bounding box center [348, 119] width 9 height 9
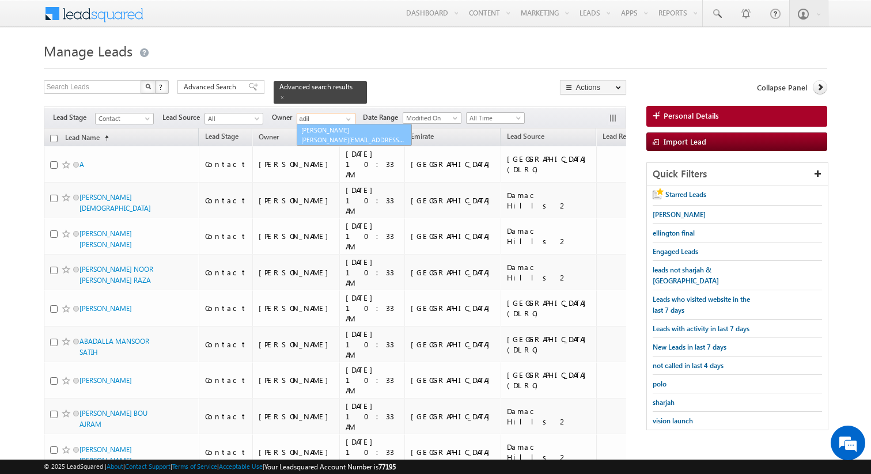
drag, startPoint x: 372, startPoint y: 139, endPoint x: 321, endPoint y: 142, distance: 50.8
click at [321, 142] on span "adil.islam@indglobal.ae" at bounding box center [353, 139] width 104 height 9
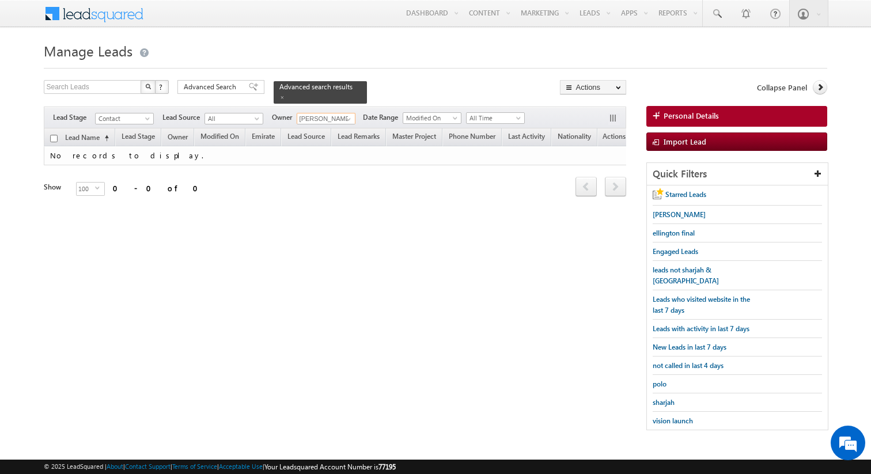
type input "Adil Islam"
type input "rohi"
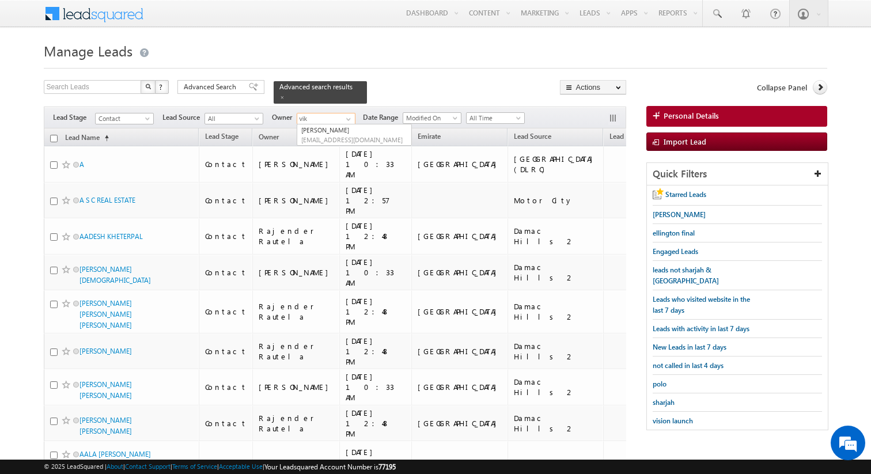
type input "vik"
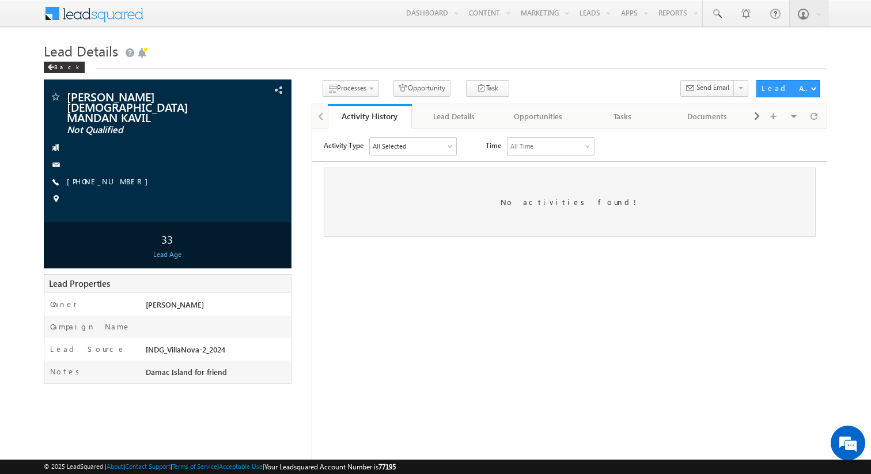
click at [437, 142] on div "All Selected" at bounding box center [412, 145] width 86 height 17
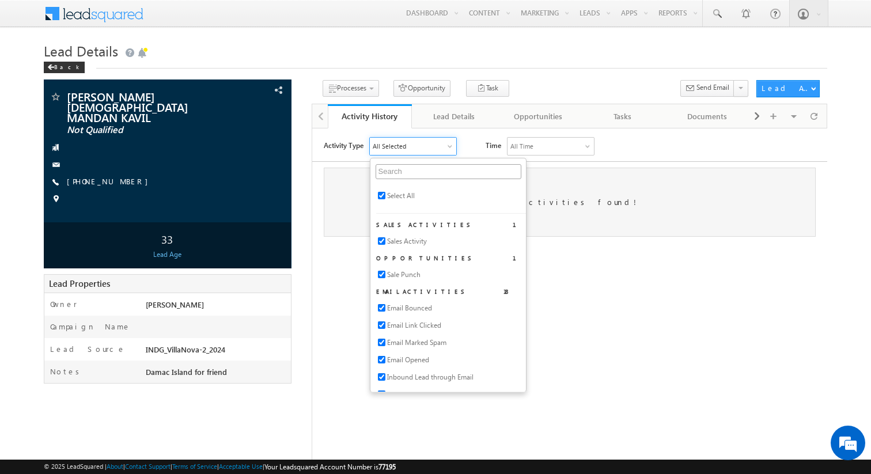
click at [330, 245] on html "Activity Type All Selected Select All Sales Activities 1 Sales Activity Opportu…" at bounding box center [569, 186] width 515 height 117
click at [327, 245] on html "Activity Type All Selected Select All Sales Activities 1 Sales Activity Opportu…" at bounding box center [569, 186] width 515 height 117
click at [342, 245] on html "Activity Type All Selected Select All Sales Activities 1 Sales Activity Opportu…" at bounding box center [569, 186] width 515 height 117
click at [569, 245] on html "Activity Type All Selected Select All Sales Activities 1 Sales Activity Opportu…" at bounding box center [569, 186] width 515 height 117
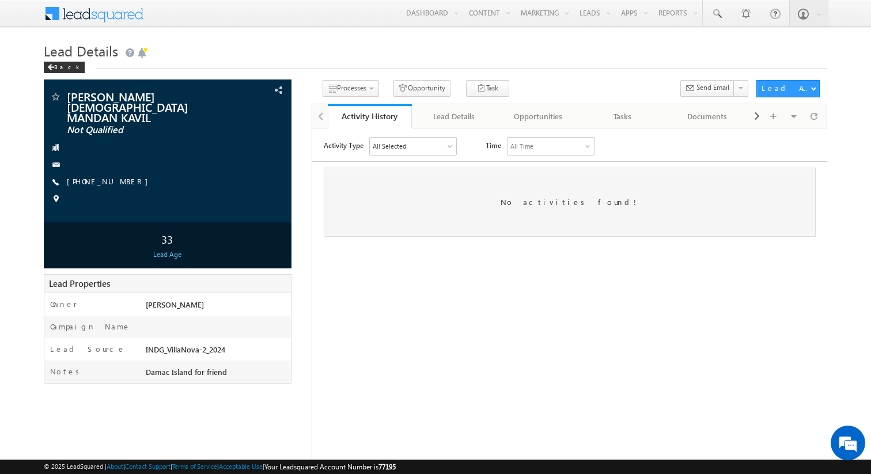
click at [423, 143] on div "All Selected" at bounding box center [412, 145] width 86 height 17
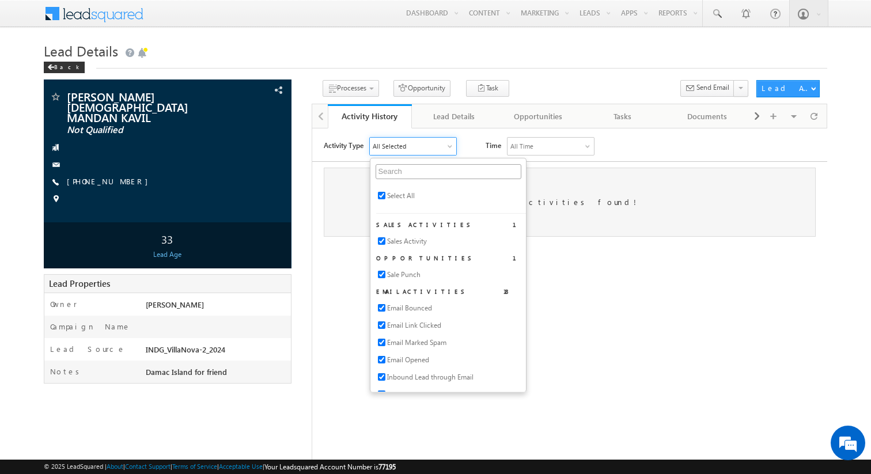
click at [587, 245] on html "Activity Type All Selected Select All Sales Activities 1 Sales Activity Opportu…" at bounding box center [569, 186] width 515 height 117
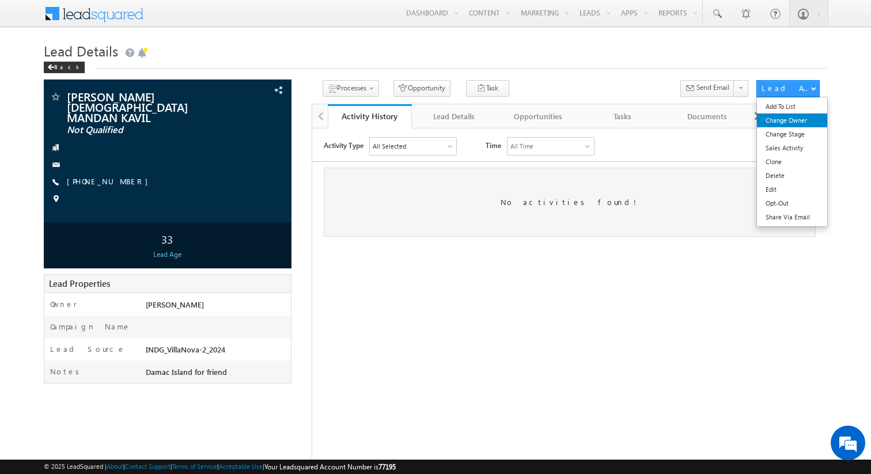
click at [790, 121] on link "Change Owner" at bounding box center [792, 120] width 70 height 14
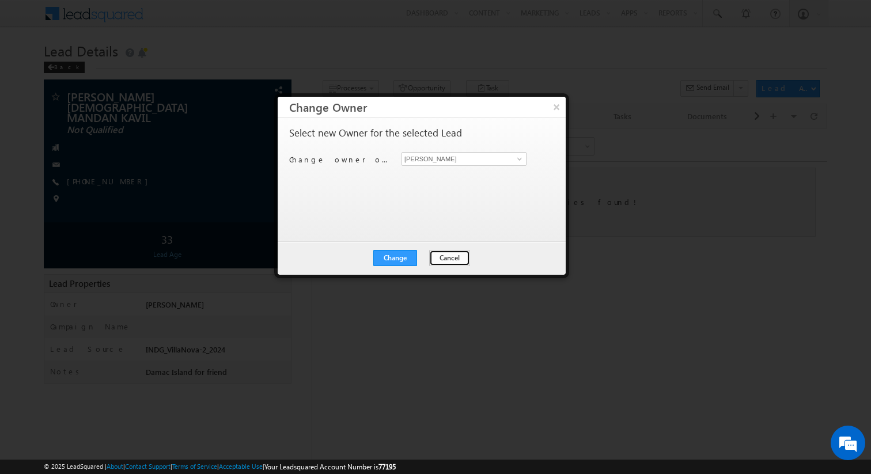
click at [437, 258] on button "Cancel" at bounding box center [449, 258] width 41 height 16
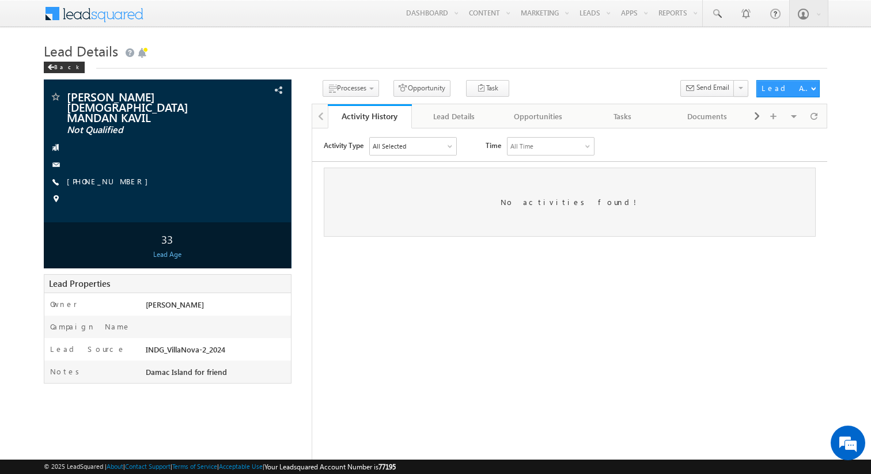
click at [681, 245] on html "Activity Type All Selected Select All Sales Activities 1 Sales Activity Opportu…" at bounding box center [569, 186] width 515 height 117
click at [794, 134] on link "Change Stage" at bounding box center [792, 134] width 70 height 14
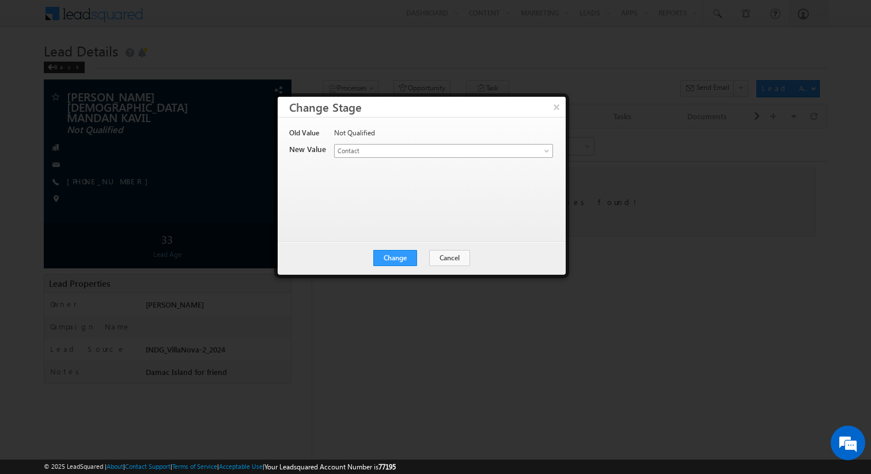
click at [408, 150] on span "Contact" at bounding box center [425, 151] width 180 height 10
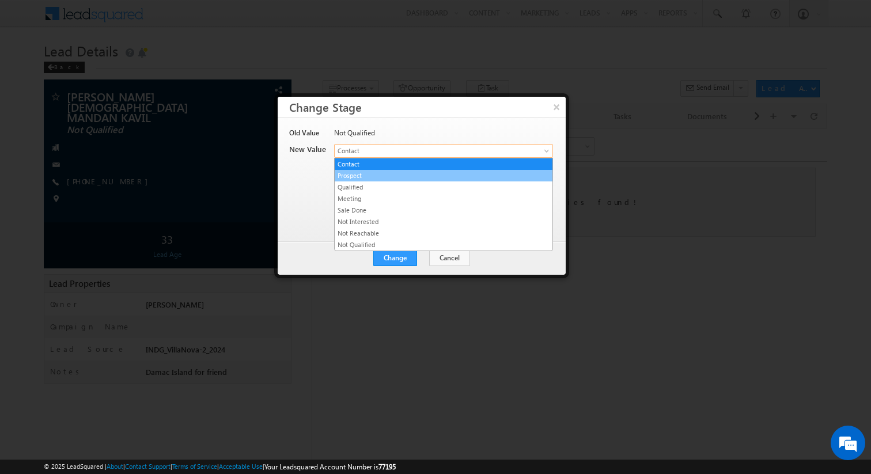
click at [403, 170] on link "Prospect" at bounding box center [444, 175] width 218 height 10
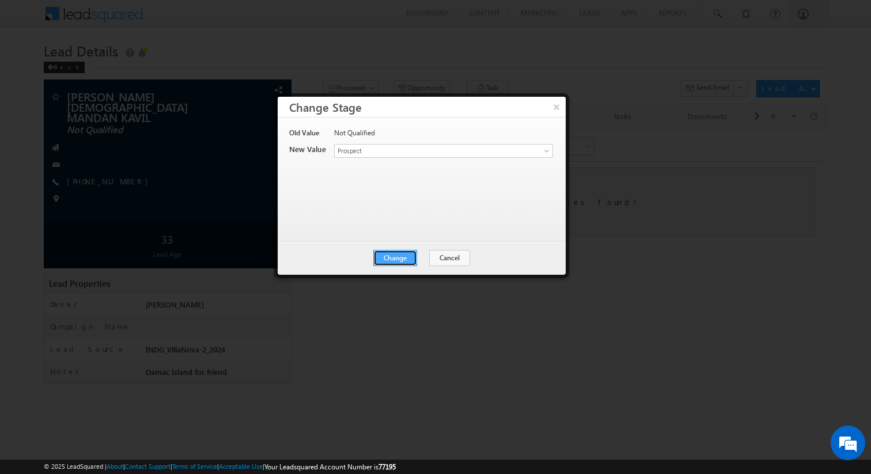
click at [397, 255] on button "Change" at bounding box center [395, 258] width 44 height 16
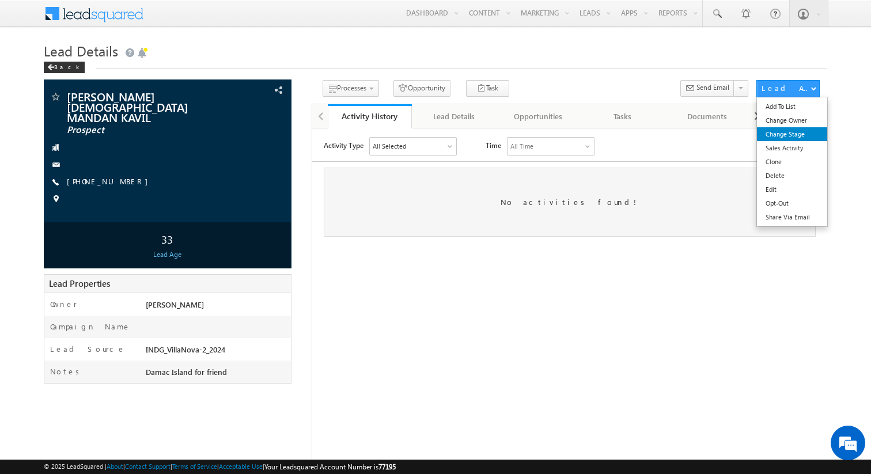
click at [784, 132] on link "Change Stage" at bounding box center [792, 134] width 70 height 14
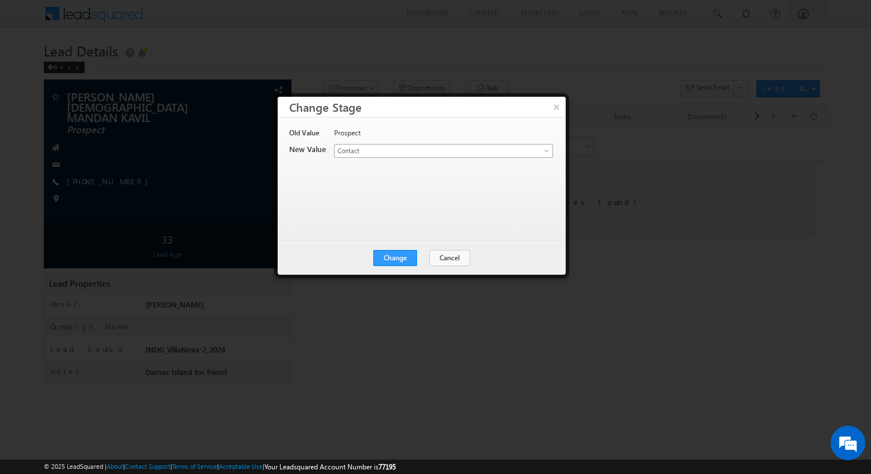
click at [406, 148] on span "Contact" at bounding box center [425, 151] width 180 height 10
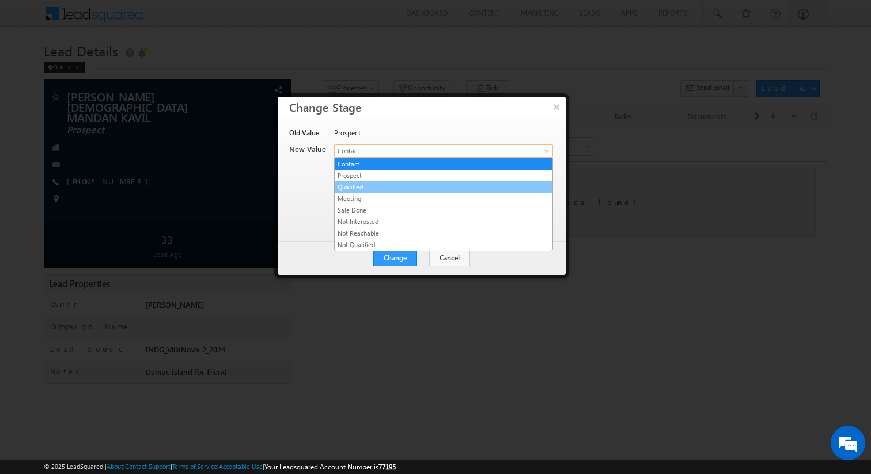
click at [384, 185] on link "Qualified" at bounding box center [444, 187] width 218 height 10
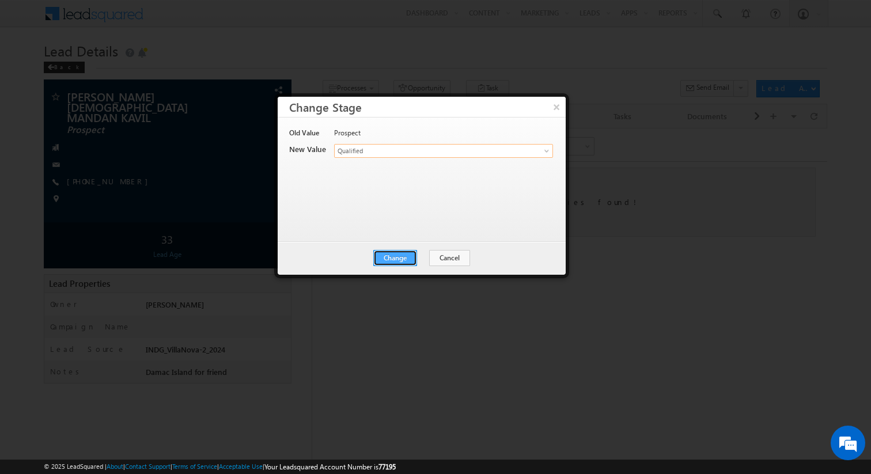
click at [395, 261] on button "Change" at bounding box center [395, 258] width 44 height 16
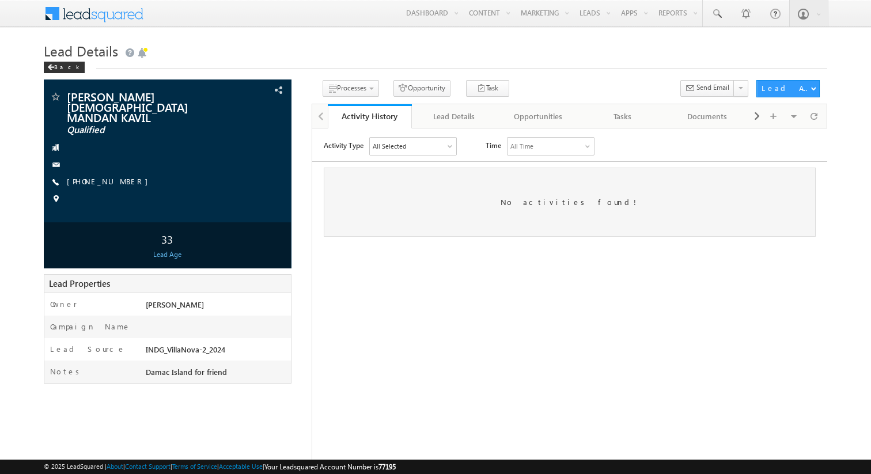
click at [422, 146] on div "All Selected" at bounding box center [412, 145] width 86 height 17
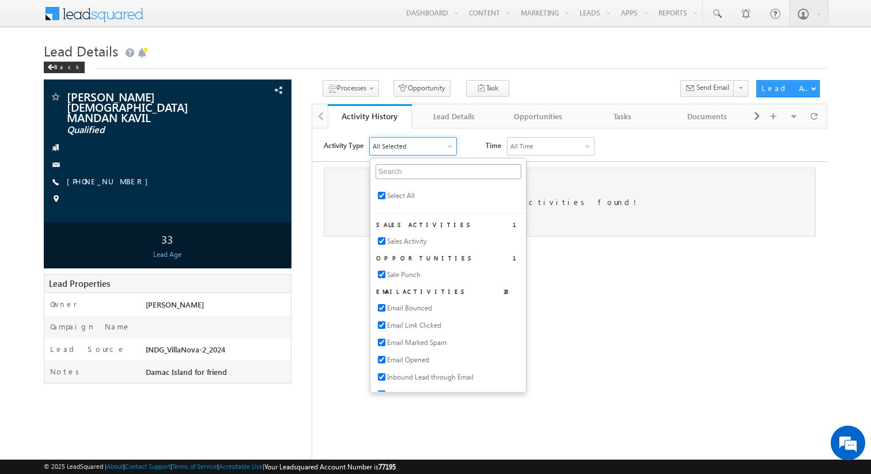
click at [615, 245] on html "Activity Type All Selected Select All Sales Activities 1 Sales Activity Opportu…" at bounding box center [569, 186] width 515 height 117
click at [587, 227] on div "No activities found!" at bounding box center [569, 201] width 492 height 69
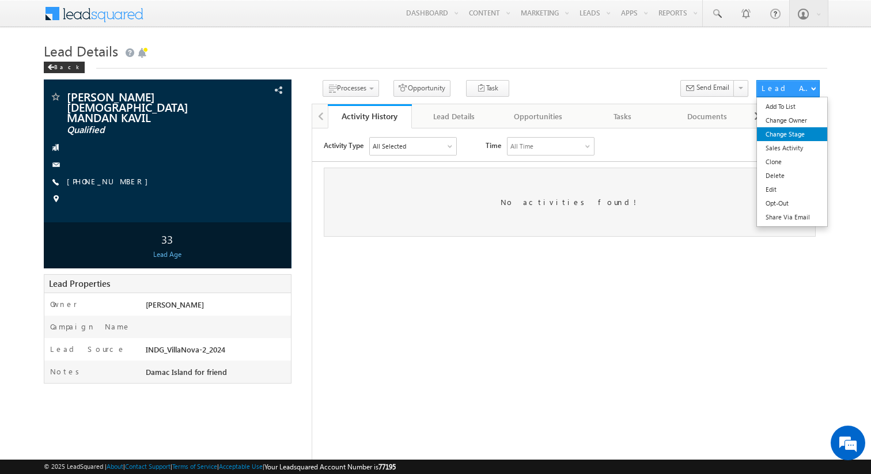
click at [784, 130] on link "Change Stage" at bounding box center [792, 134] width 70 height 14
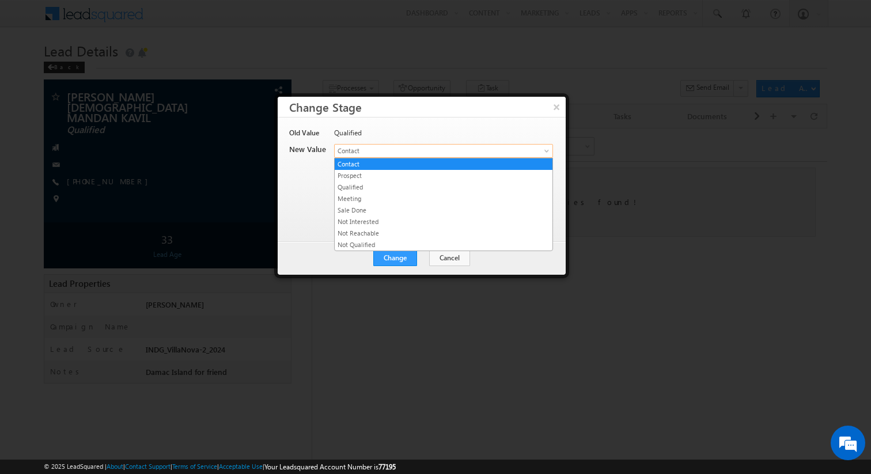
click at [416, 155] on span "Contact" at bounding box center [425, 151] width 180 height 10
click at [400, 175] on link "Prospect" at bounding box center [444, 175] width 218 height 10
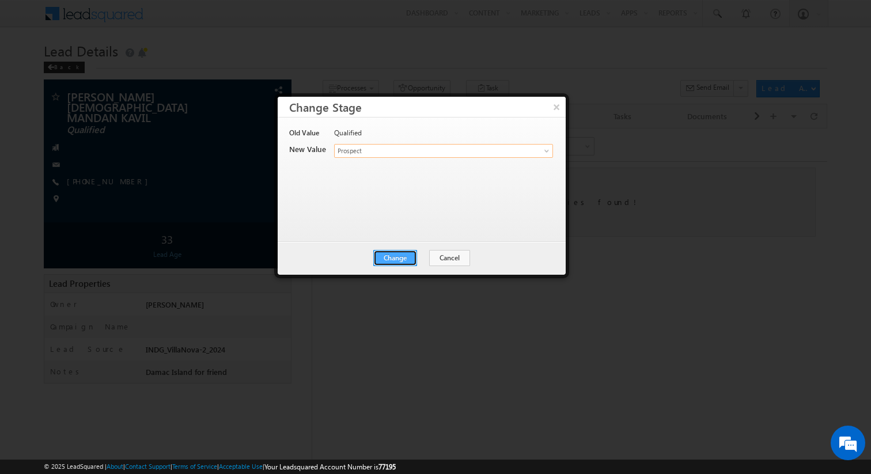
click at [397, 260] on button "Change" at bounding box center [395, 258] width 44 height 16
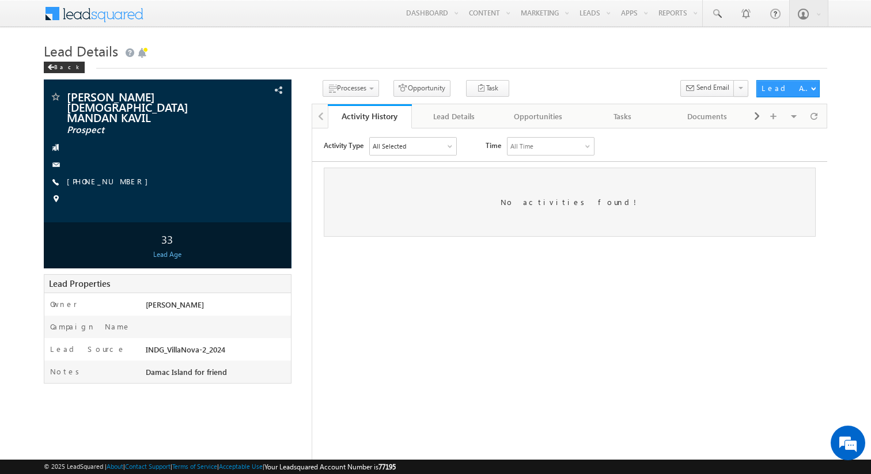
click at [465, 245] on html "Activity Type All Selected Select All Sales Activities 1 Sales Activity Opportu…" at bounding box center [569, 186] width 515 height 117
